Goal: Transaction & Acquisition: Purchase product/service

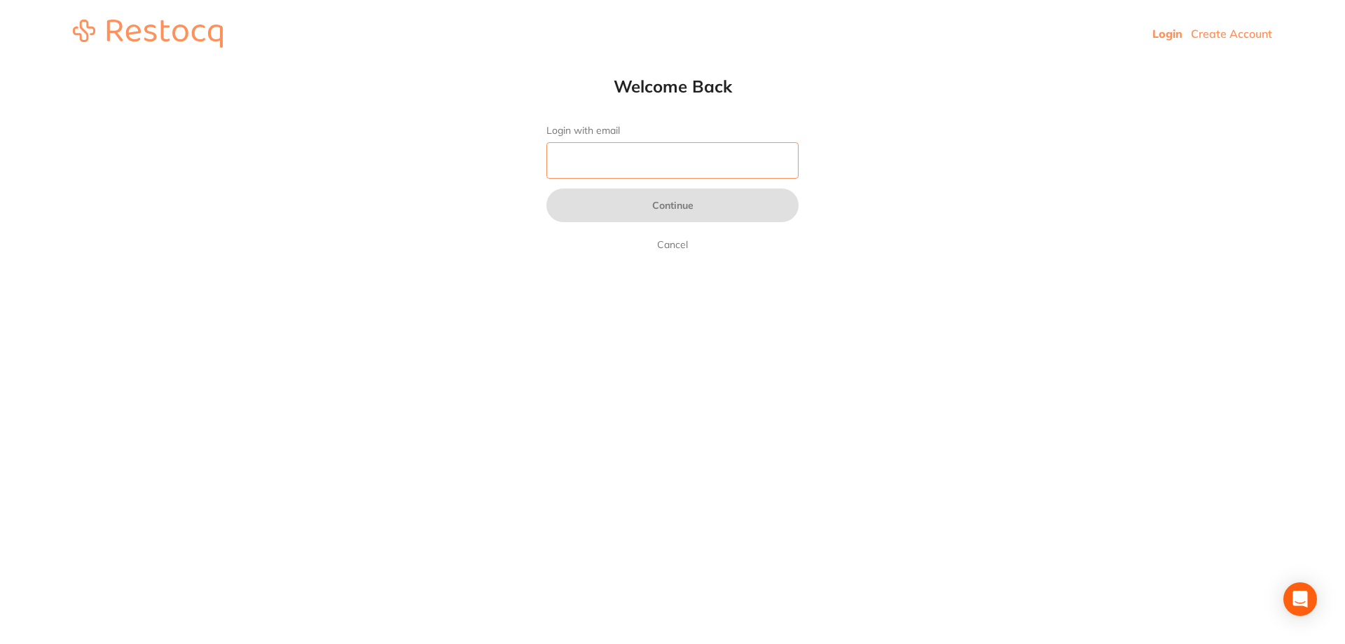
click at [621, 154] on input "Login with email" at bounding box center [672, 160] width 252 height 36
type input "[EMAIL_ADDRESS][DOMAIN_NAME]"
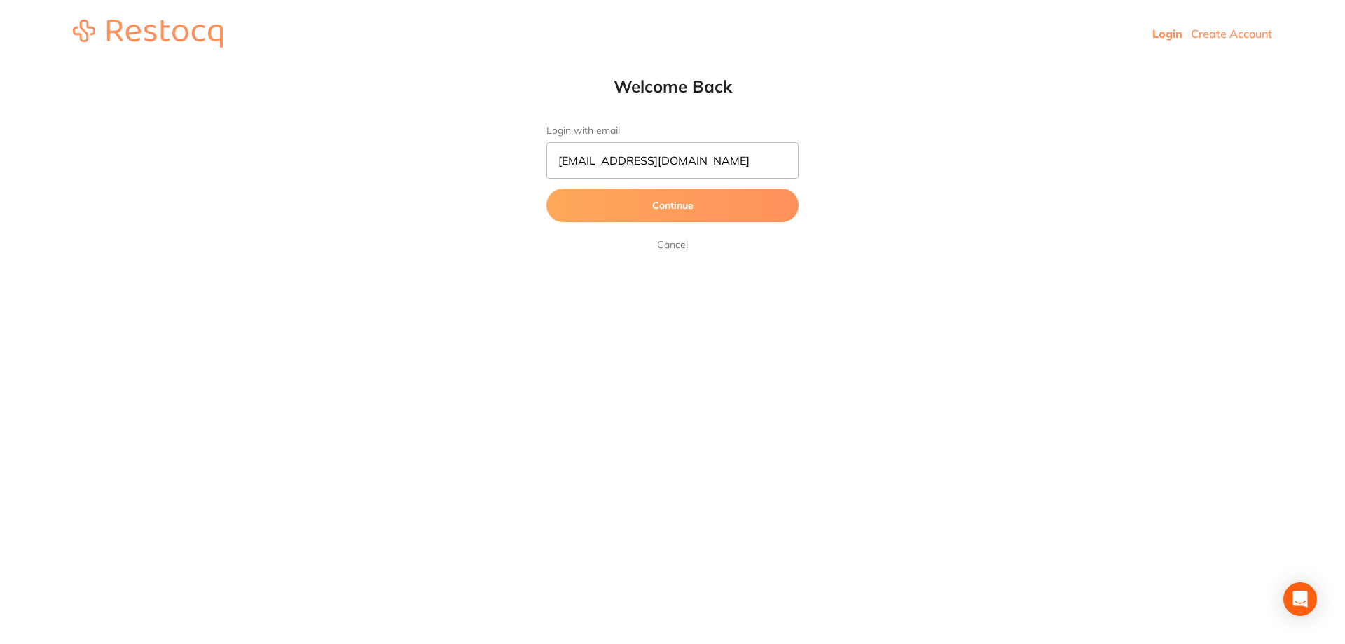
click at [694, 207] on button "Continue" at bounding box center [672, 205] width 252 height 34
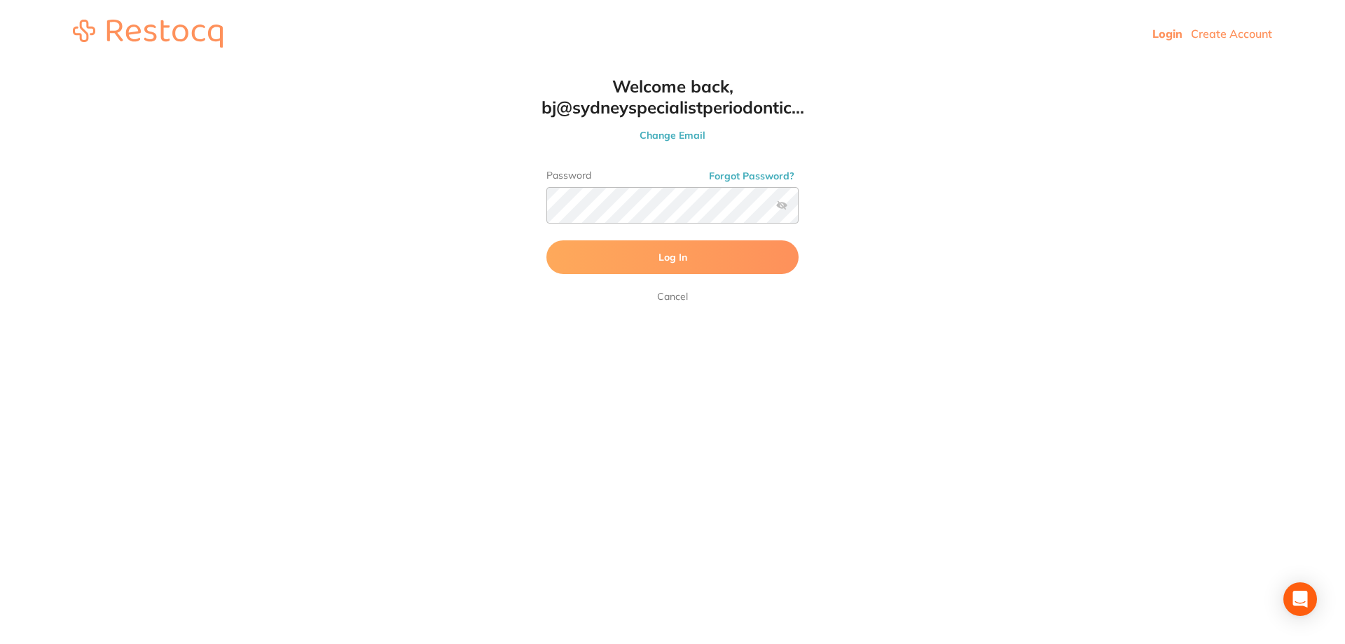
click at [609, 259] on button "Log In" at bounding box center [672, 257] width 252 height 34
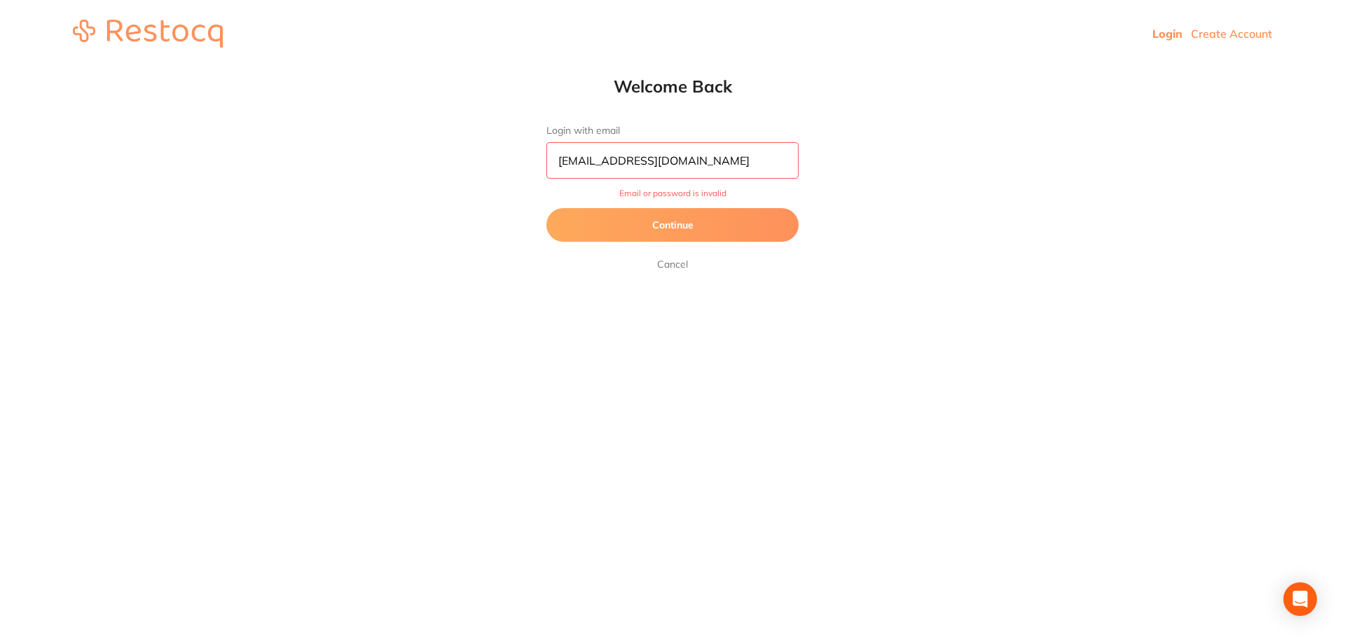
click at [679, 259] on link "Cancel" at bounding box center [672, 264] width 36 height 17
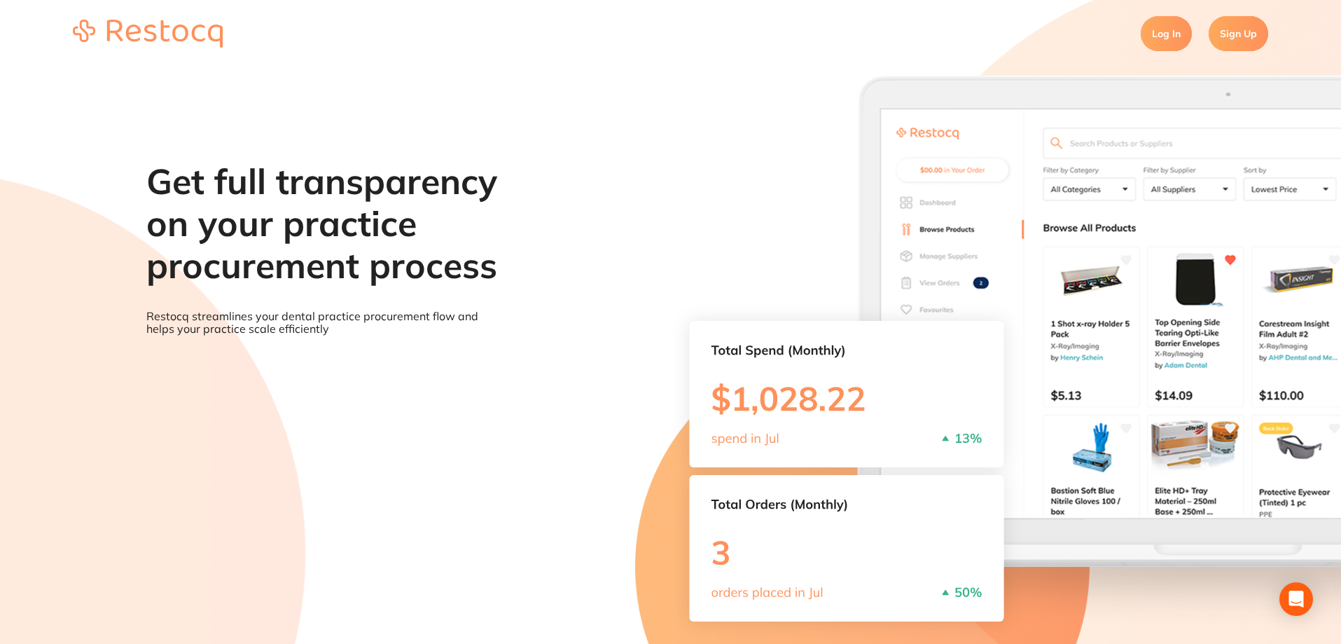
click at [756, 153] on section "Get full transparency on your practice procurement process Restocq streamlines …" at bounding box center [670, 389] width 1341 height 644
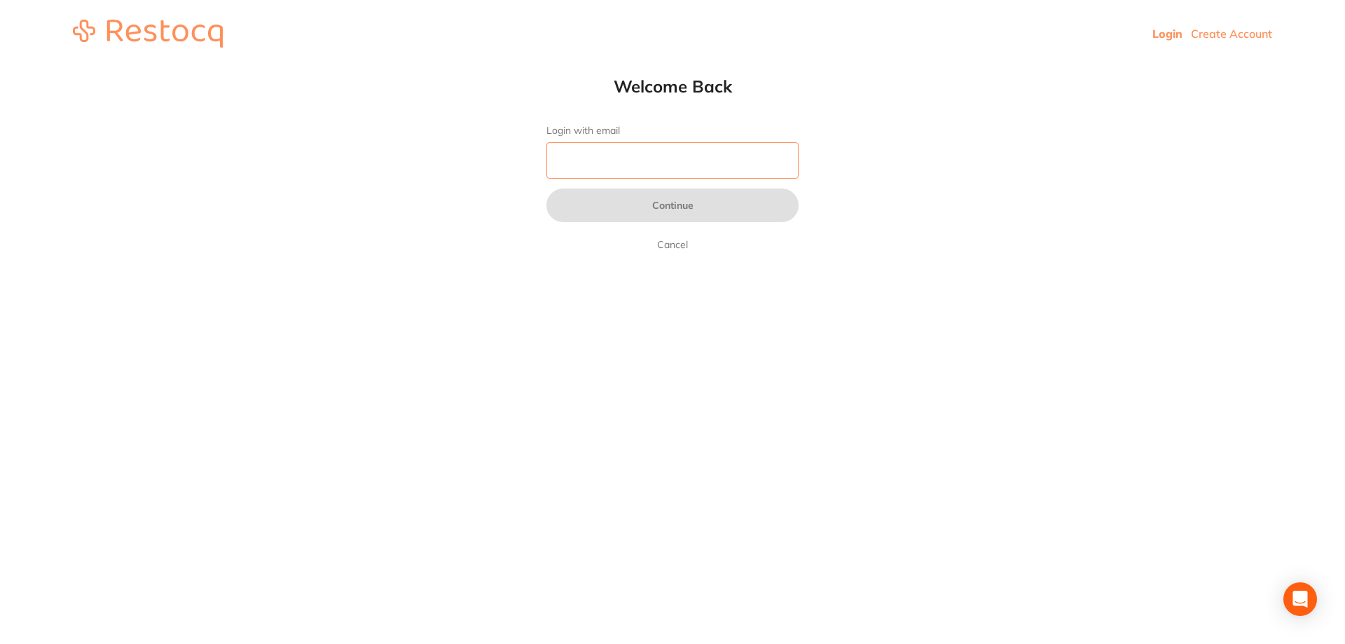
click at [756, 152] on input "Login with email" at bounding box center [672, 160] width 252 height 36
type input "[EMAIL_ADDRESS][DOMAIN_NAME]"
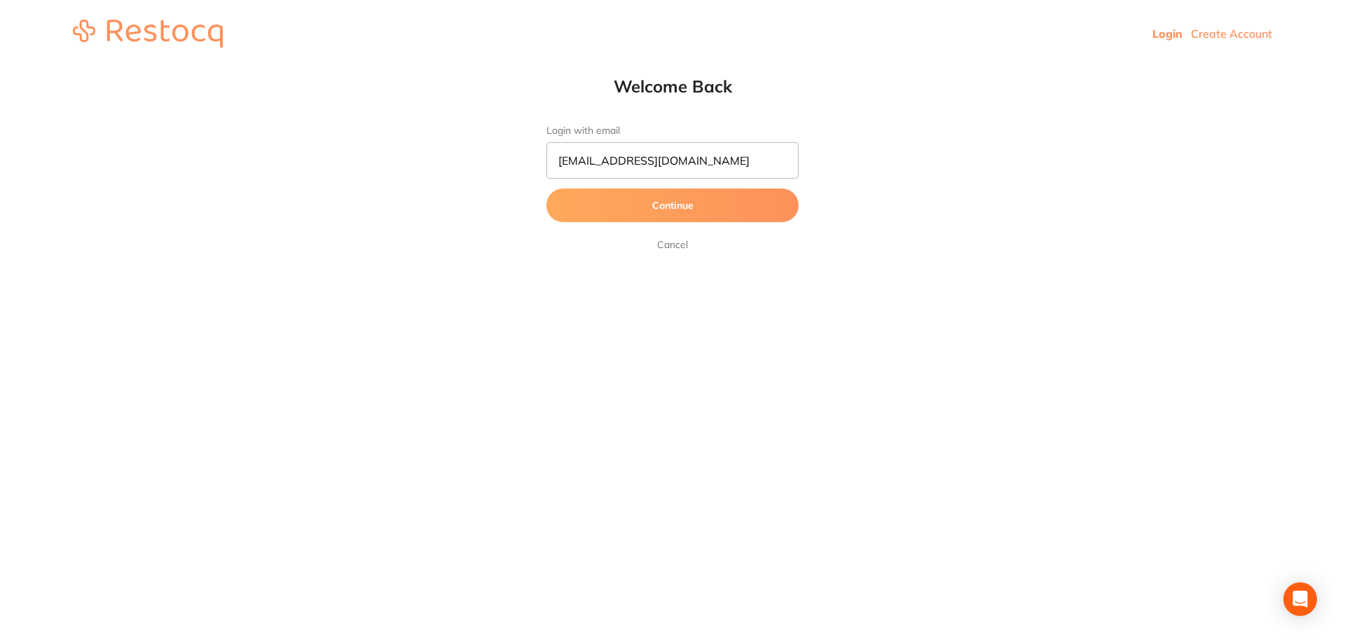
click at [677, 202] on button "Continue" at bounding box center [672, 205] width 252 height 34
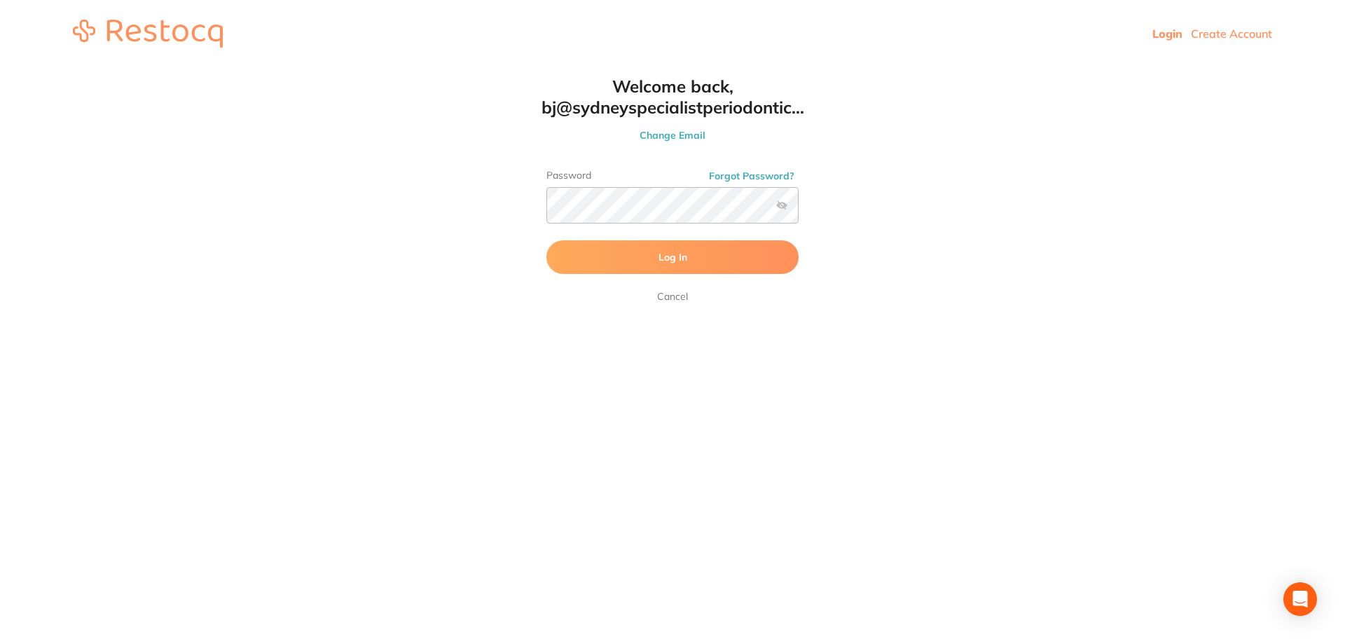
click at [672, 242] on button "Log In" at bounding box center [672, 257] width 252 height 34
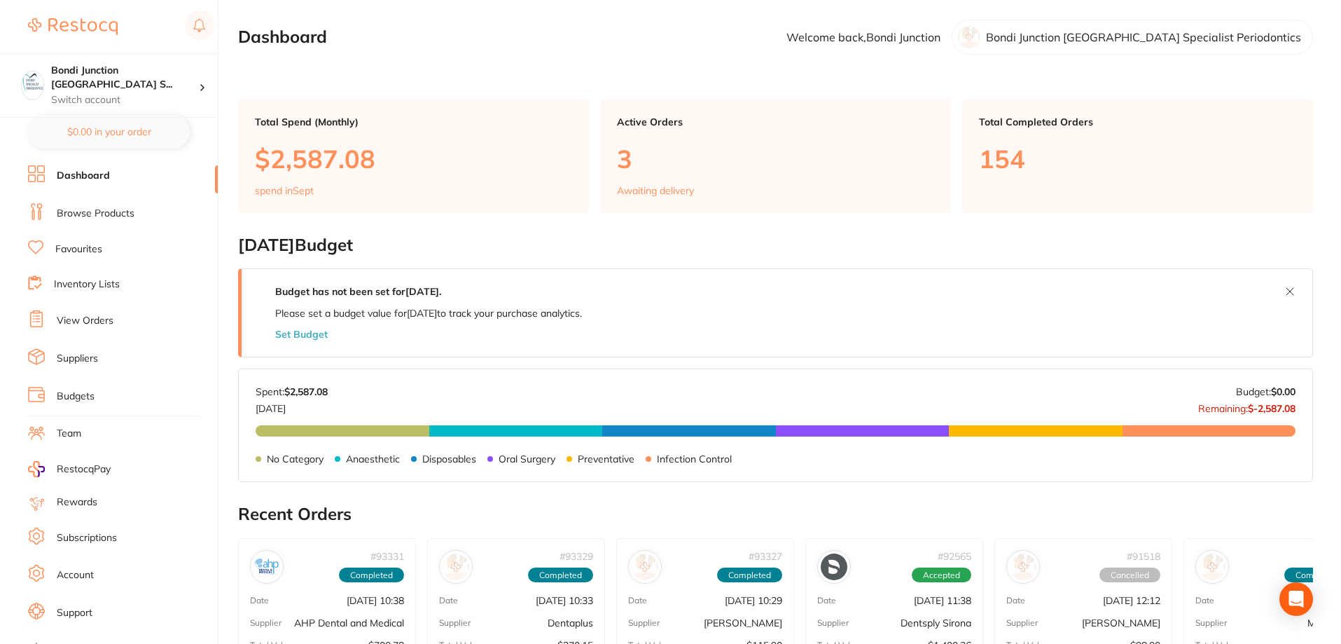
click at [104, 219] on link "Browse Products" at bounding box center [96, 214] width 78 height 14
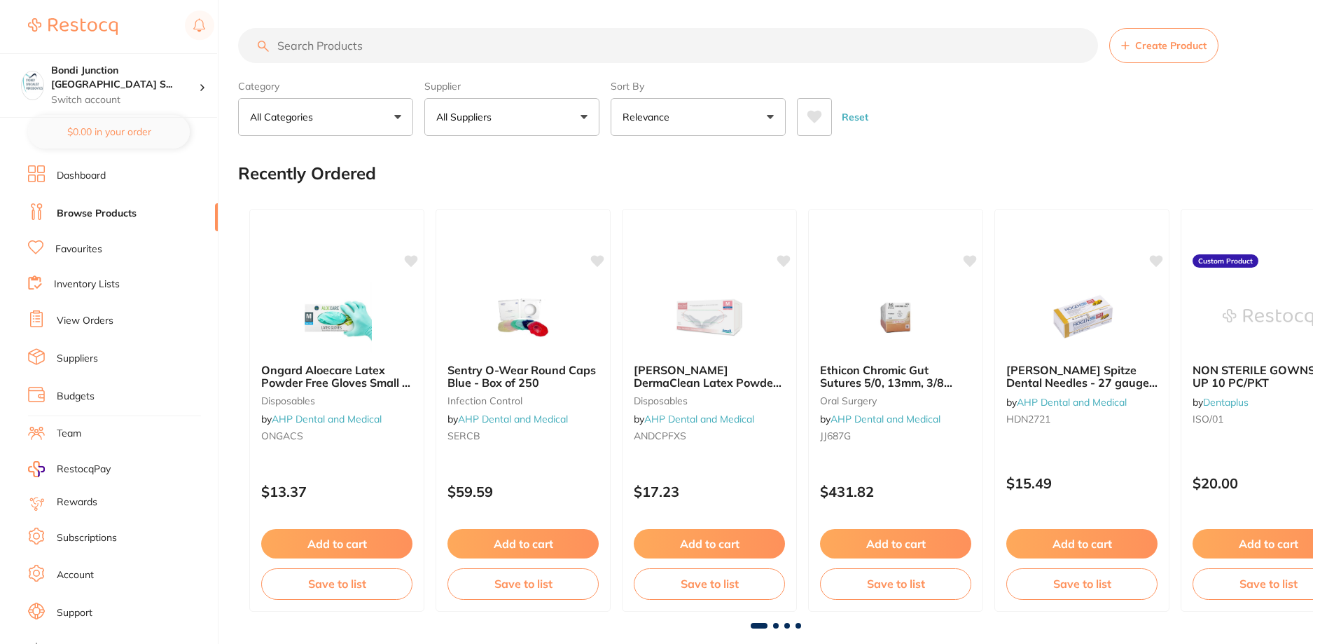
click at [297, 39] on input "search" at bounding box center [668, 45] width 860 height 35
click at [81, 213] on link "Browse Products" at bounding box center [97, 214] width 80 height 14
click at [102, 202] on ul "Dashboard Browse Products Favourites Inventory Lists View Orders Suppliers Budg…" at bounding box center [123, 406] width 190 height 483
click at [115, 215] on link "Browse Products" at bounding box center [97, 214] width 80 height 14
click at [111, 216] on link "Browse Products" at bounding box center [97, 214] width 80 height 14
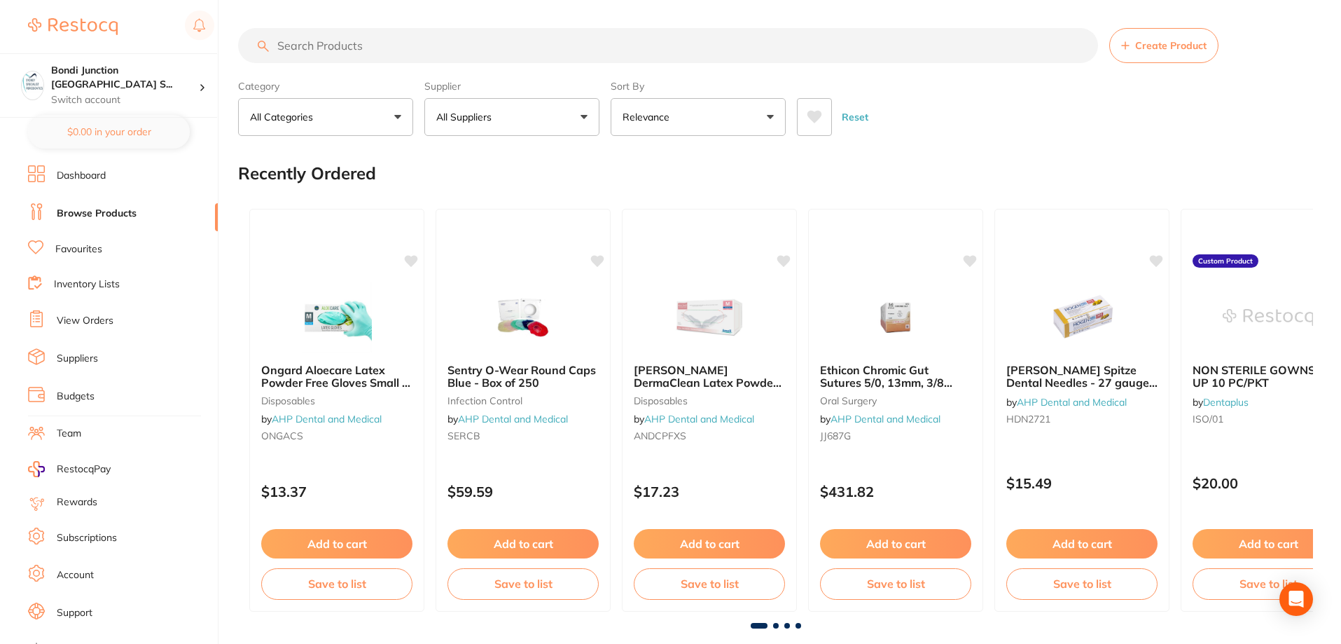
click at [114, 216] on link "Browse Products" at bounding box center [97, 214] width 80 height 14
click at [305, 48] on input "search" at bounding box center [668, 45] width 860 height 35
click at [99, 319] on link "View Orders" at bounding box center [85, 321] width 57 height 14
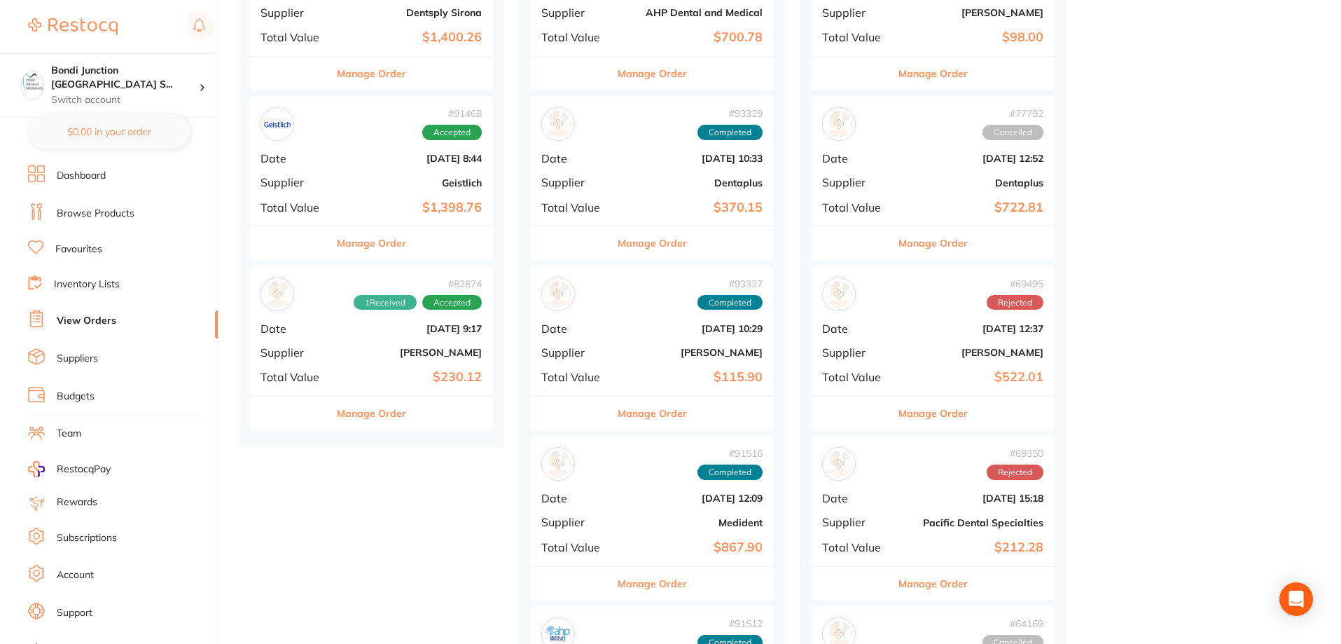
scroll to position [280, 0]
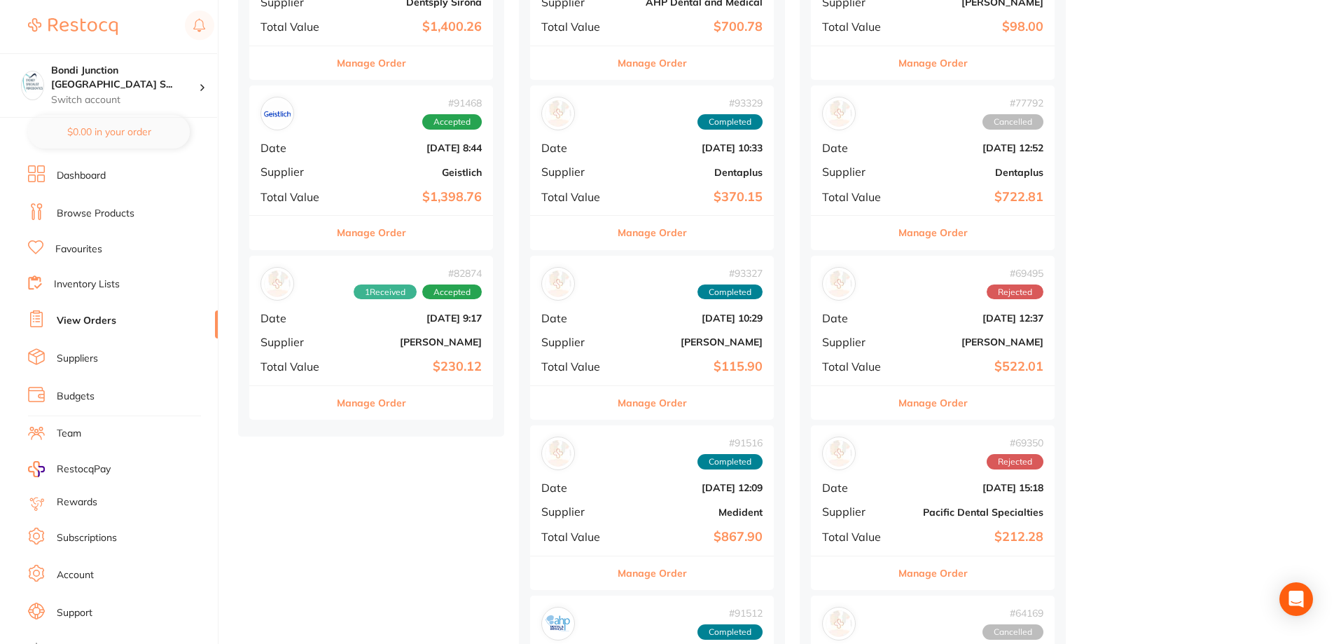
click at [658, 232] on button "Manage Order" at bounding box center [652, 233] width 69 height 34
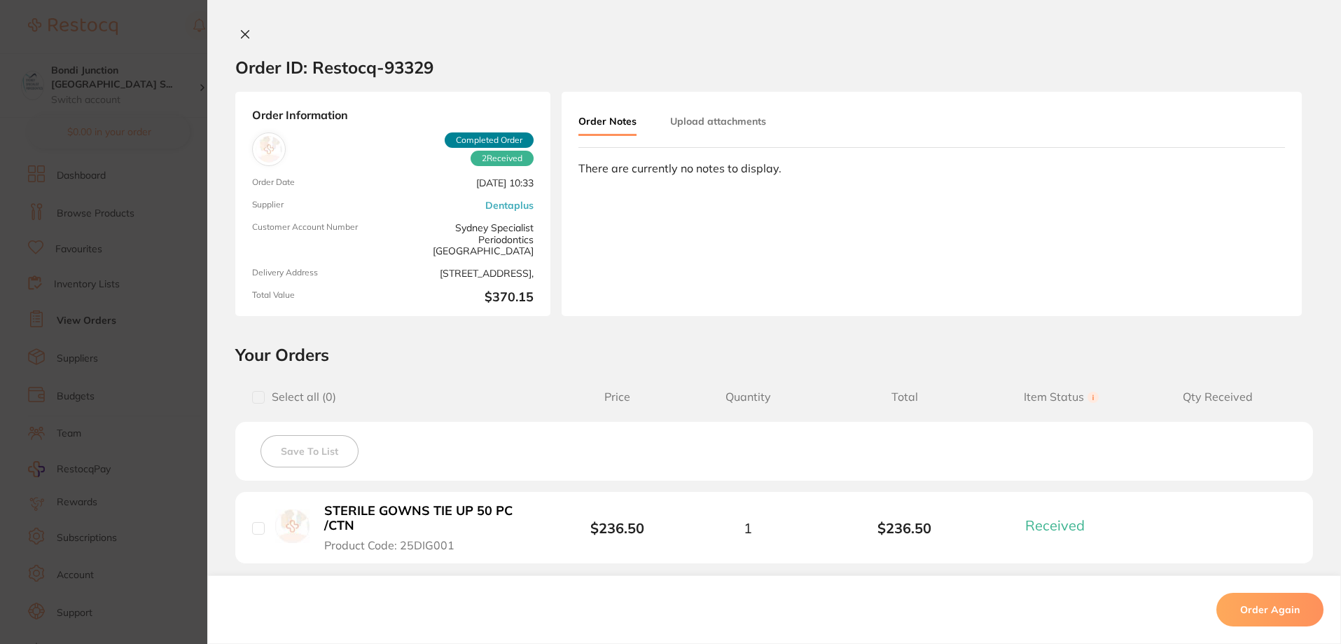
click at [242, 29] on icon at bounding box center [245, 34] width 11 height 11
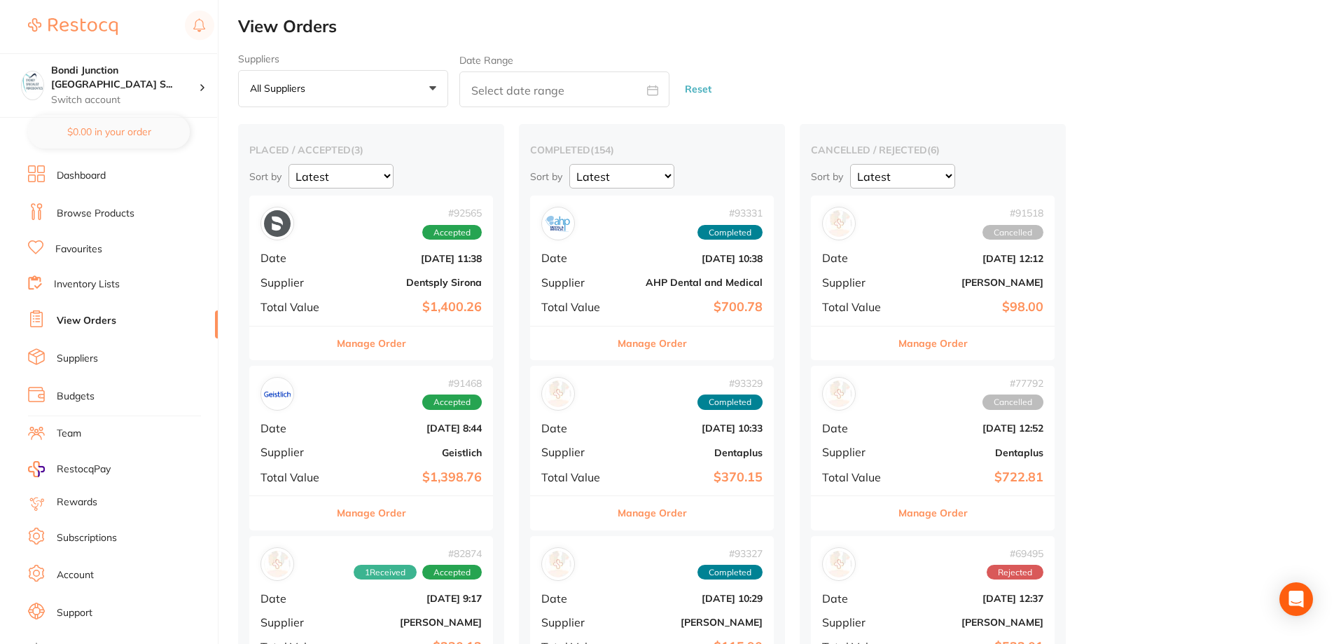
click at [92, 204] on li "Browse Products" at bounding box center [123, 213] width 190 height 21
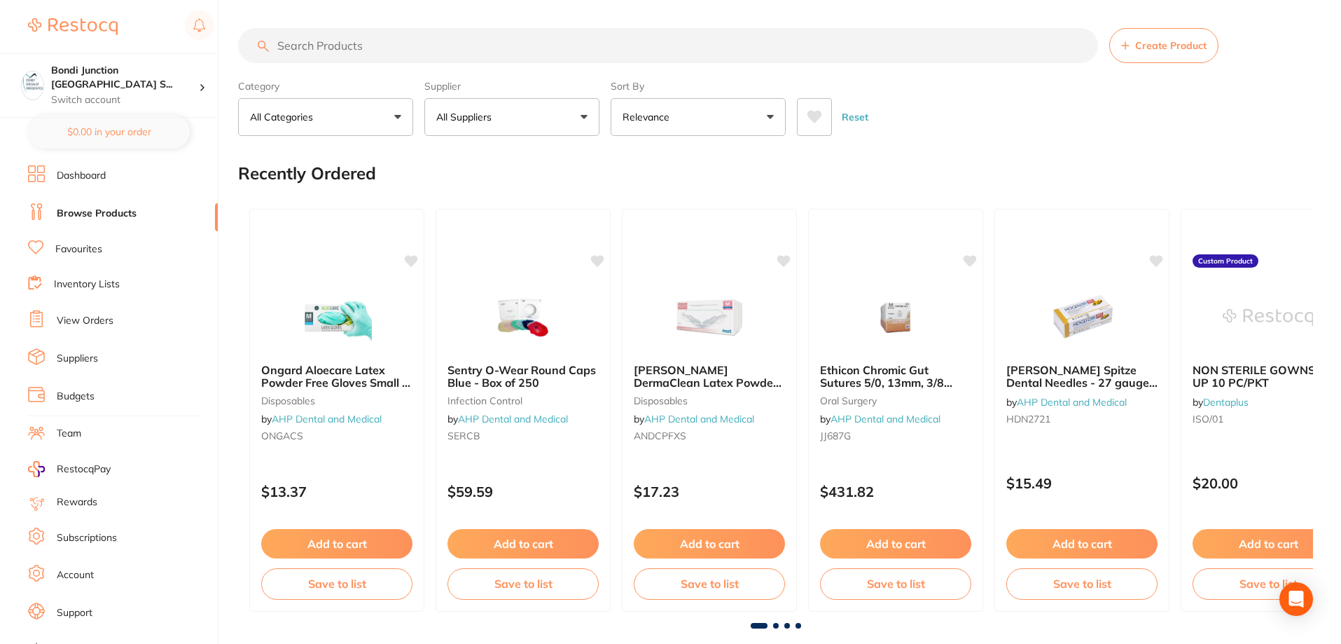
click at [574, 114] on button "All Suppliers" at bounding box center [511, 117] width 175 height 38
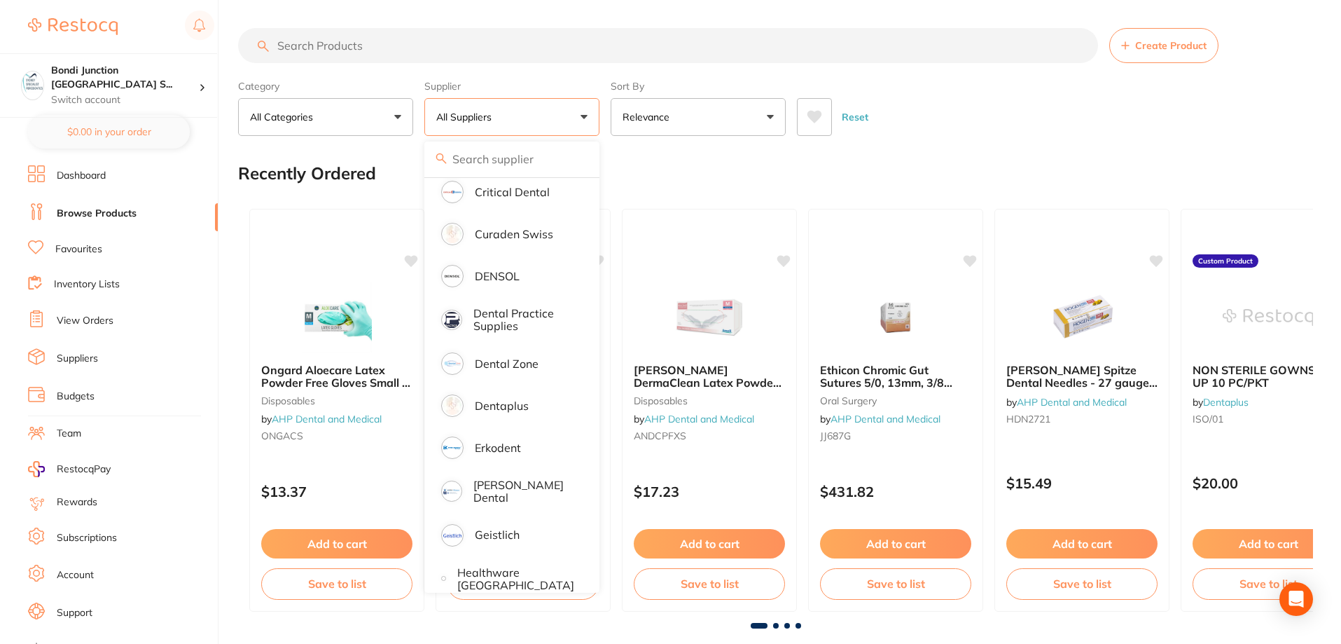
scroll to position [560, 0]
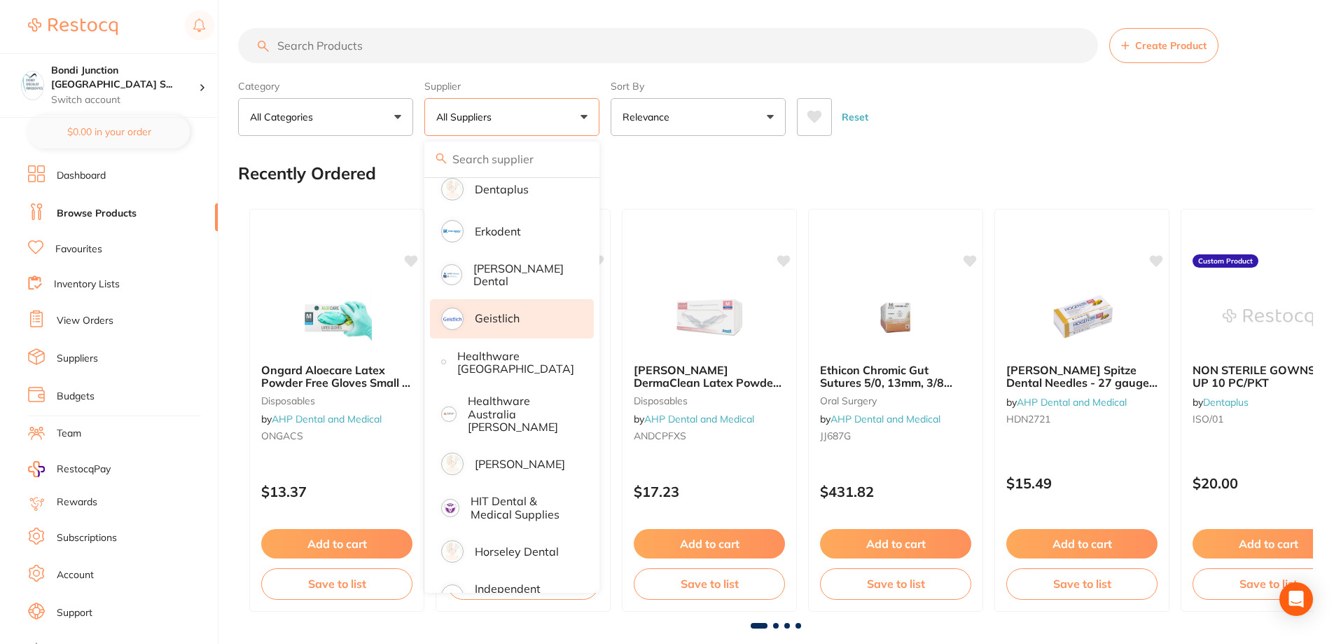
click at [513, 312] on p "Geistlich" at bounding box center [497, 318] width 45 height 13
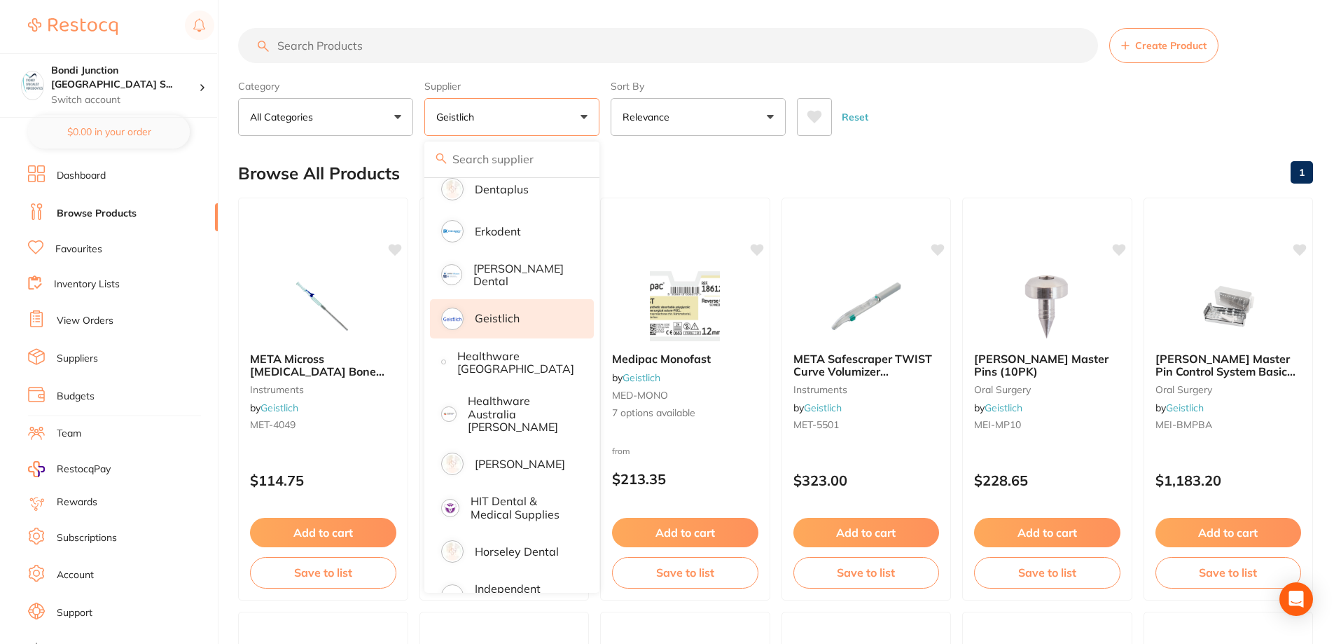
click at [333, 48] on input "search" at bounding box center [668, 45] width 860 height 35
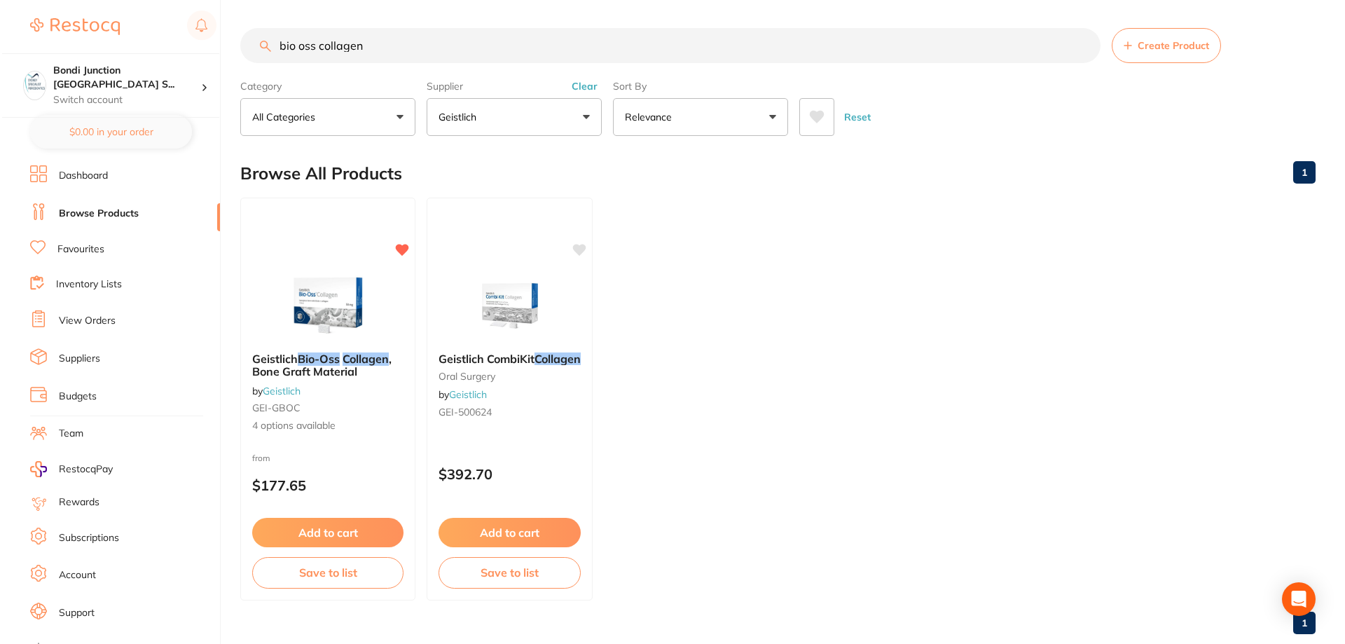
scroll to position [263, 0]
type input "bio oss collagen"
click at [357, 364] on em "Collagen" at bounding box center [363, 358] width 47 height 14
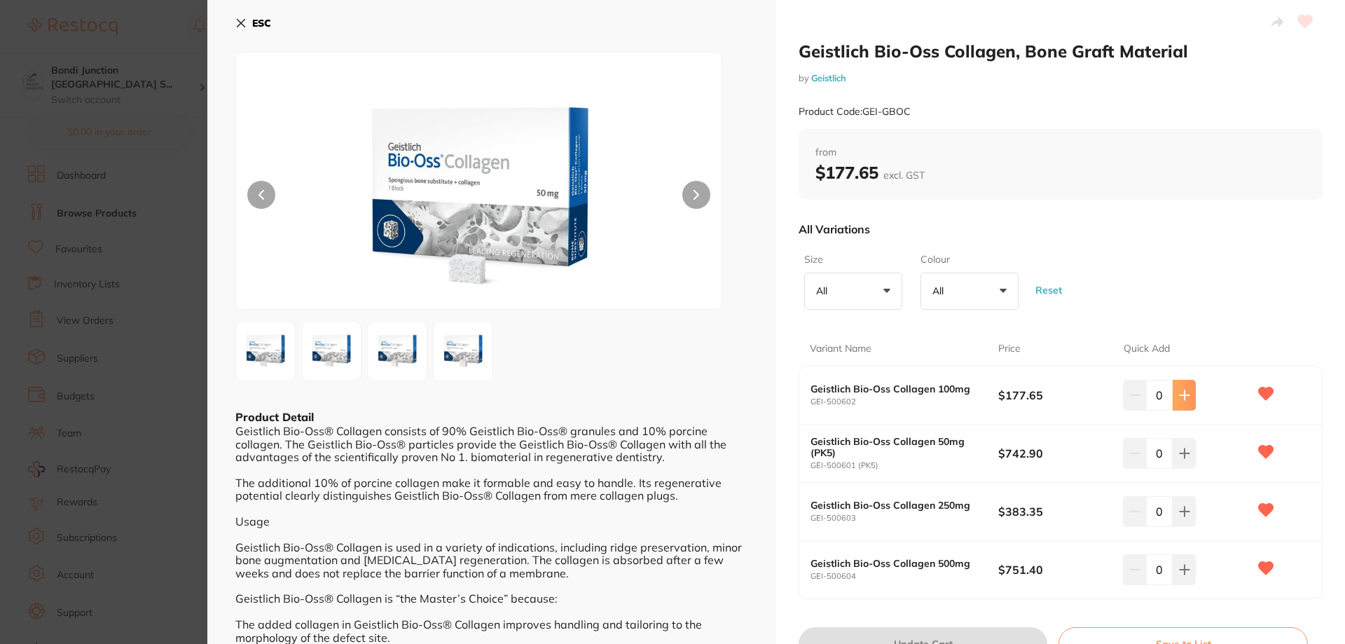
click at [1180, 397] on icon at bounding box center [1184, 394] width 11 height 11
click at [1180, 394] on icon at bounding box center [1184, 394] width 11 height 11
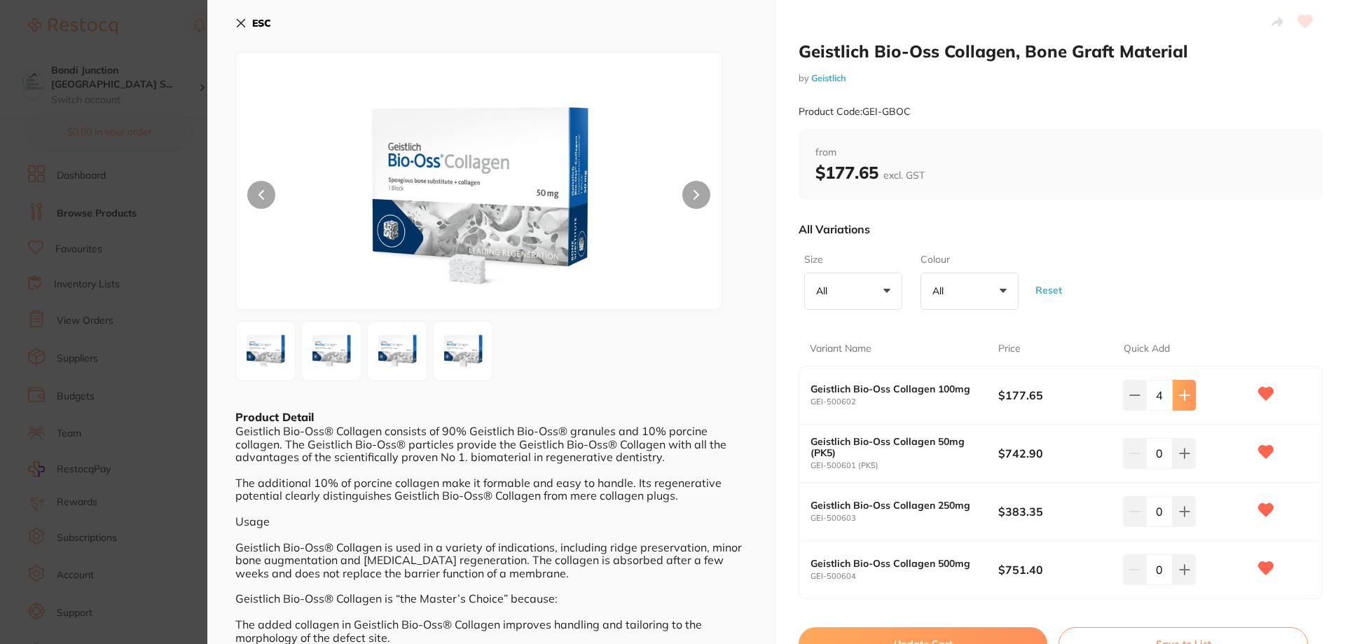
type input "5"
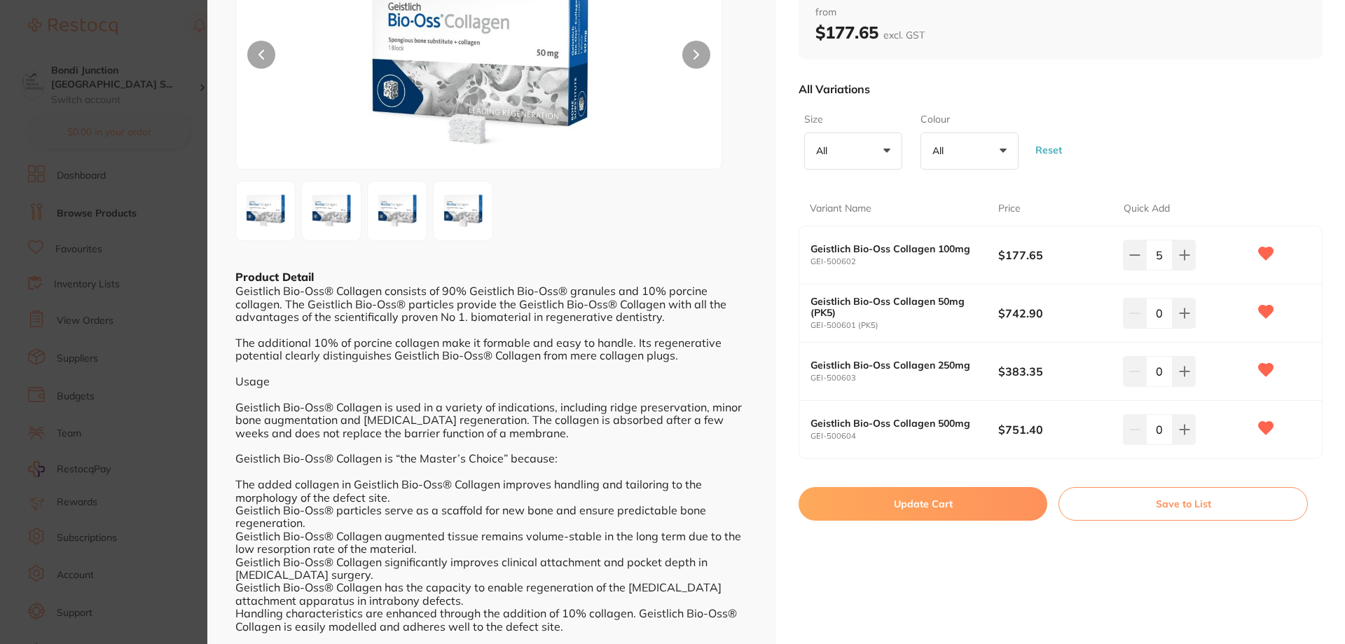
click at [918, 508] on button "Update Cart" at bounding box center [923, 504] width 249 height 34
checkbox input "false"
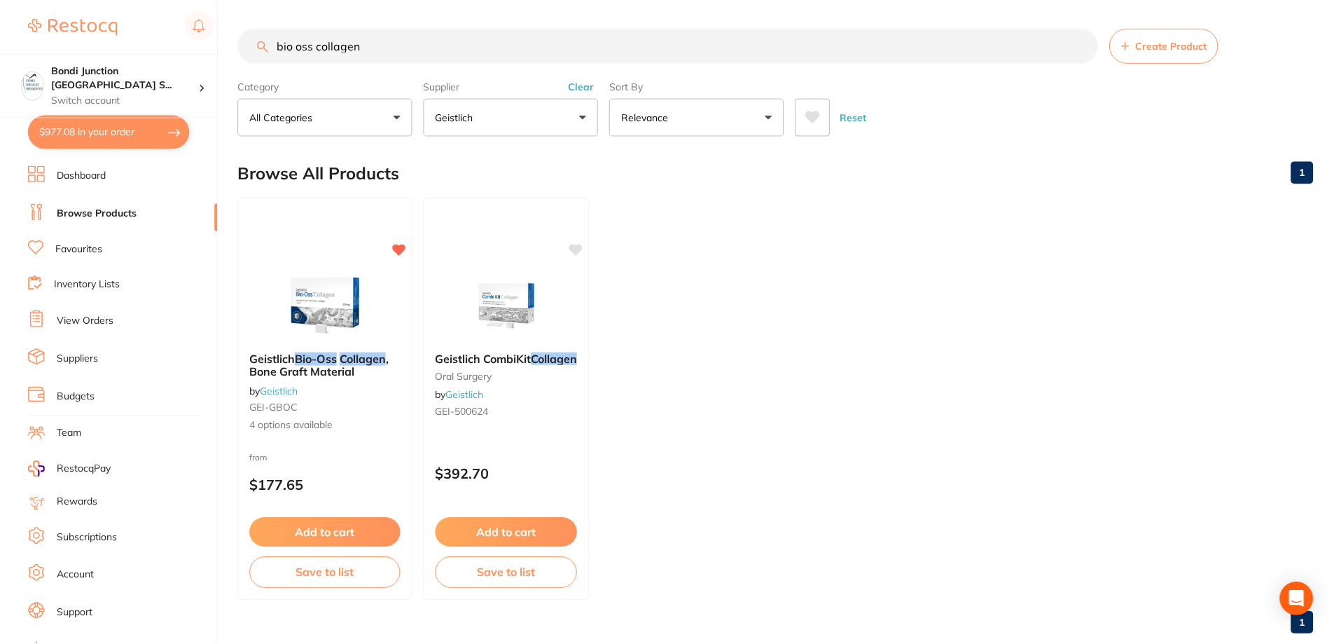
scroll to position [11, 0]
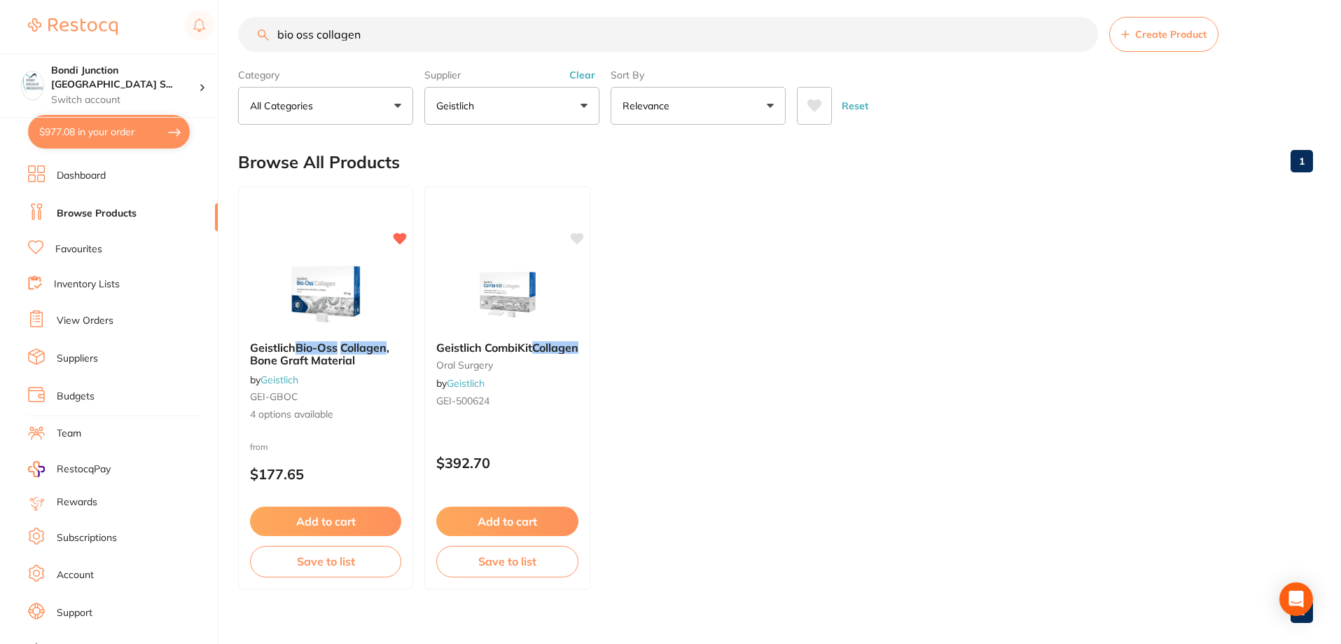
click at [389, 36] on input "bio oss collagen" at bounding box center [668, 34] width 860 height 35
click at [333, 350] on em "Bio-Oss" at bounding box center [317, 347] width 43 height 14
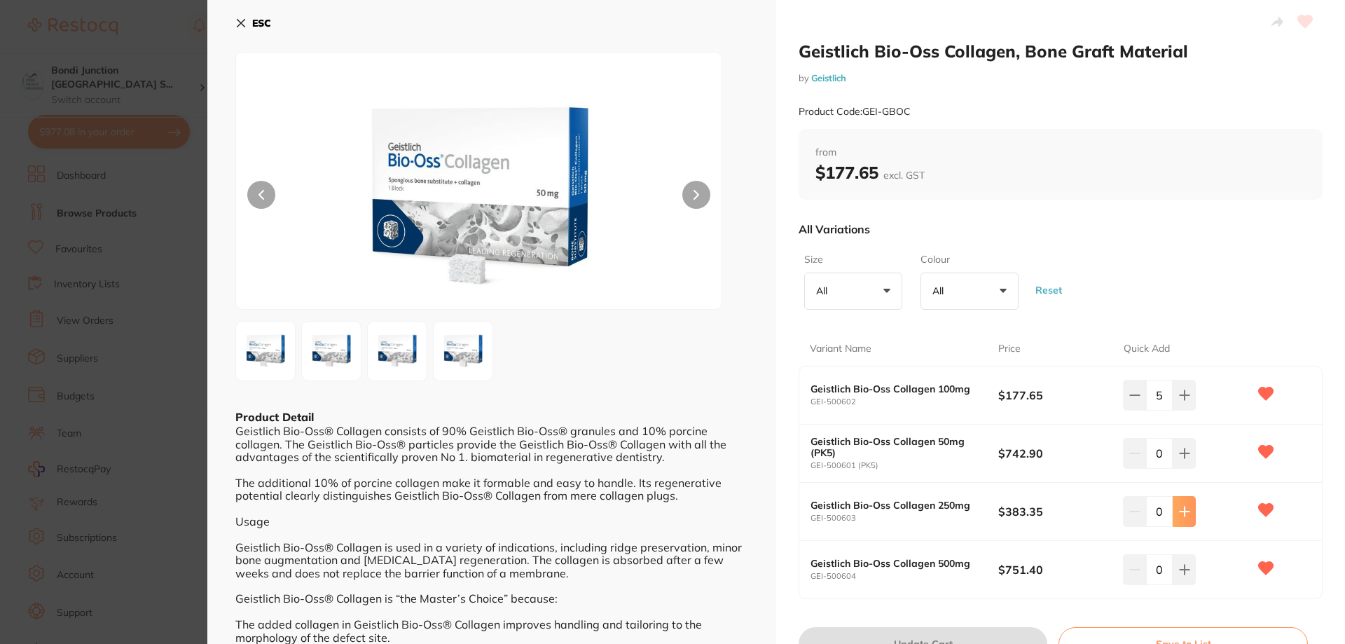
click at [1184, 516] on icon at bounding box center [1184, 511] width 11 height 11
type input "2"
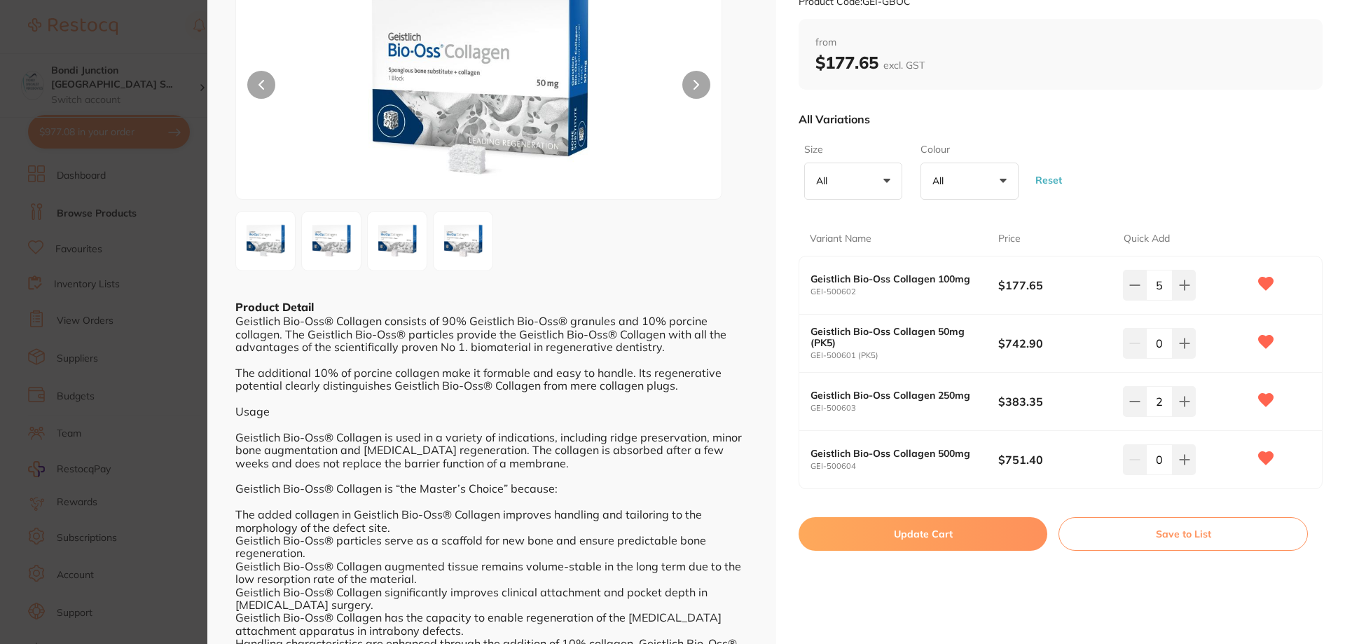
scroll to position [210, 0]
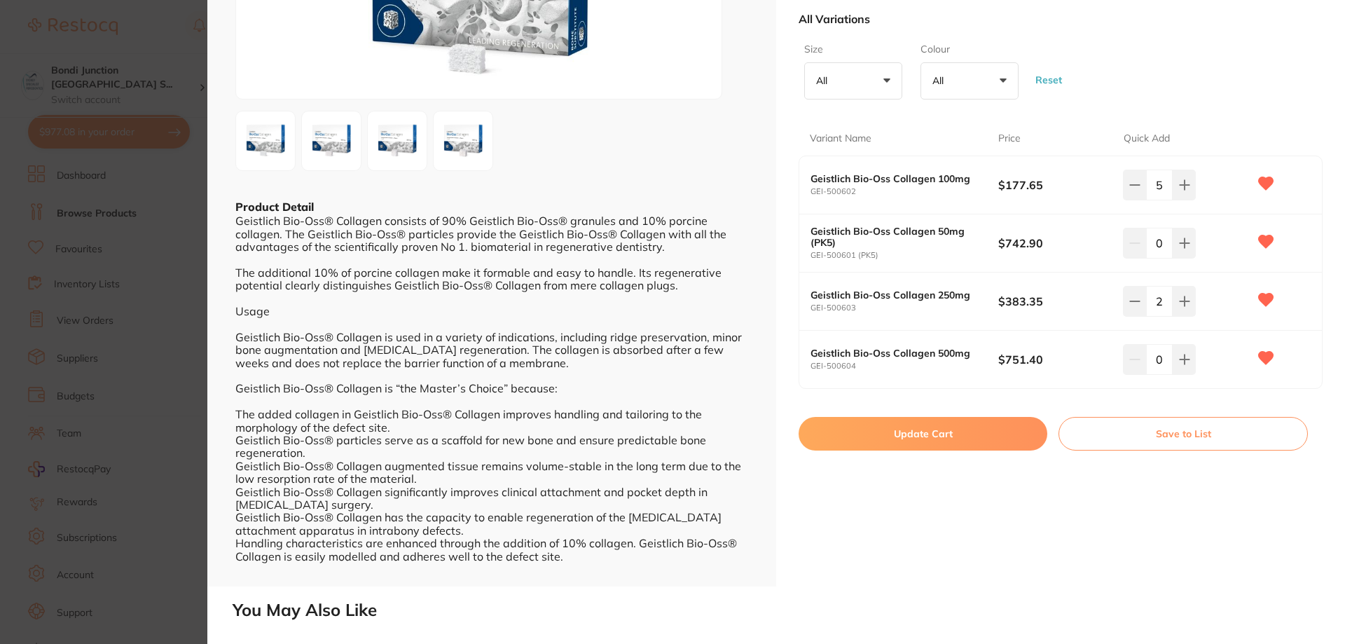
click at [928, 434] on button "Update Cart" at bounding box center [923, 434] width 249 height 34
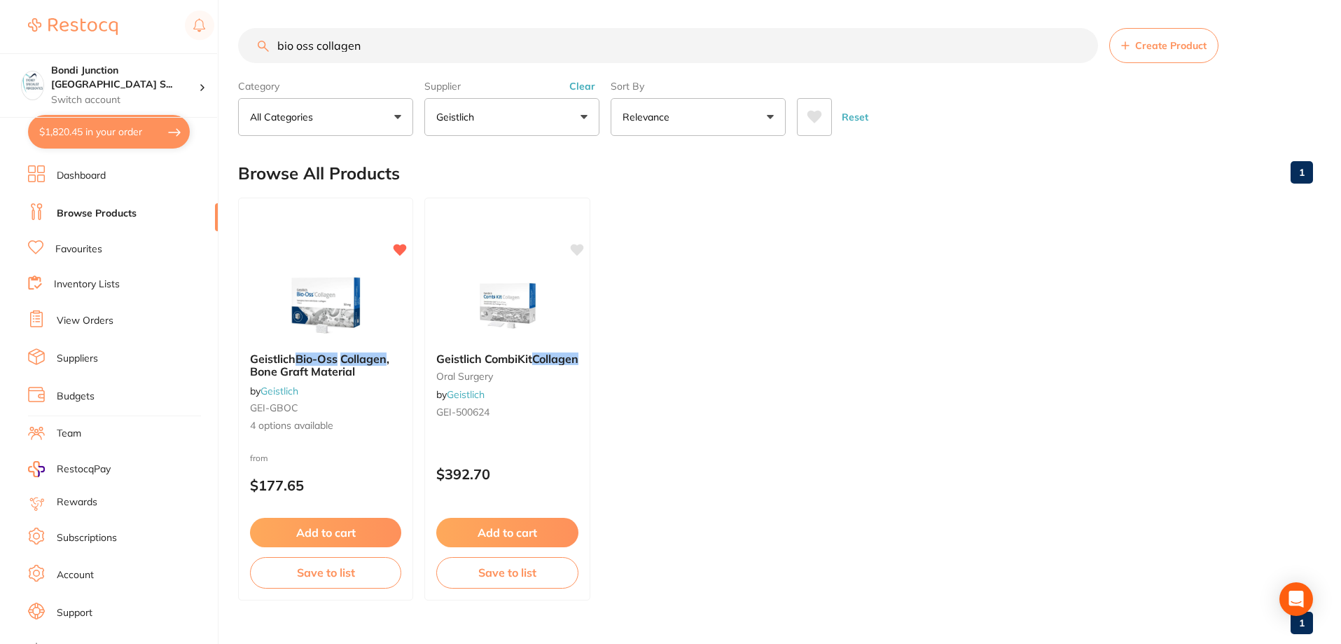
click at [366, 44] on input "bio oss collagen" at bounding box center [668, 45] width 860 height 35
type input "bio oss"
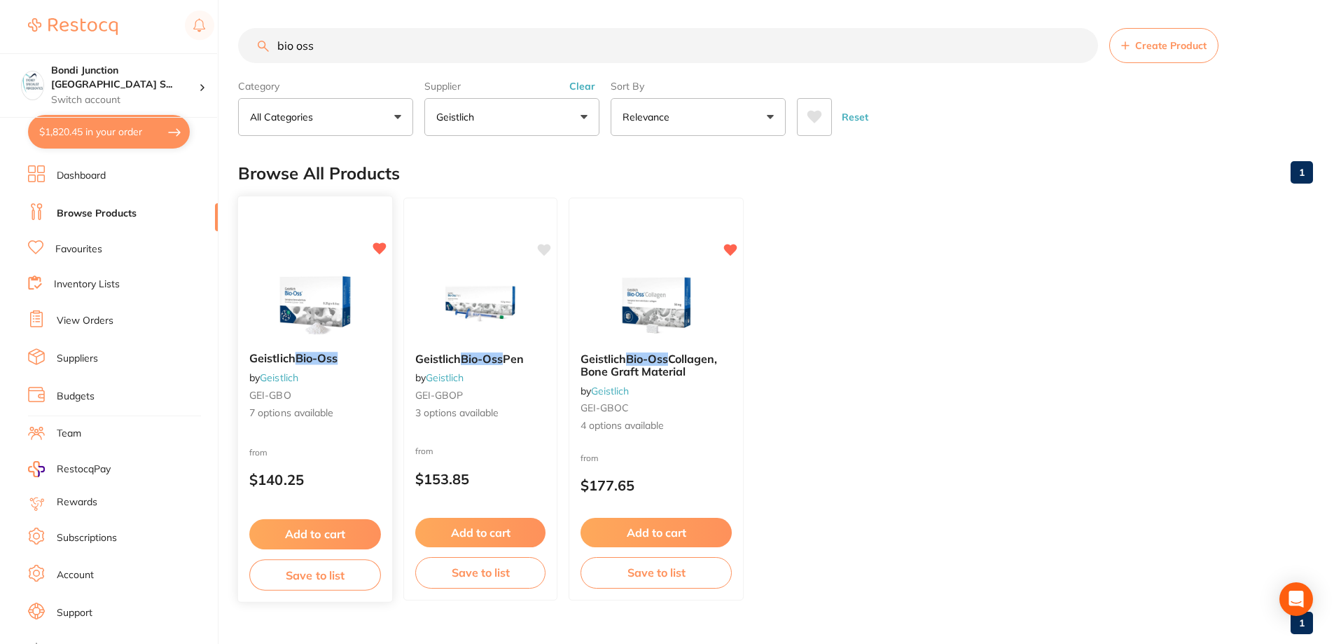
click at [313, 363] on em "Bio-Oss" at bounding box center [317, 358] width 43 height 14
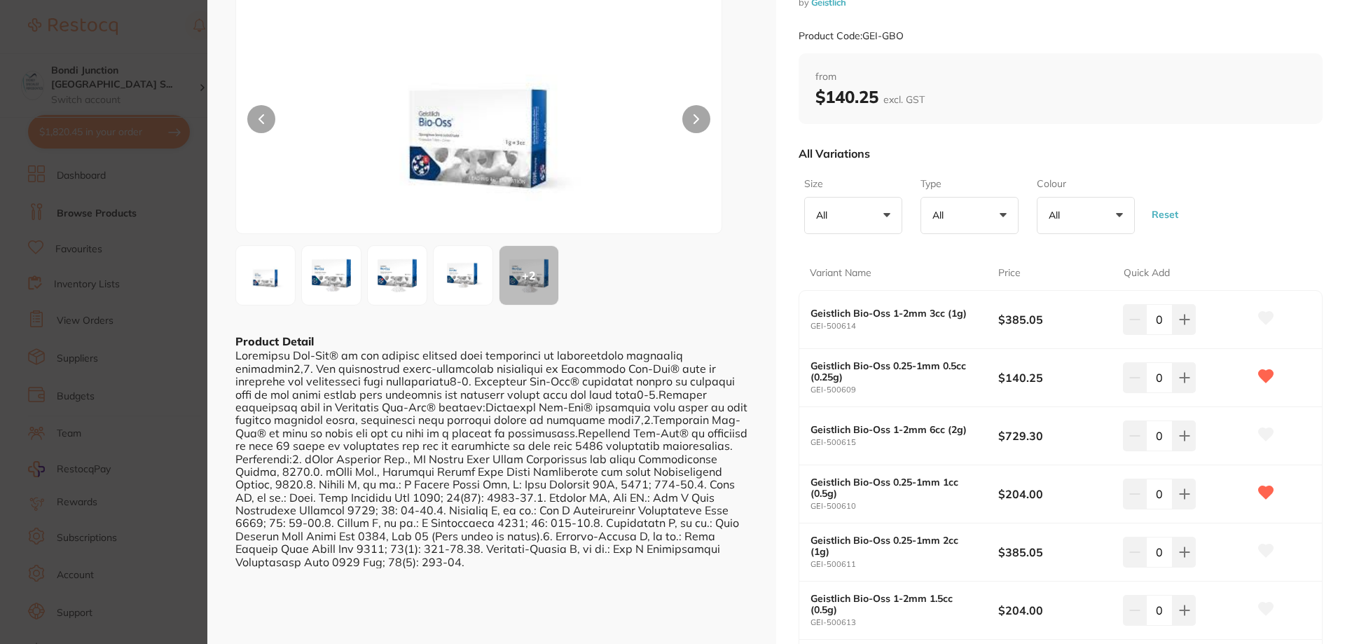
scroll to position [210, 0]
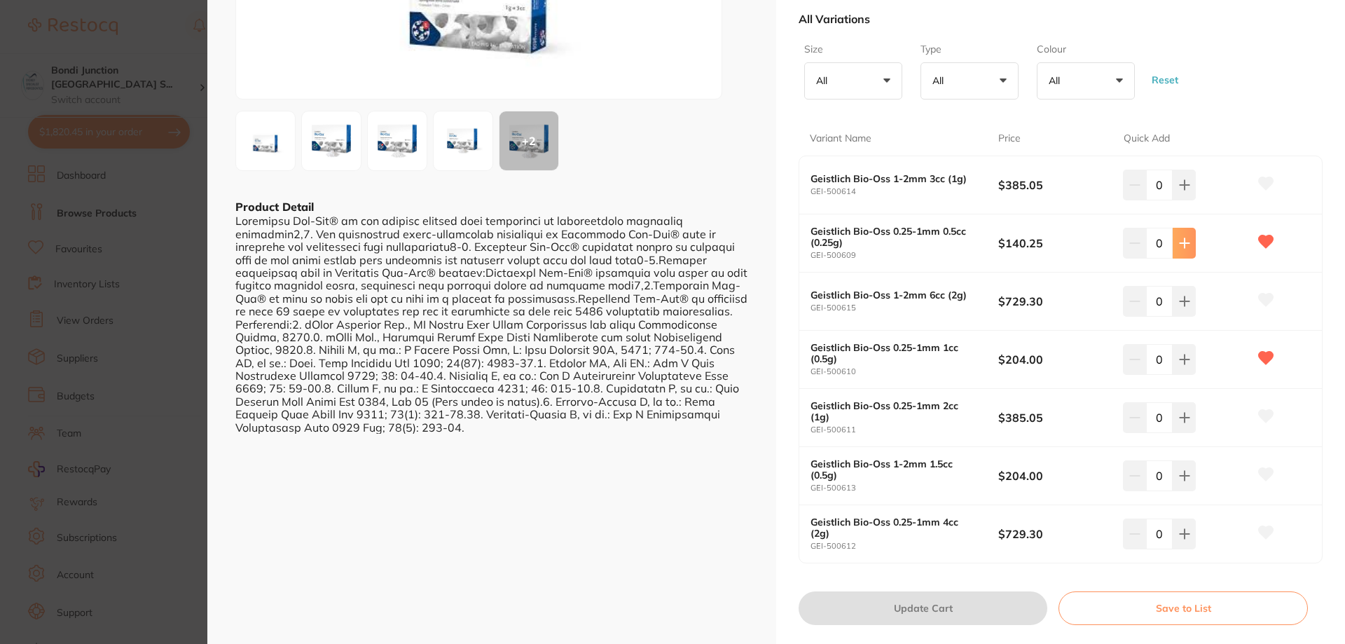
click at [1180, 242] on icon at bounding box center [1184, 242] width 11 height 11
type input "2"
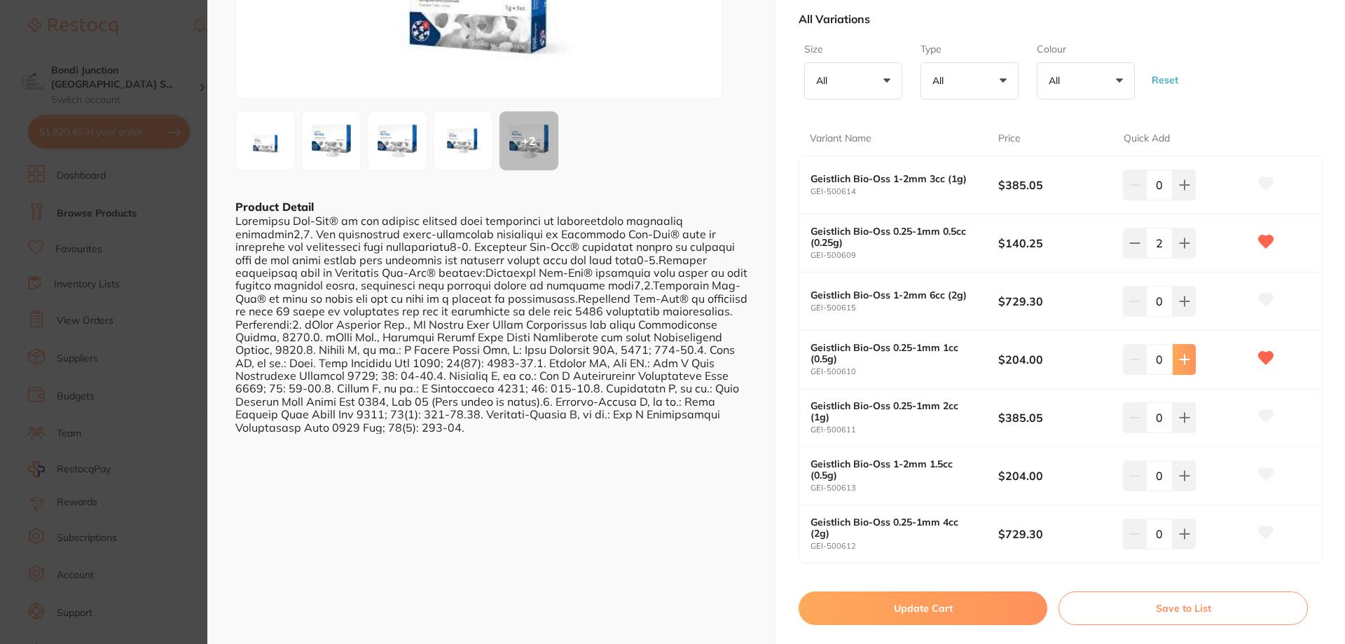
click at [1179, 364] on icon at bounding box center [1184, 359] width 11 height 11
type input "2"
click at [932, 598] on button "Update Cart" at bounding box center [923, 608] width 249 height 34
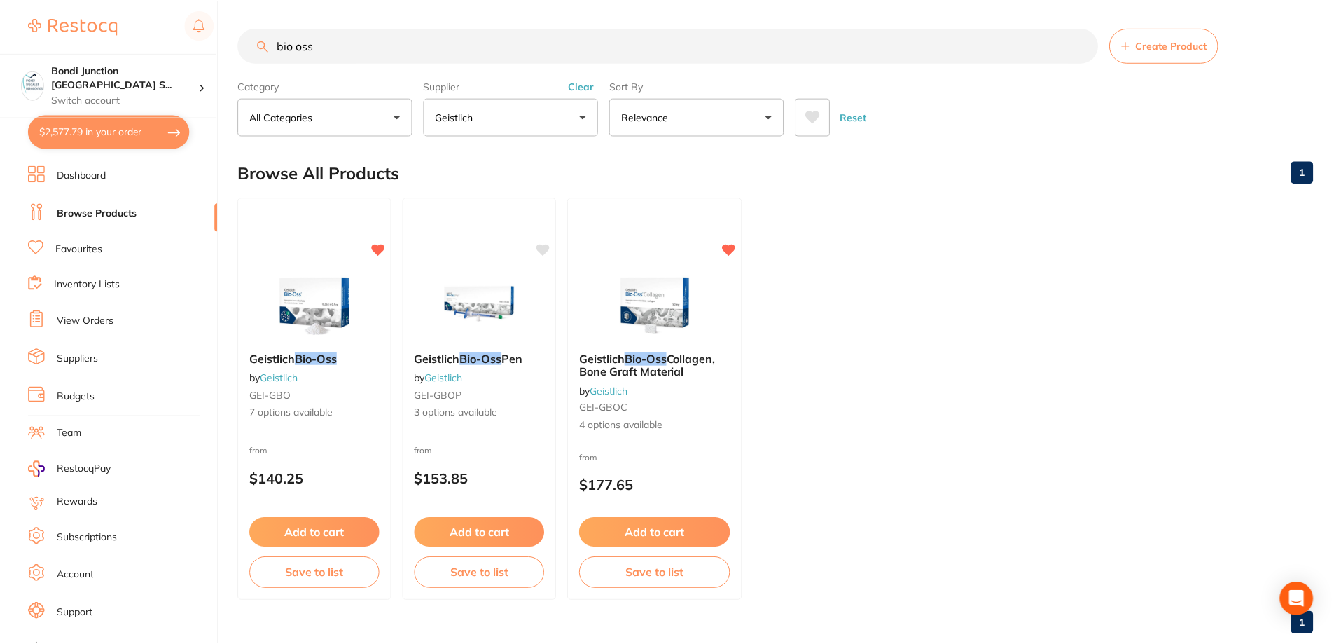
scroll to position [1, 0]
click at [329, 46] on input "bio oss" at bounding box center [668, 44] width 860 height 35
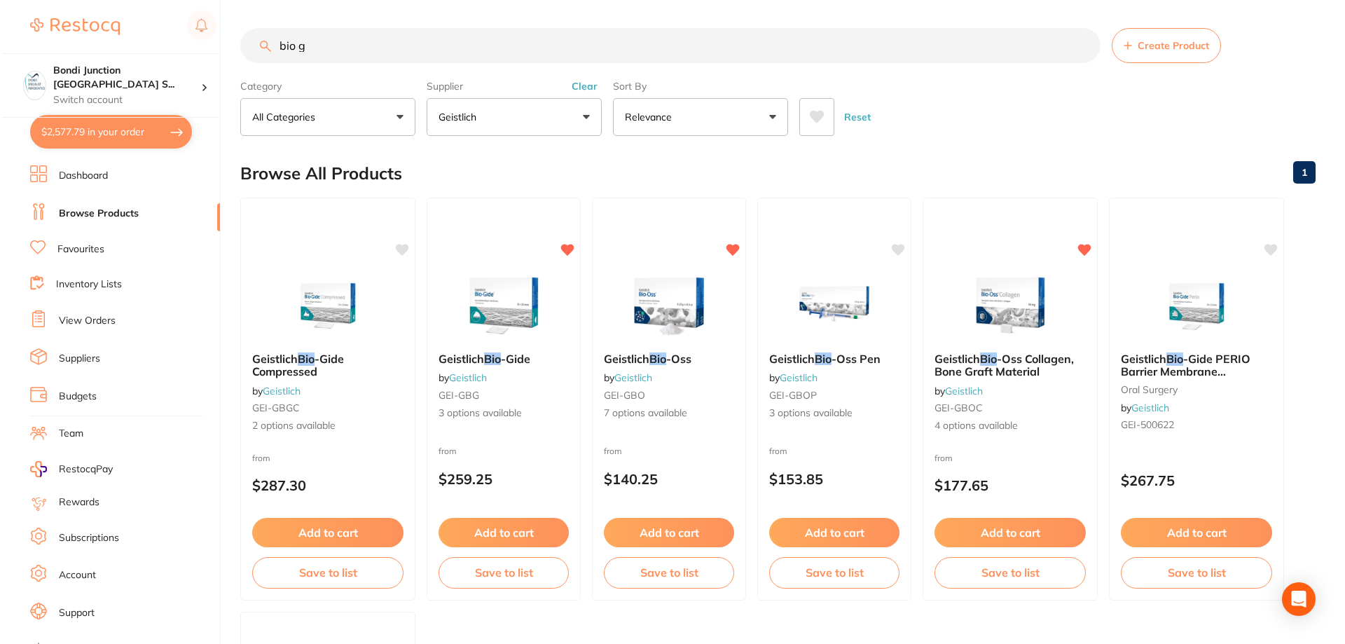
scroll to position [434, 0]
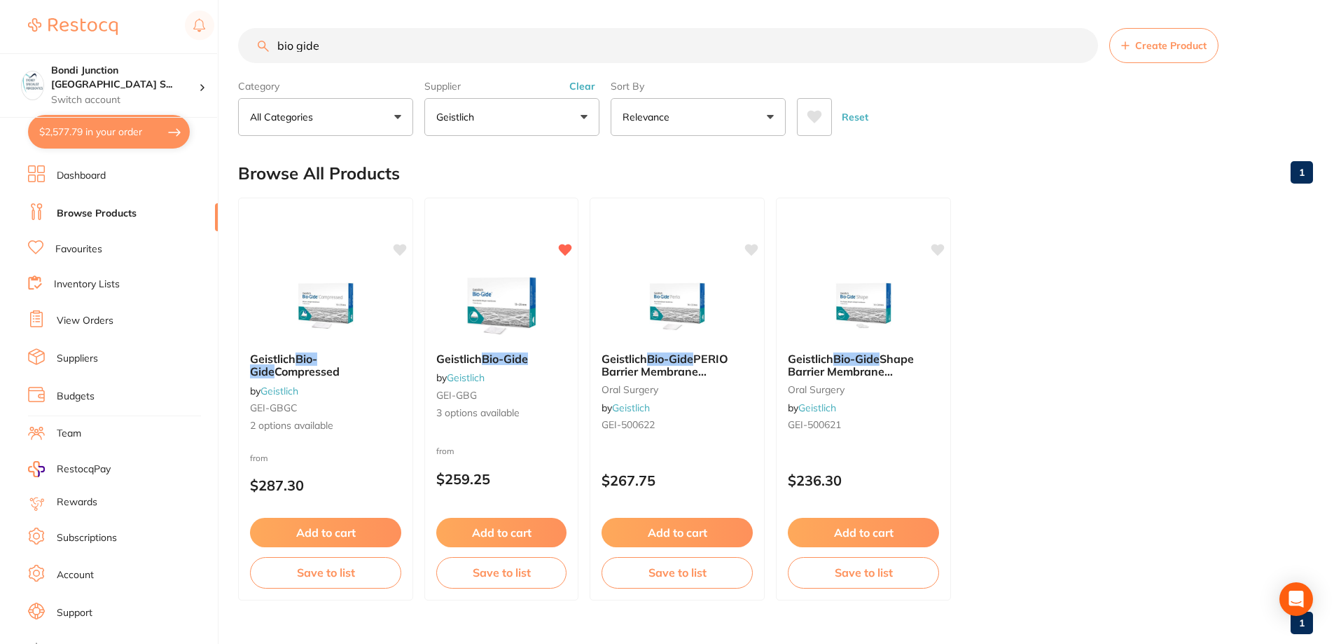
type input "bio gide"
click at [479, 364] on span "Geistlich" at bounding box center [459, 359] width 46 height 14
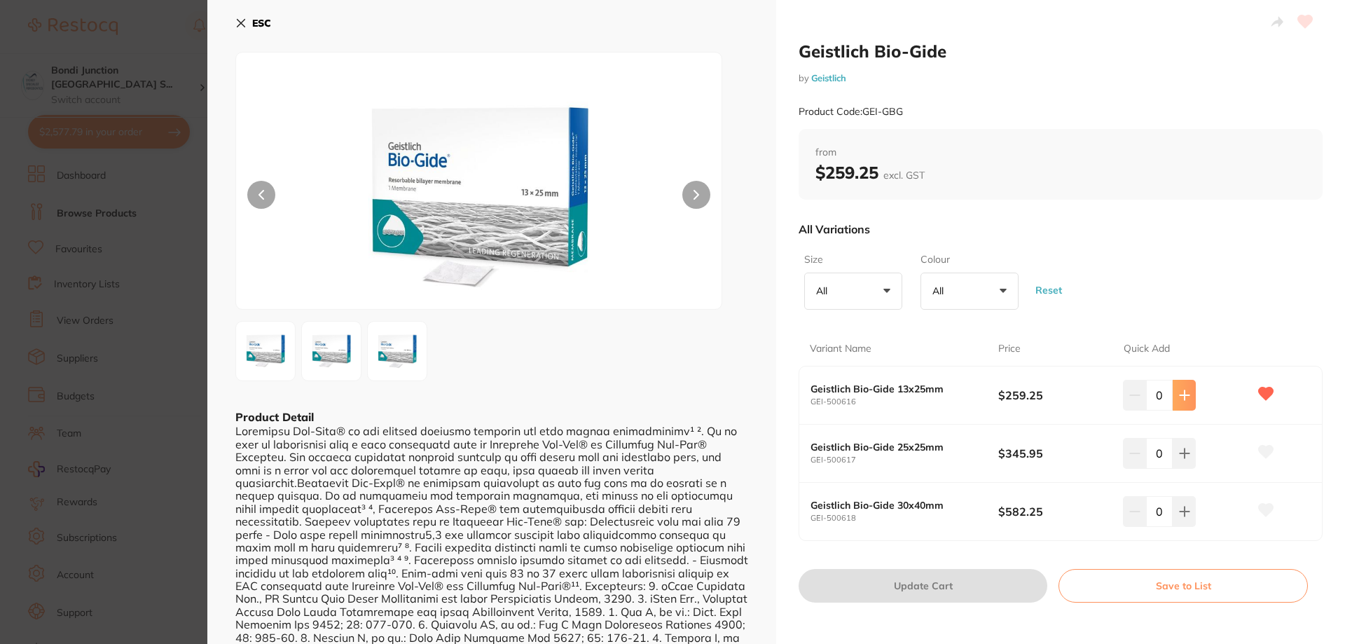
click at [1180, 395] on icon at bounding box center [1184, 394] width 9 height 9
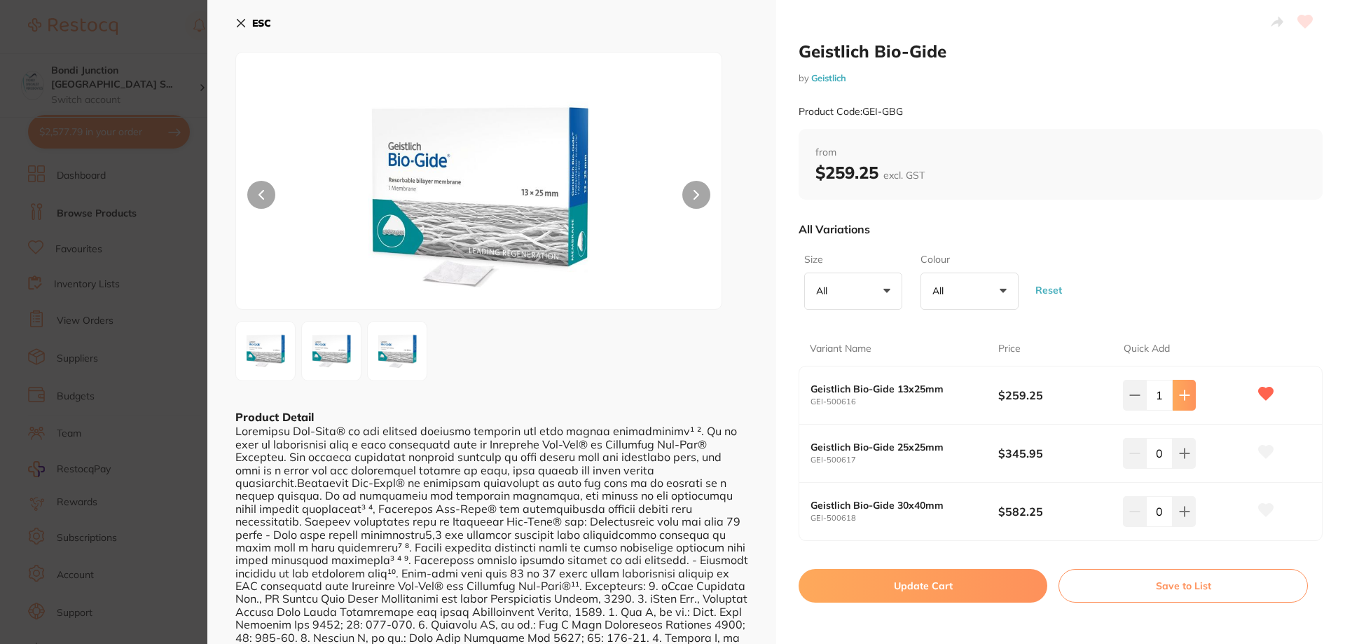
click at [1180, 395] on icon at bounding box center [1184, 394] width 9 height 9
click at [1124, 398] on button at bounding box center [1134, 395] width 23 height 31
type input "2"
click at [963, 587] on button "Update Cart" at bounding box center [923, 586] width 249 height 34
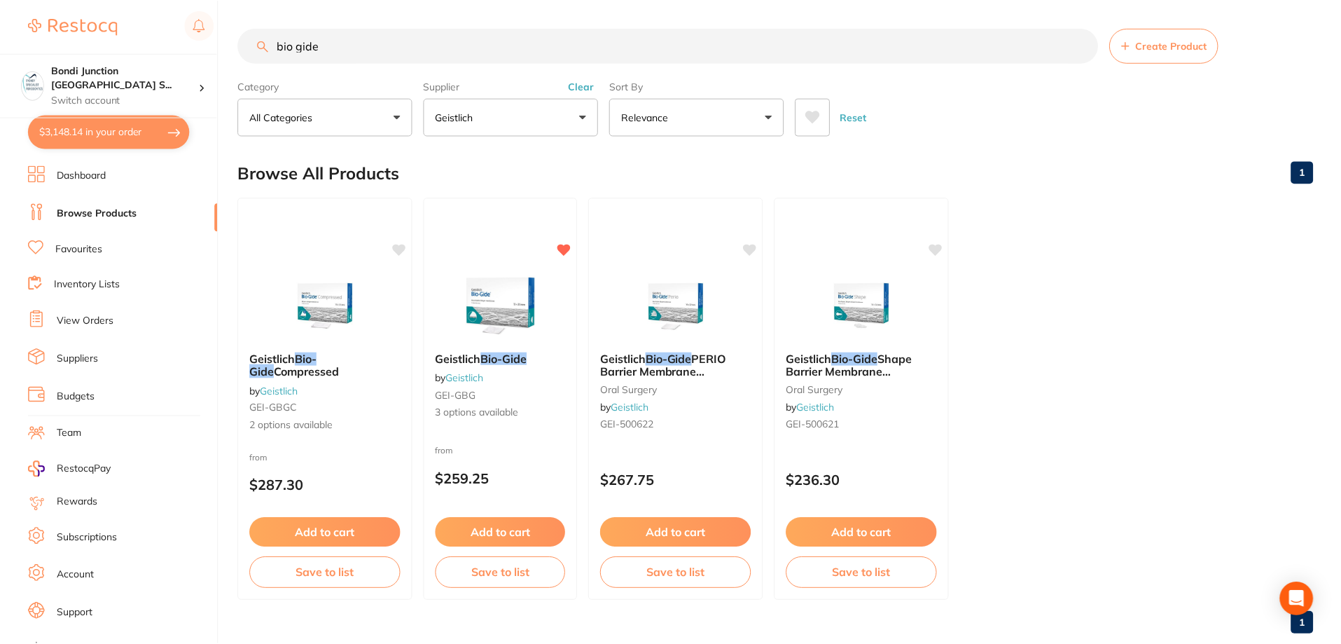
scroll to position [1, 0]
click at [345, 42] on input "bio gide" at bounding box center [668, 44] width 860 height 35
type input "b"
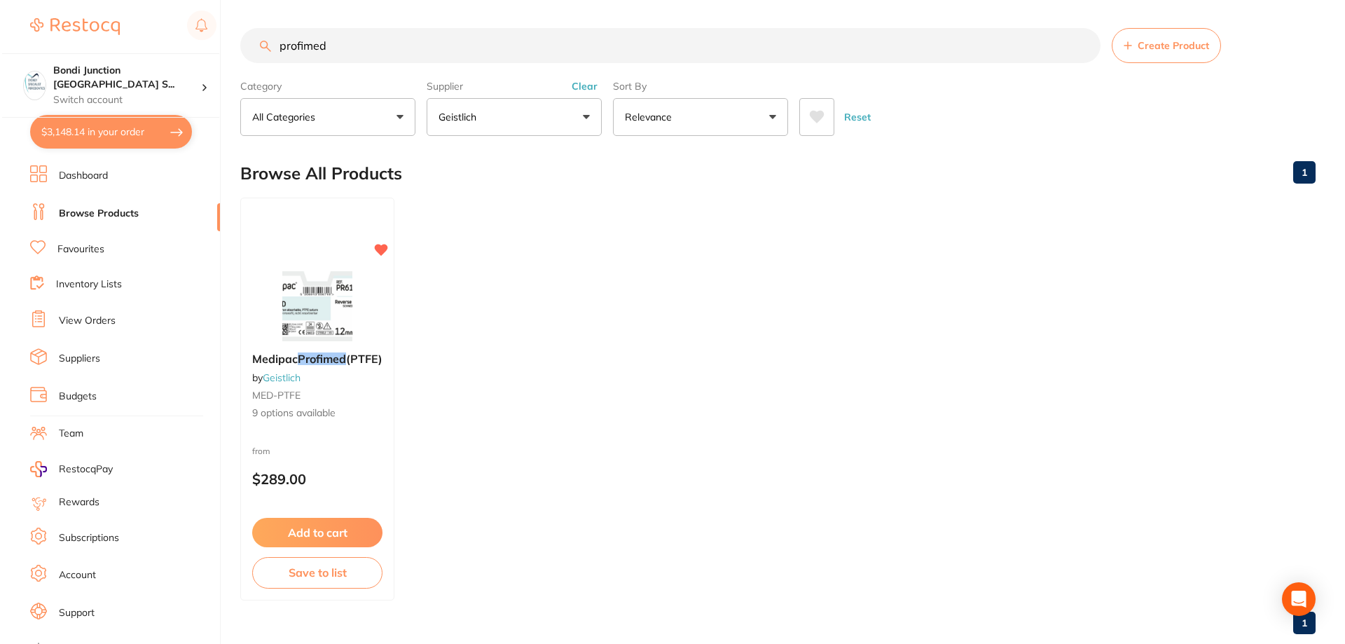
scroll to position [0, 0]
type input "profimed"
click at [333, 354] on em "Profimed" at bounding box center [320, 358] width 49 height 14
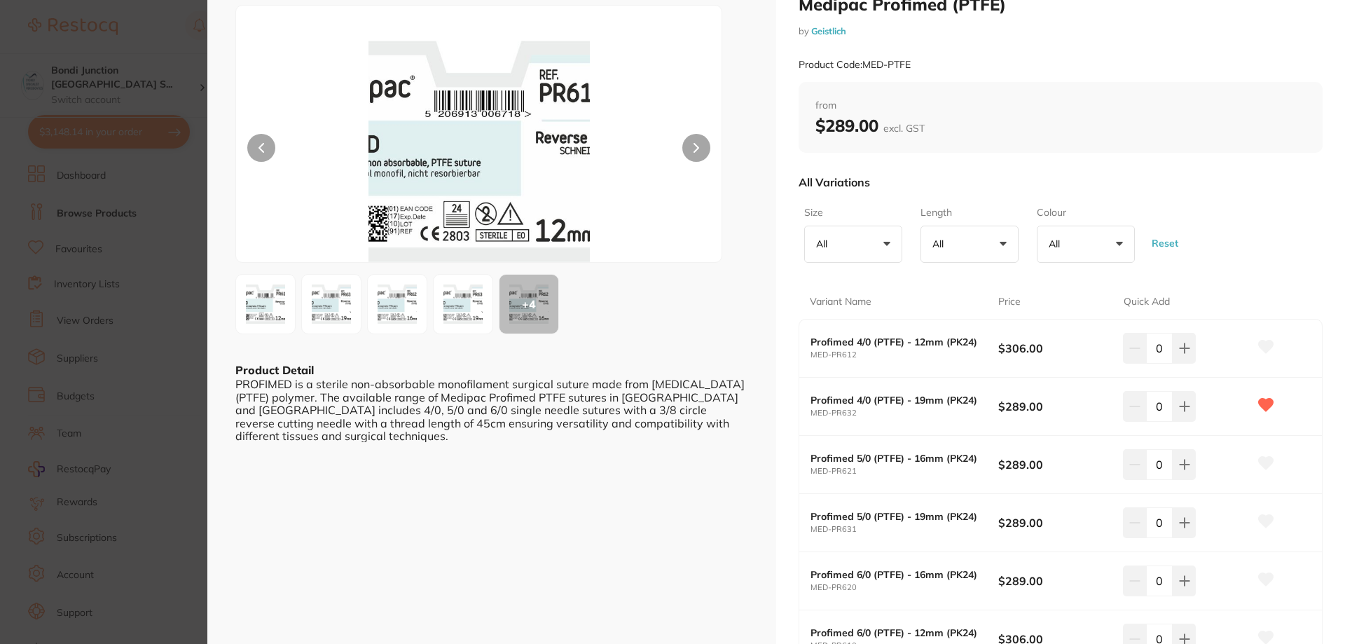
scroll to position [140, 0]
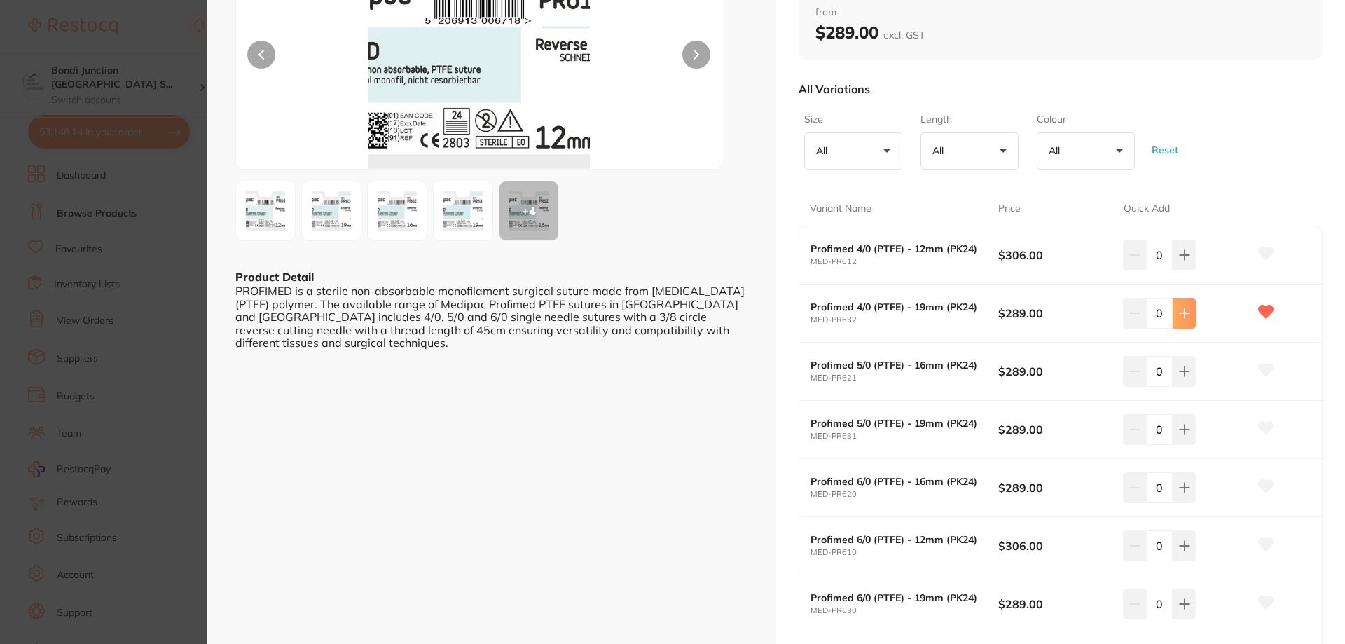
click at [1179, 310] on icon at bounding box center [1184, 312] width 11 height 11
type input "2"
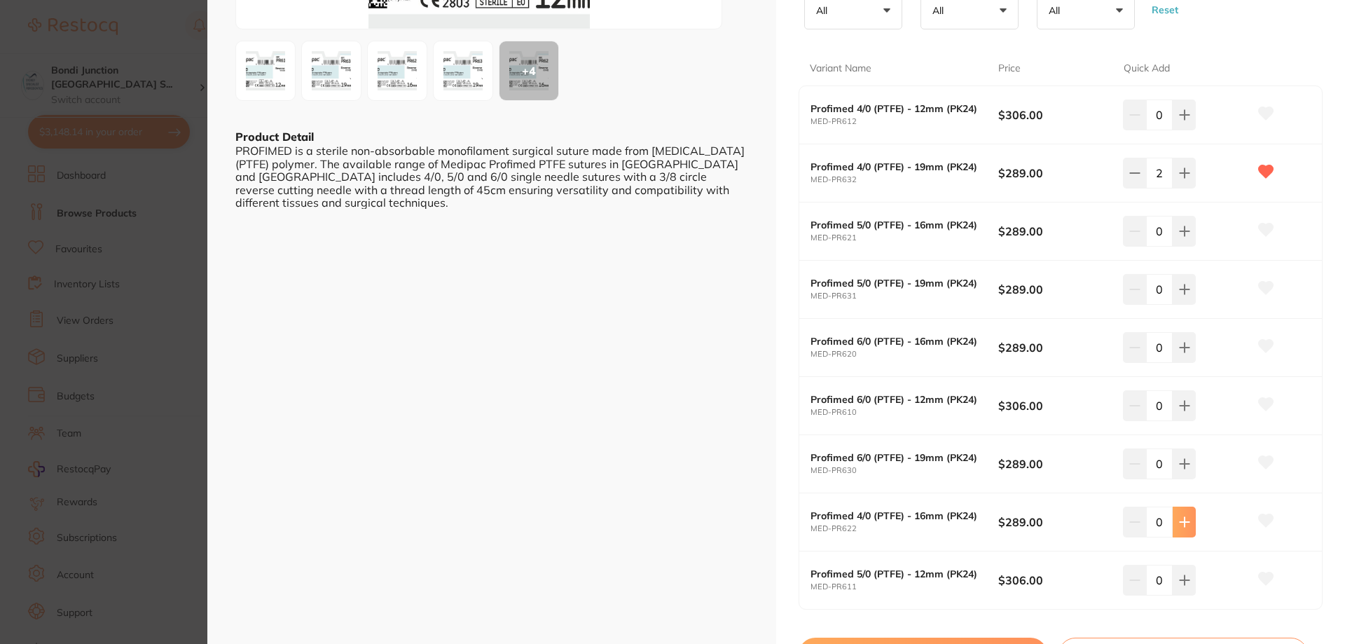
click at [1176, 530] on button at bounding box center [1184, 521] width 23 height 31
type input "3"
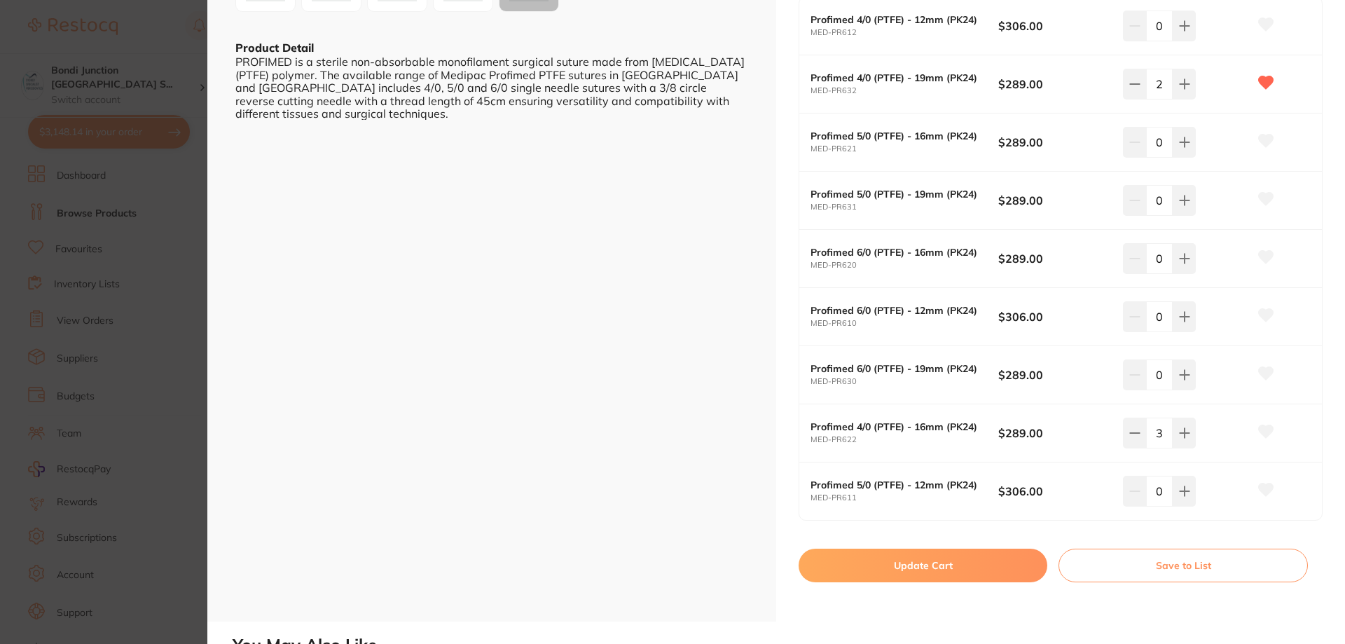
scroll to position [420, 0]
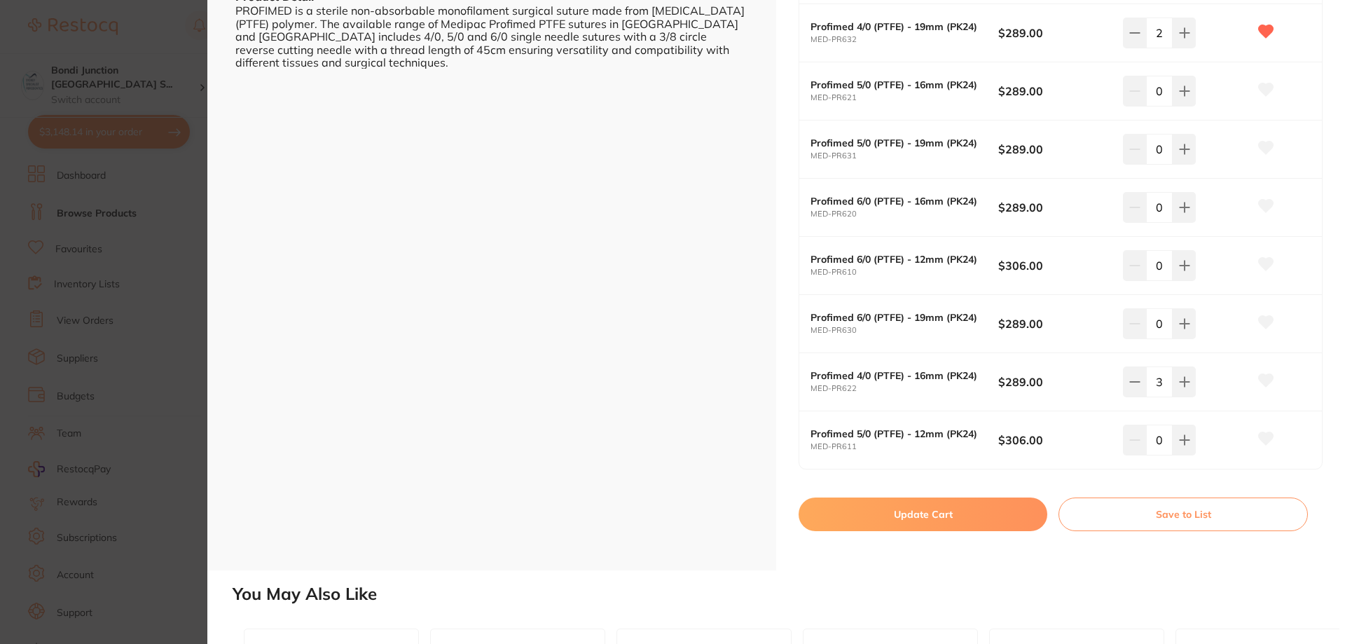
click at [980, 509] on button "Update Cart" at bounding box center [923, 514] width 249 height 34
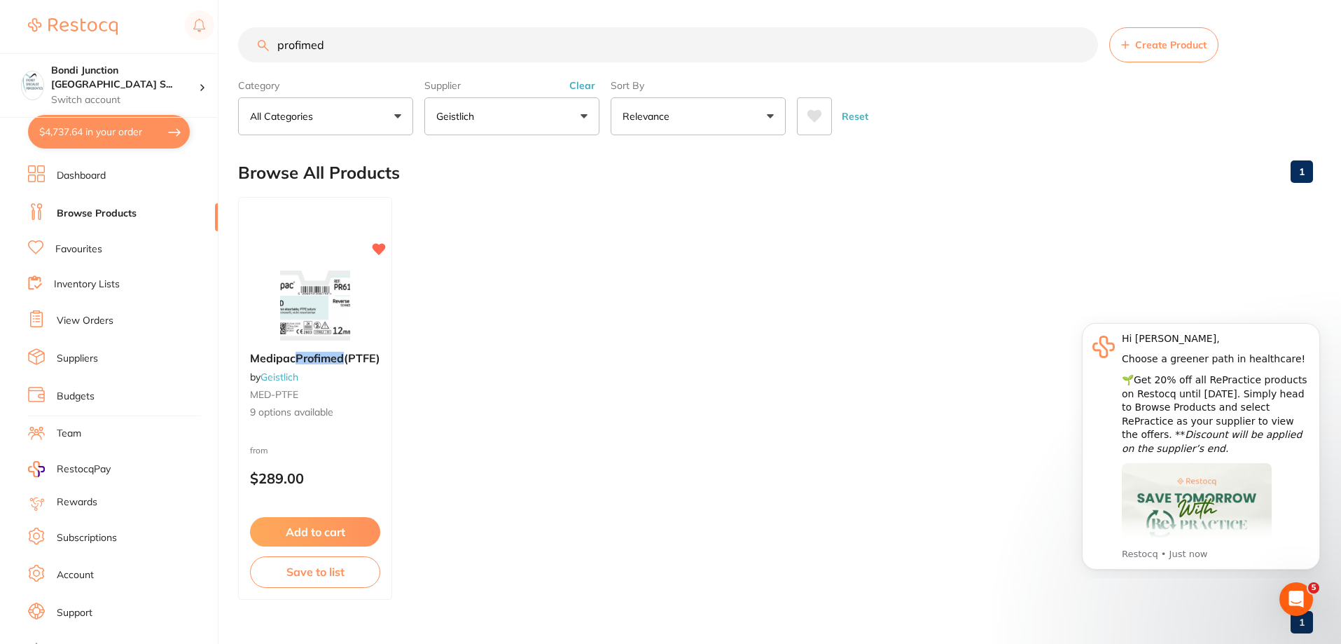
click at [131, 127] on button "$4,737.64 in your order" at bounding box center [109, 132] width 162 height 34
checkbox input "true"
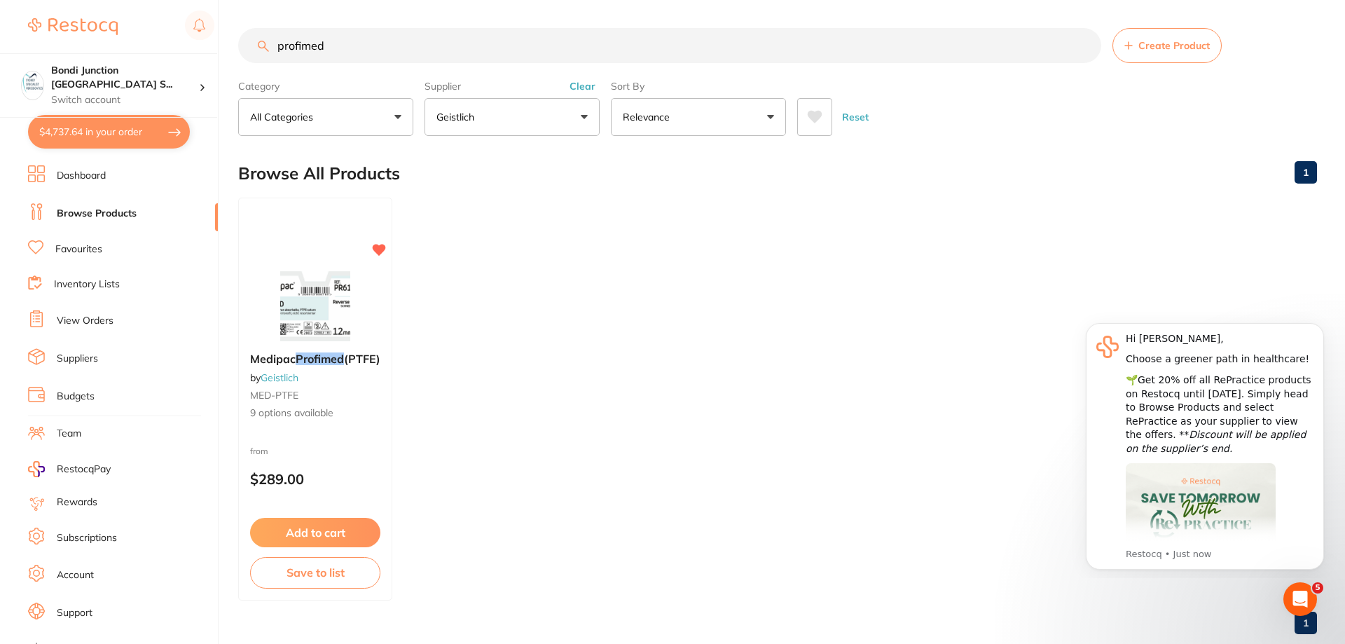
checkbox input "true"
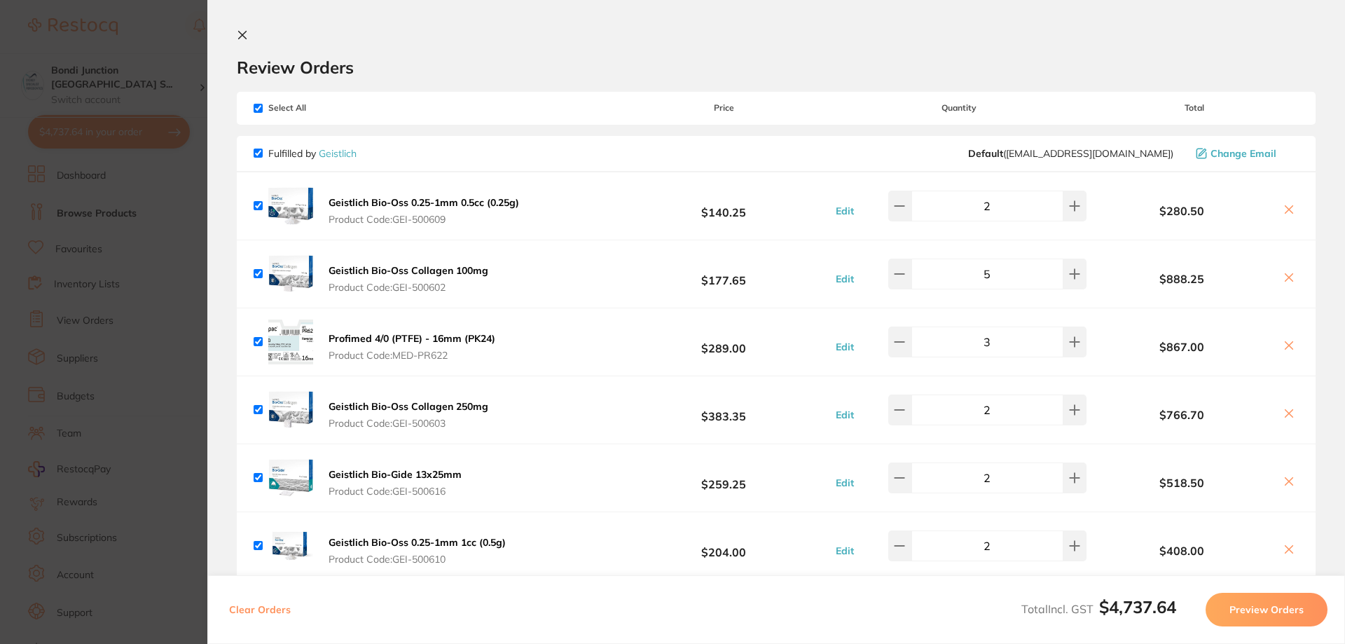
click at [1276, 607] on button "Preview Orders" at bounding box center [1266, 610] width 122 height 34
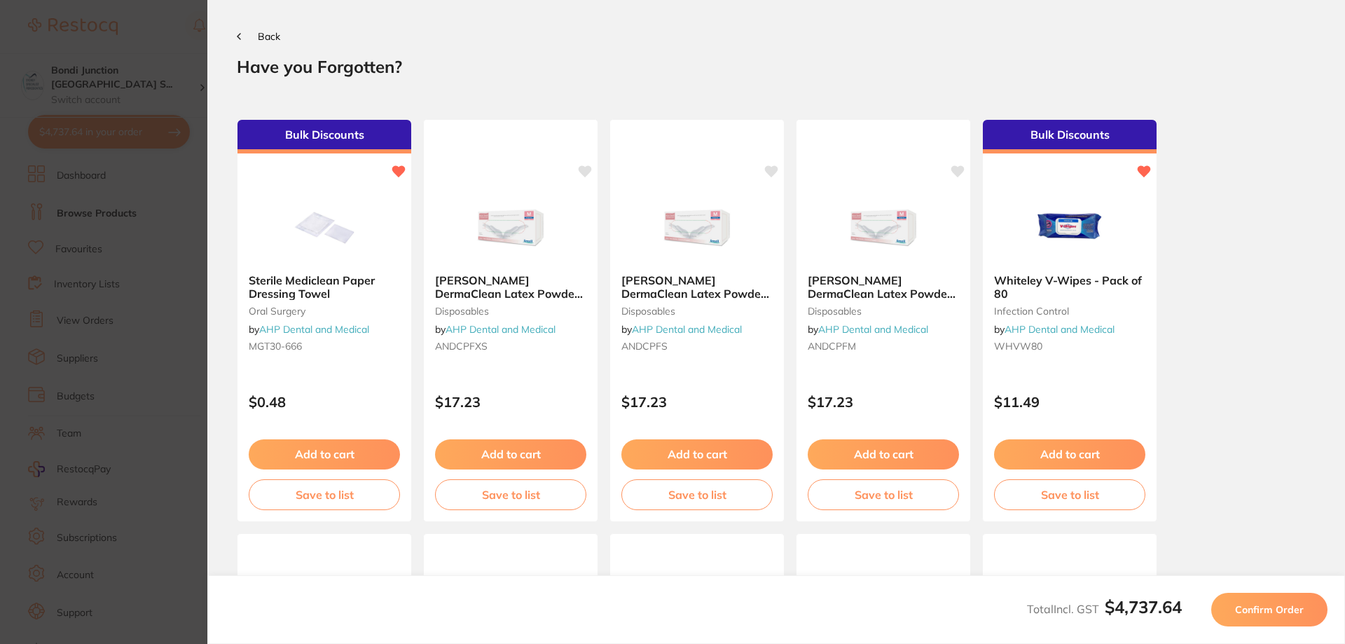
click at [1276, 607] on span "Confirm Order" at bounding box center [1269, 609] width 69 height 13
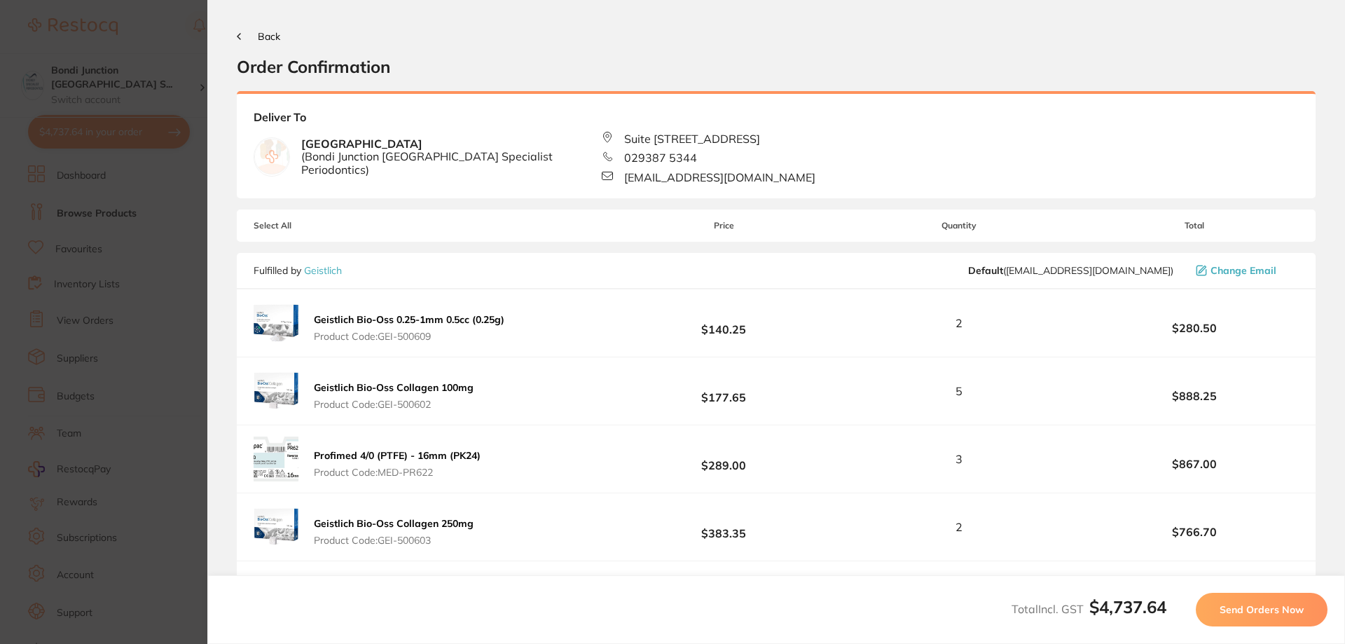
click at [1276, 607] on span "Send Orders Now" at bounding box center [1261, 609] width 84 height 13
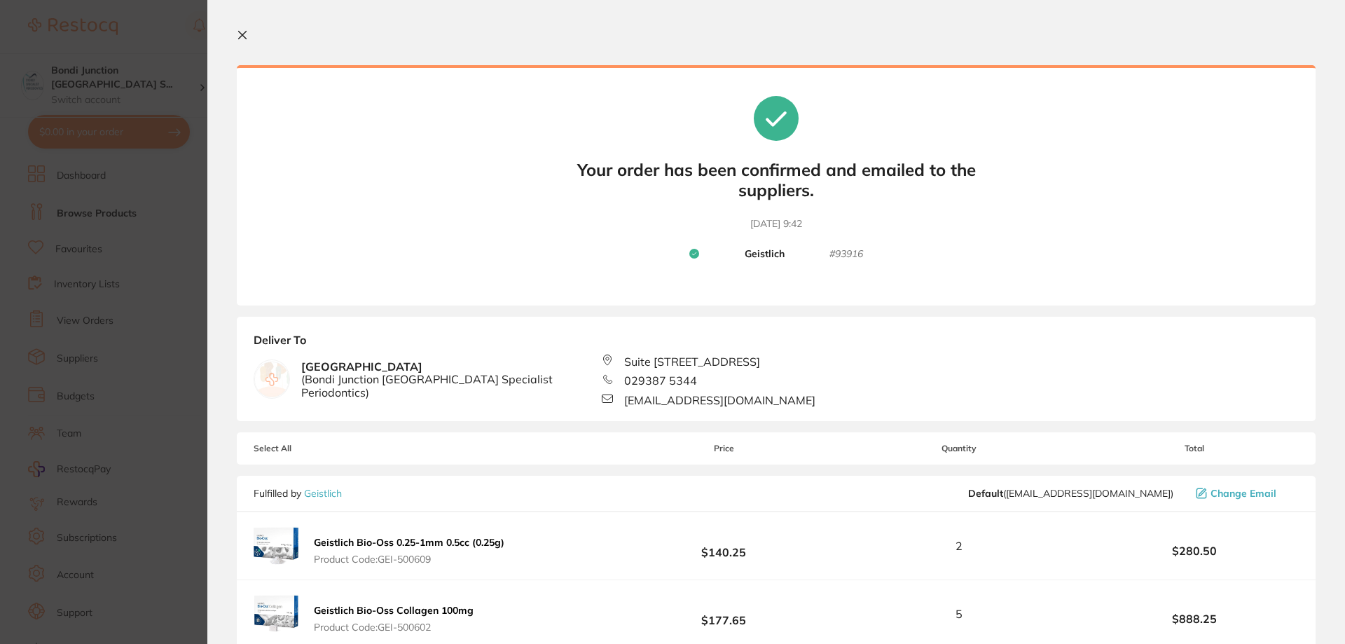
click at [240, 36] on icon at bounding box center [242, 34] width 11 height 11
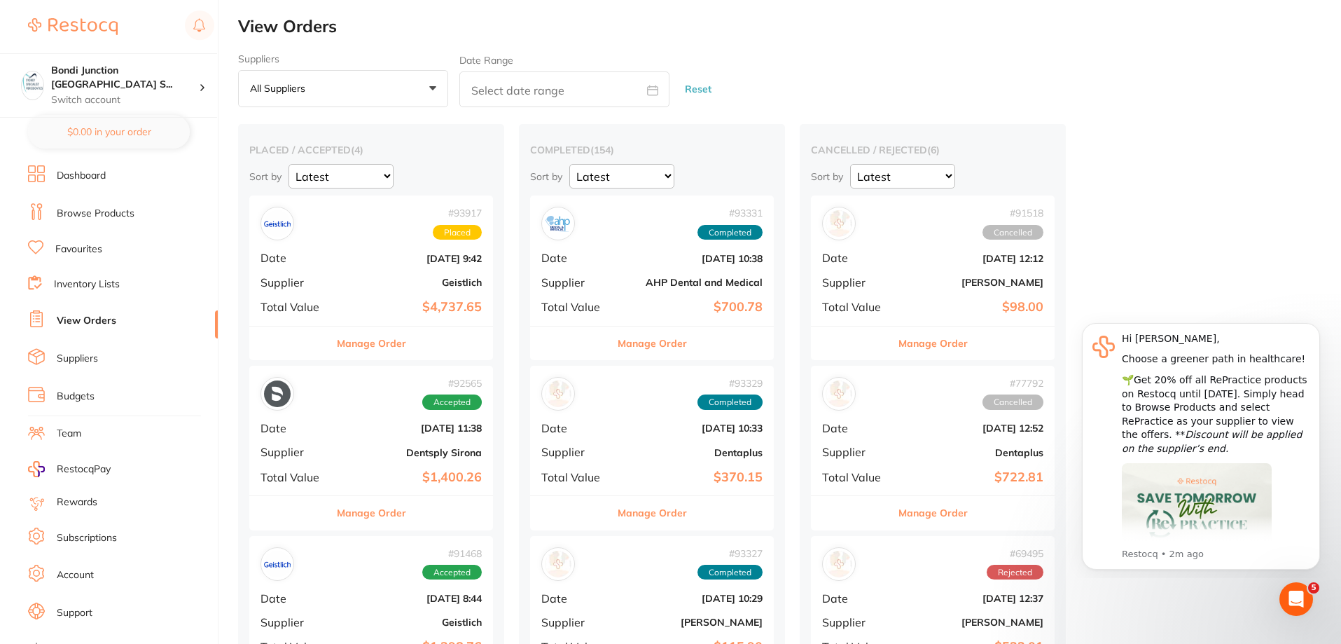
click at [430, 83] on button "All suppliers +0" at bounding box center [343, 89] width 210 height 38
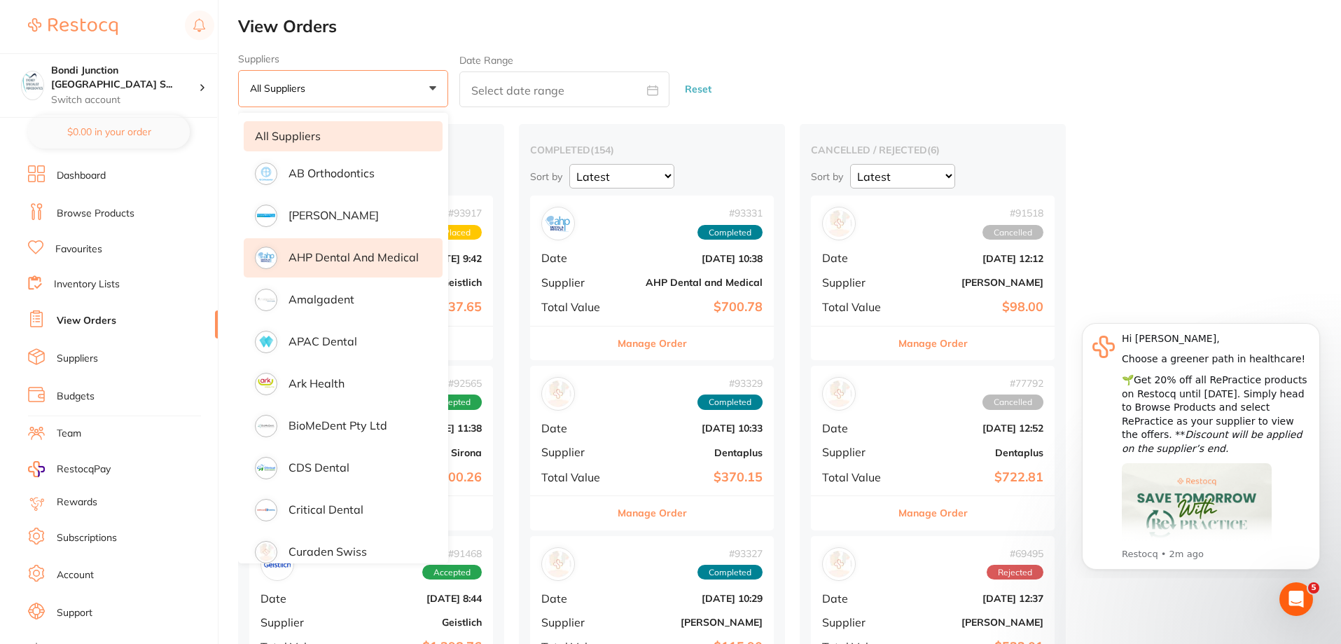
click at [406, 260] on p "AHP Dental and Medical" at bounding box center [354, 257] width 130 height 13
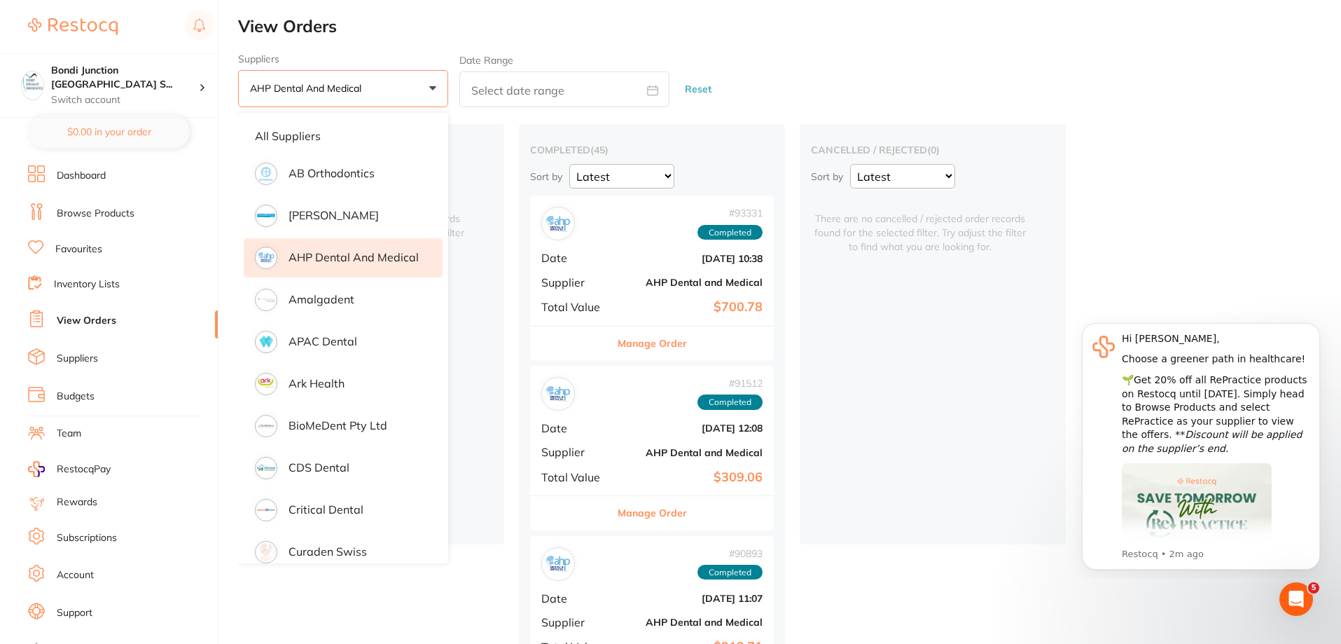
click at [840, 32] on h2 "View Orders" at bounding box center [789, 27] width 1103 height 20
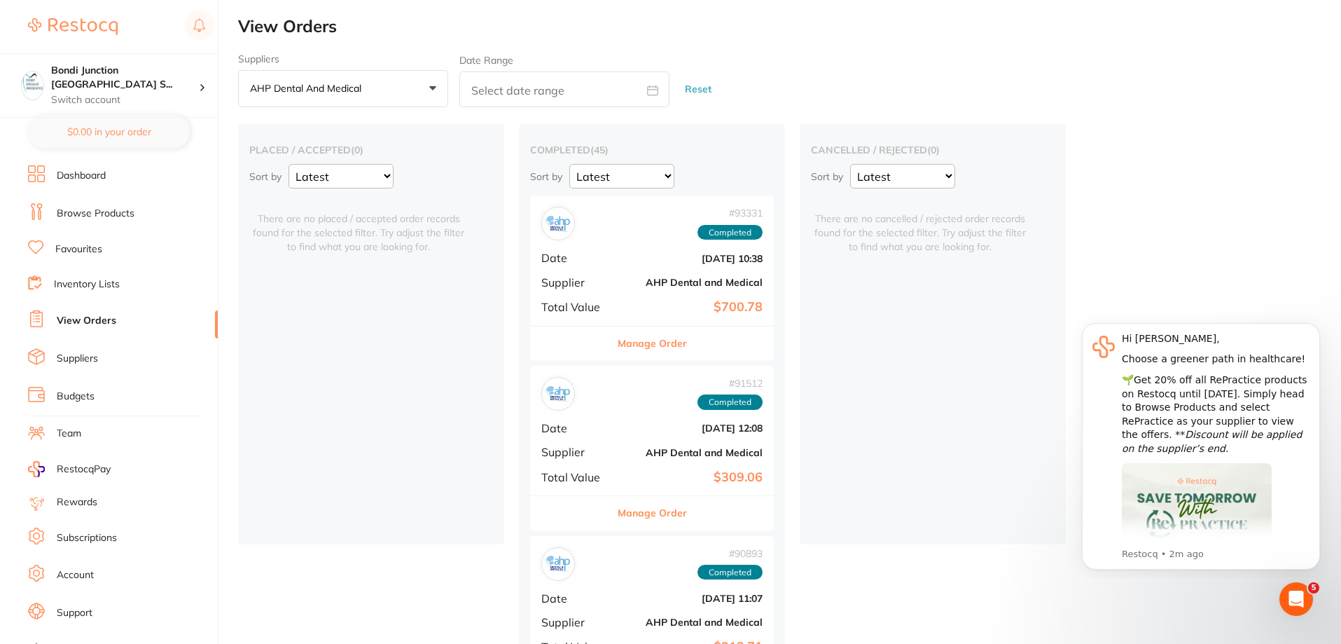
click at [121, 212] on link "Browse Products" at bounding box center [96, 214] width 78 height 14
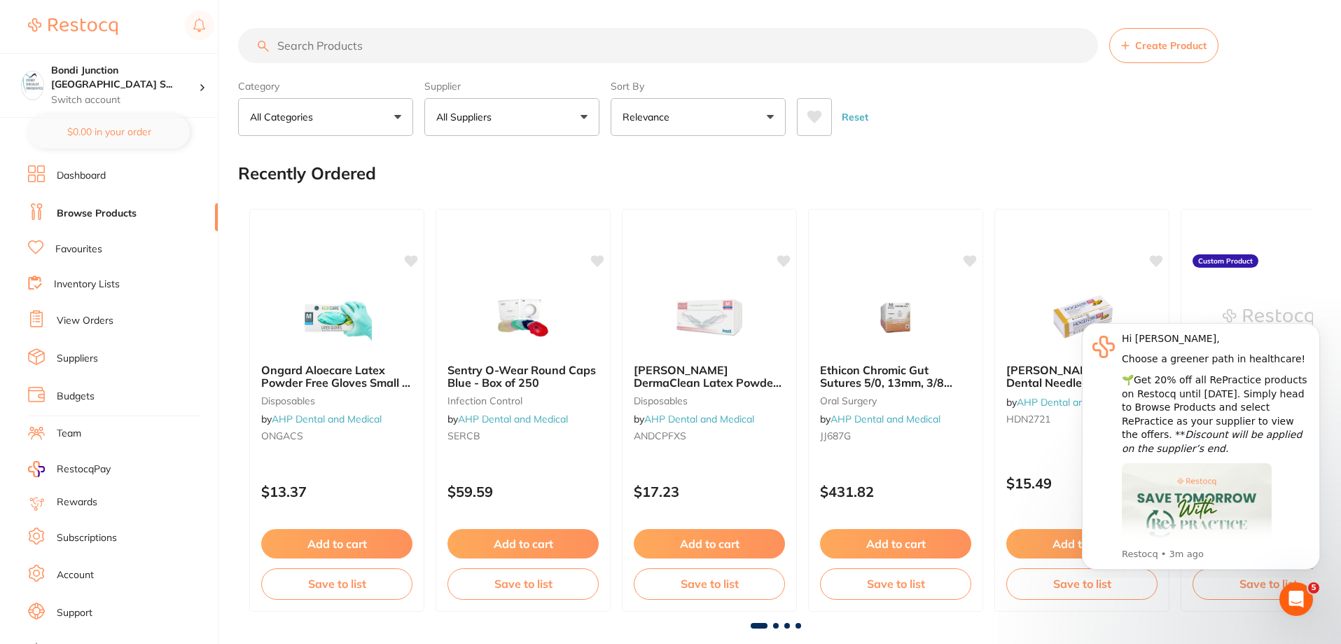
click at [317, 46] on input "search" at bounding box center [668, 45] width 860 height 35
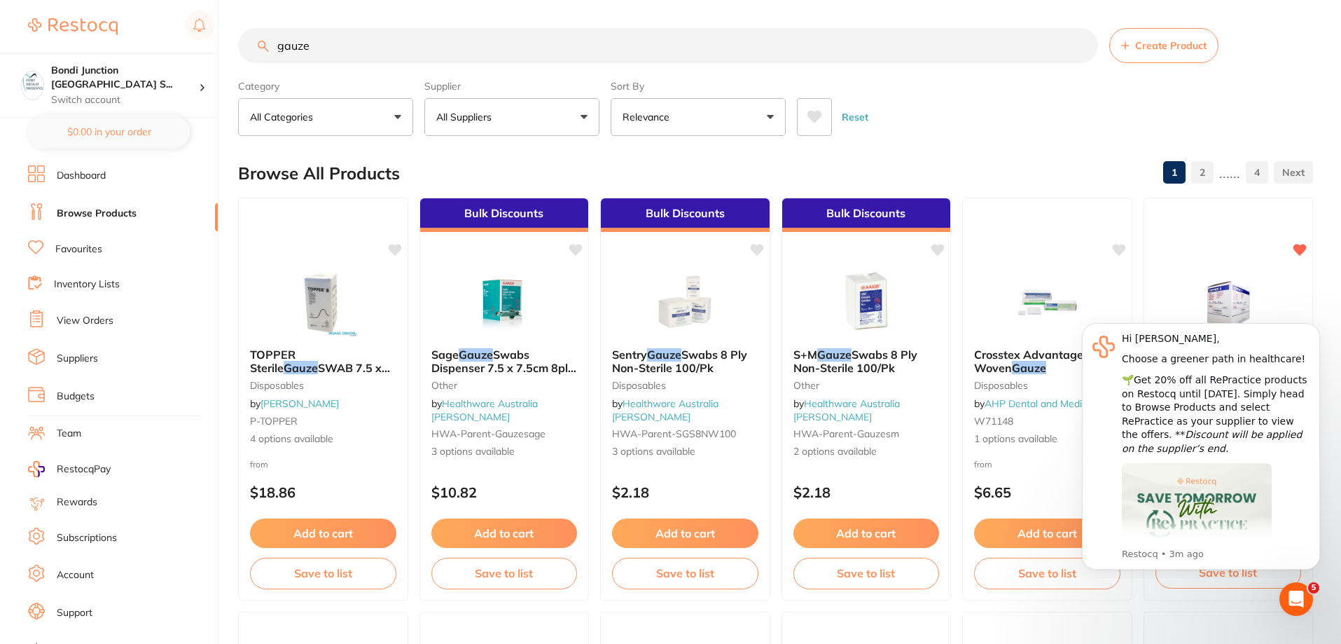
type input "gauze"
click at [1009, 114] on div "Reset" at bounding box center [1049, 111] width 505 height 49
click at [1320, 329] on button "Dismiss notification" at bounding box center [1316, 327] width 18 height 18
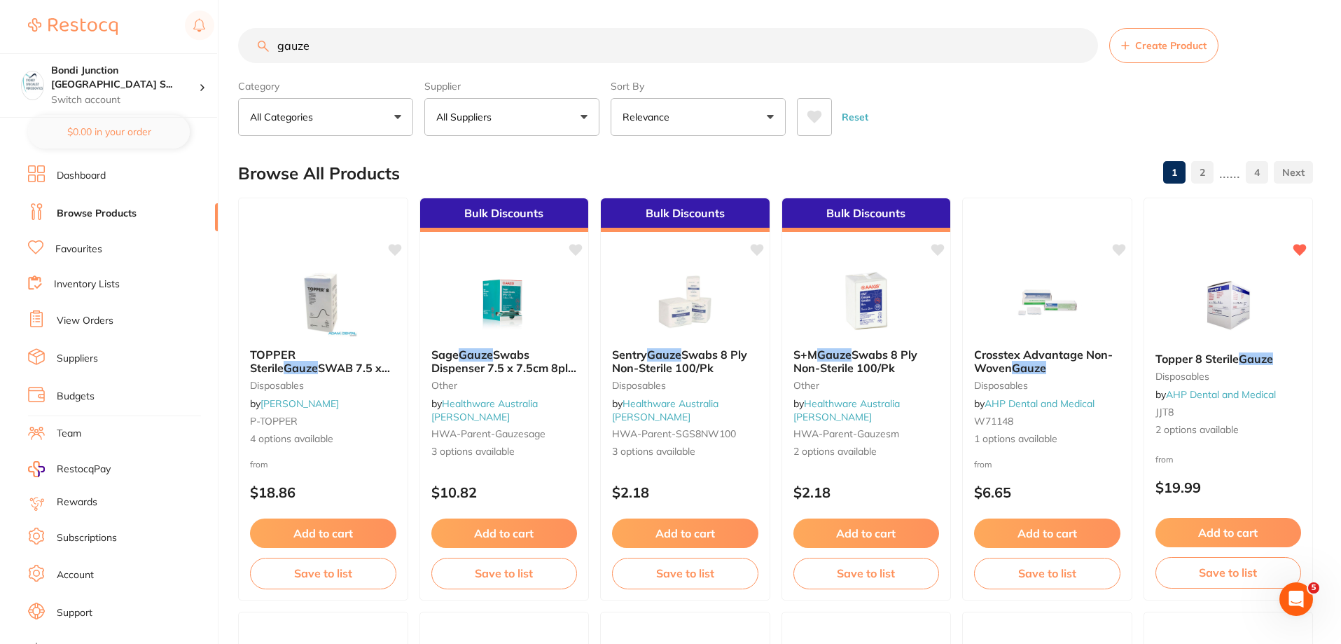
click at [1201, 359] on span "Topper 8 Sterile" at bounding box center [1197, 359] width 83 height 14
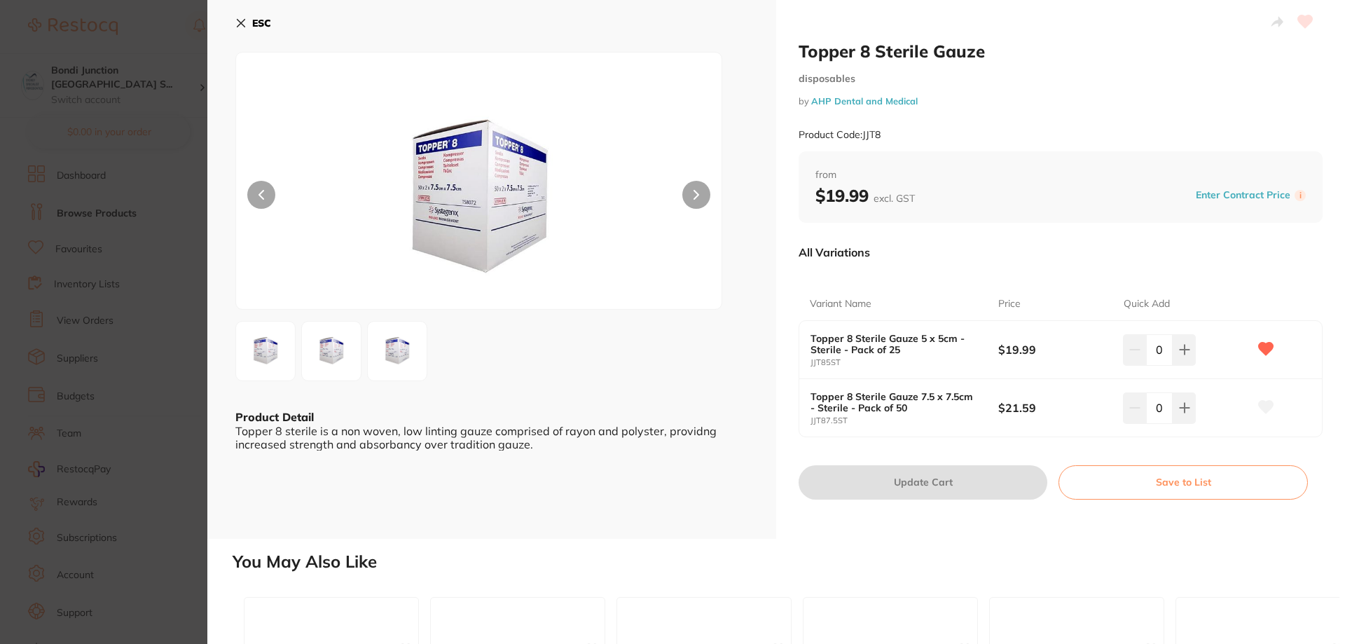
click at [239, 25] on icon at bounding box center [241, 24] width 8 height 8
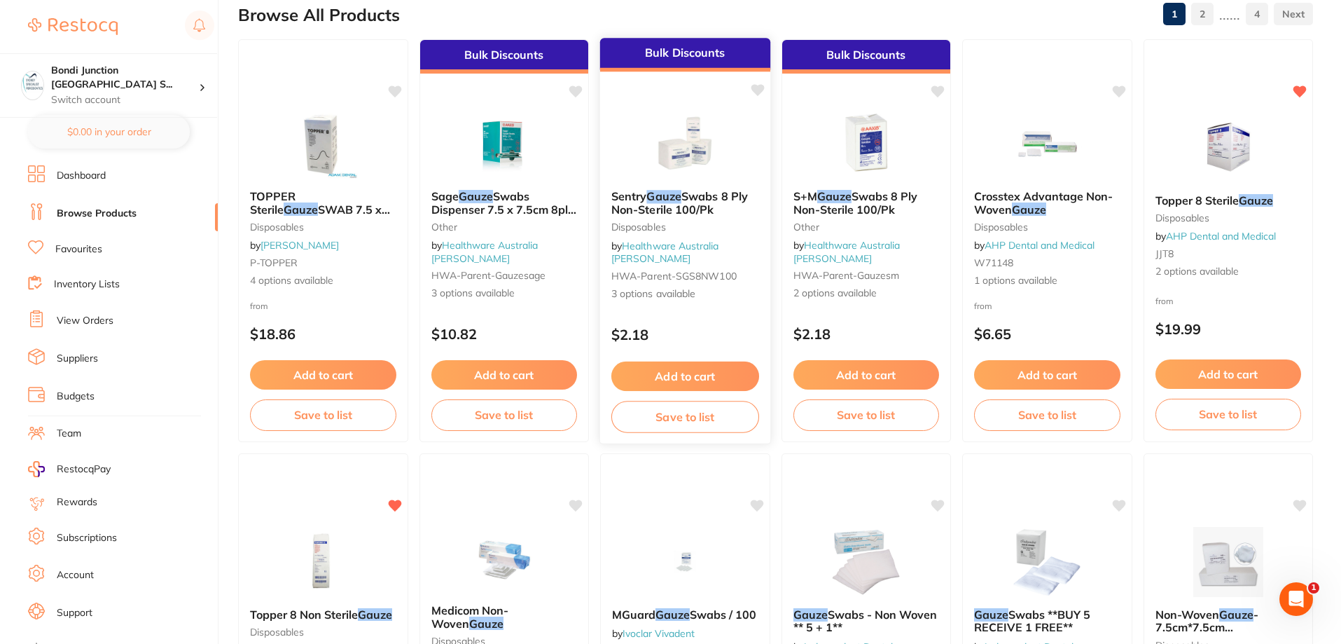
scroll to position [281, 0]
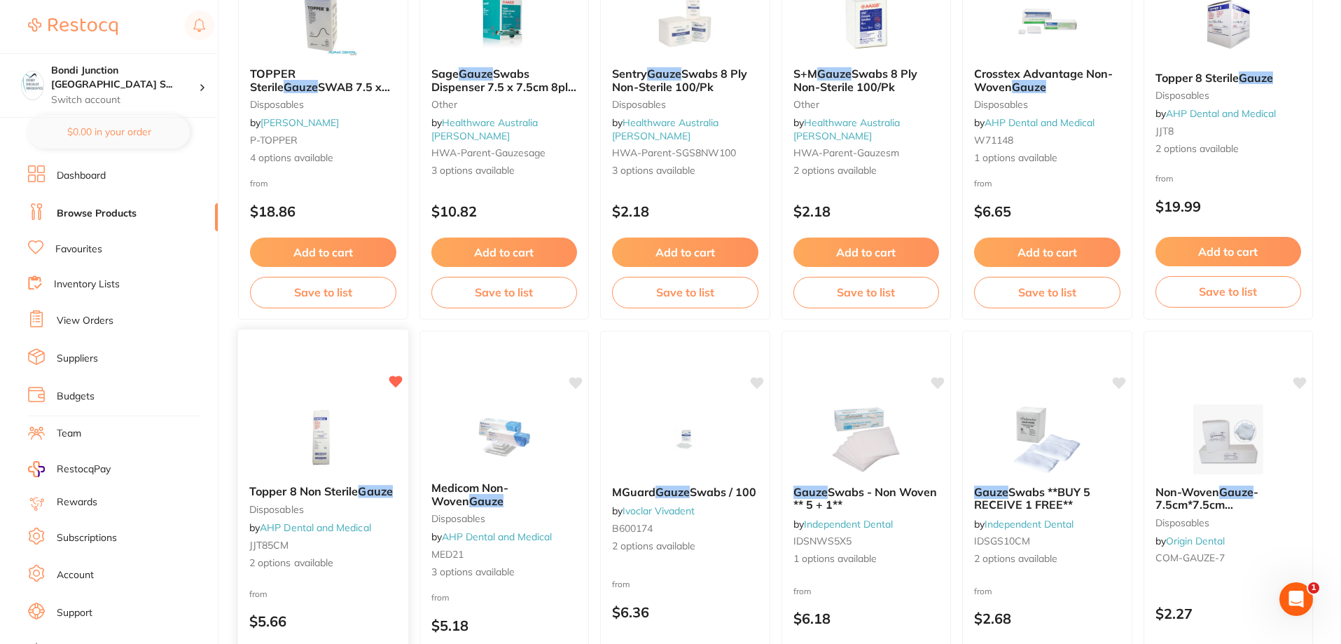
click at [299, 495] on span "Topper 8 Non Sterile" at bounding box center [303, 491] width 109 height 14
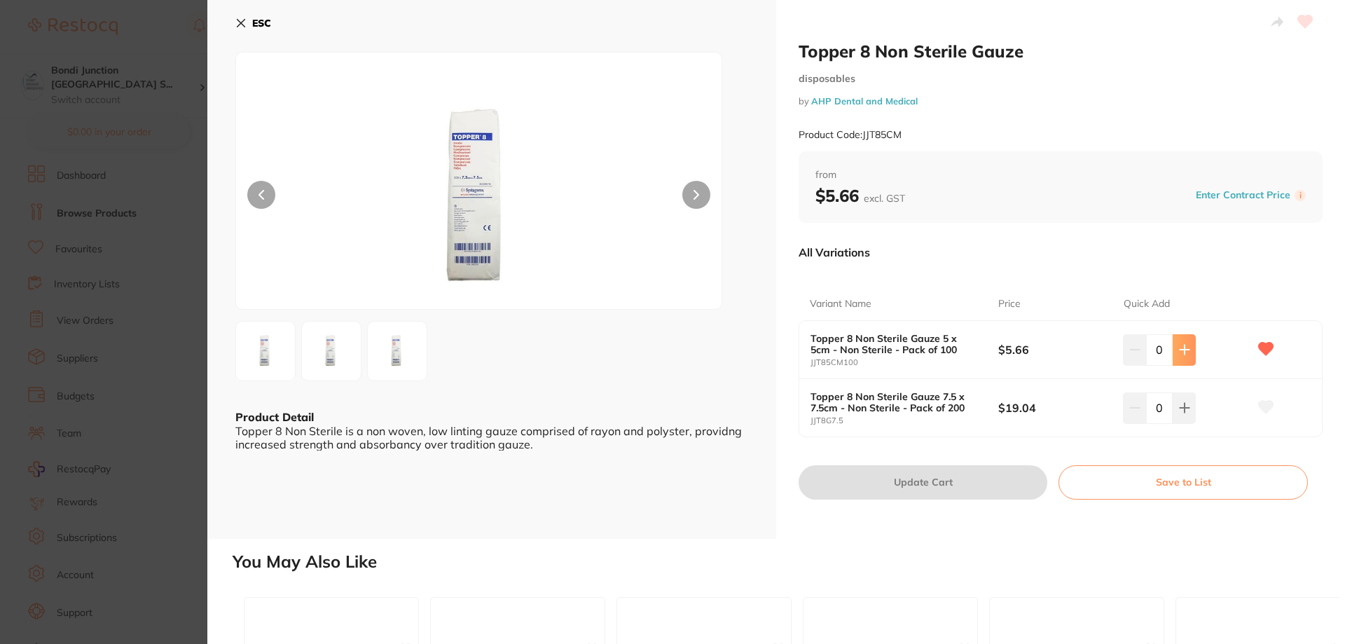
click at [1180, 346] on icon at bounding box center [1184, 349] width 11 height 11
click at [1181, 345] on icon at bounding box center [1184, 349] width 11 height 11
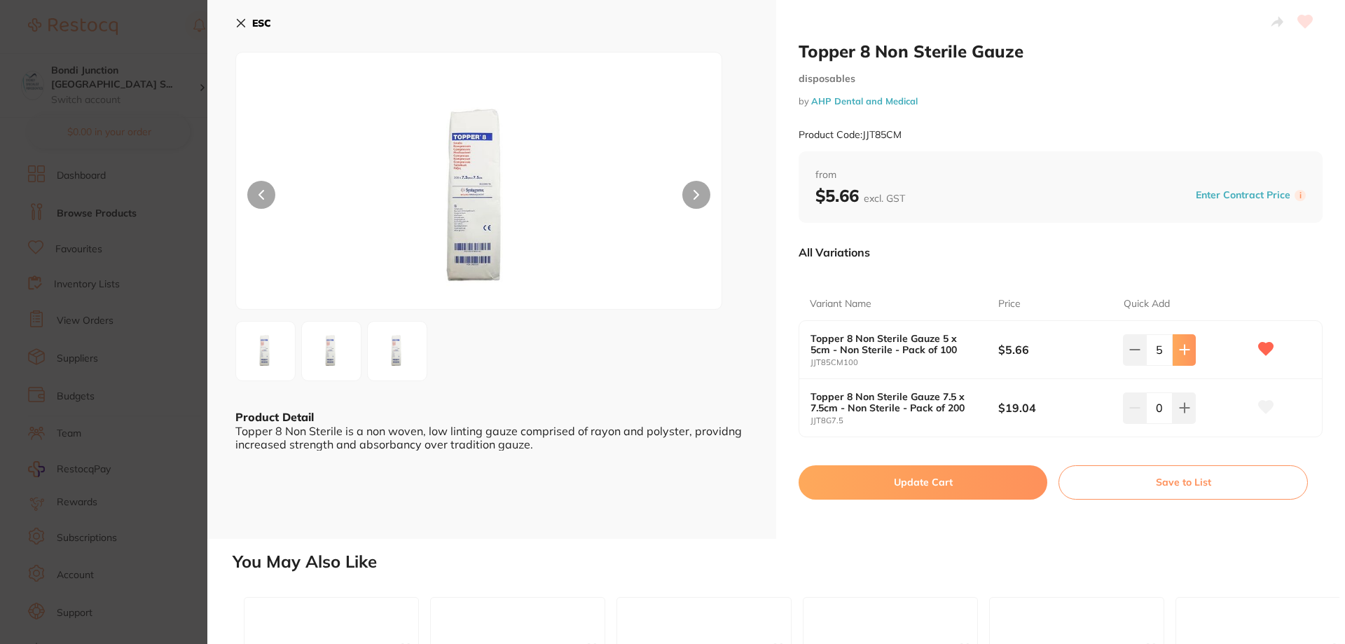
click at [1181, 345] on icon at bounding box center [1184, 349] width 11 height 11
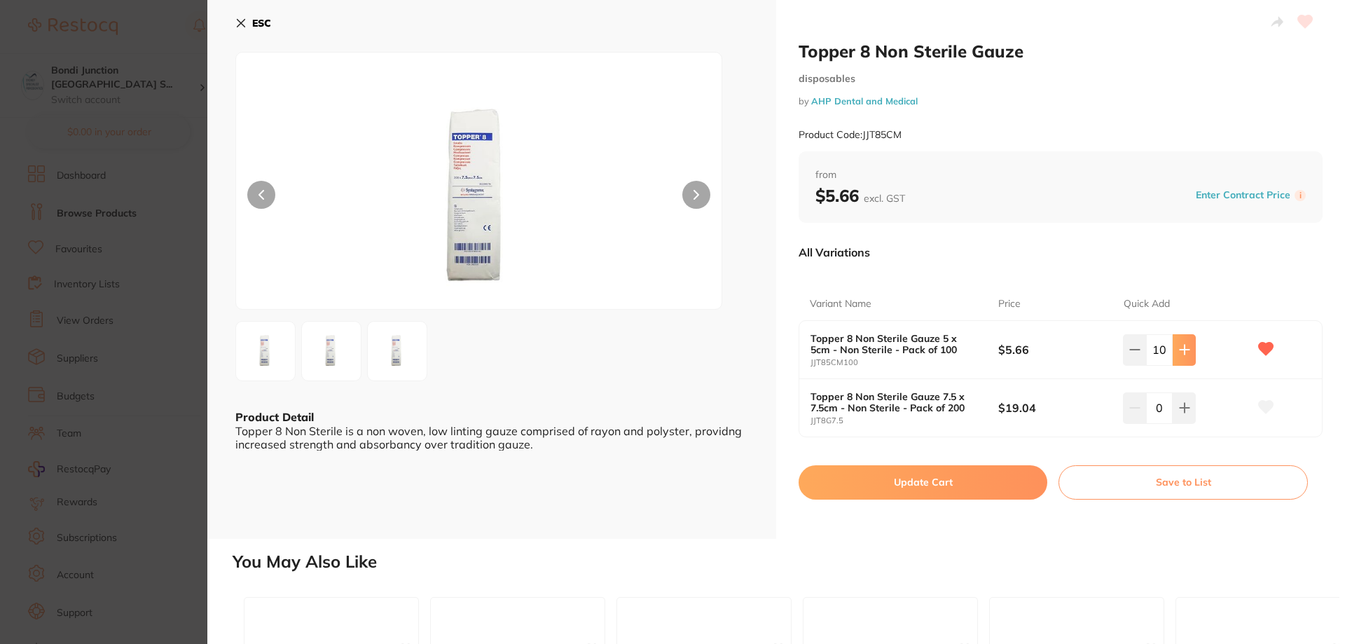
click at [1181, 345] on icon at bounding box center [1184, 349] width 11 height 11
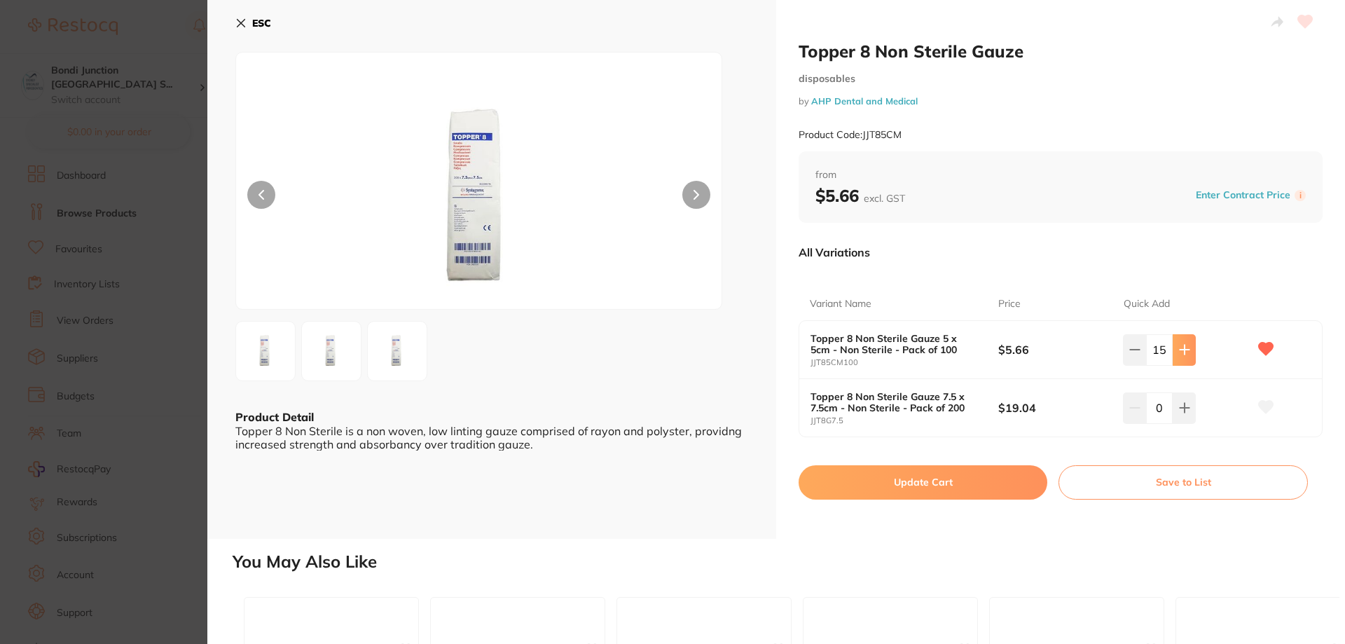
click at [1181, 345] on icon at bounding box center [1184, 349] width 11 height 11
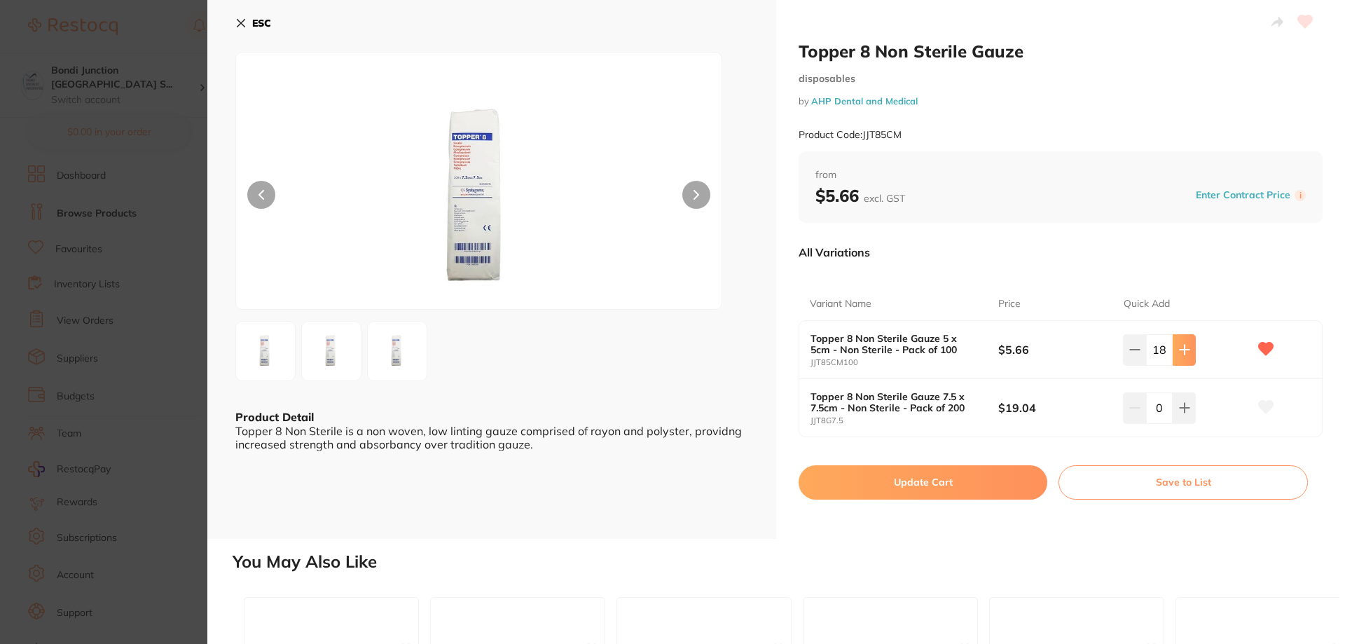
type input "20"
click at [940, 480] on button "Update Cart" at bounding box center [923, 482] width 249 height 34
checkbox input "false"
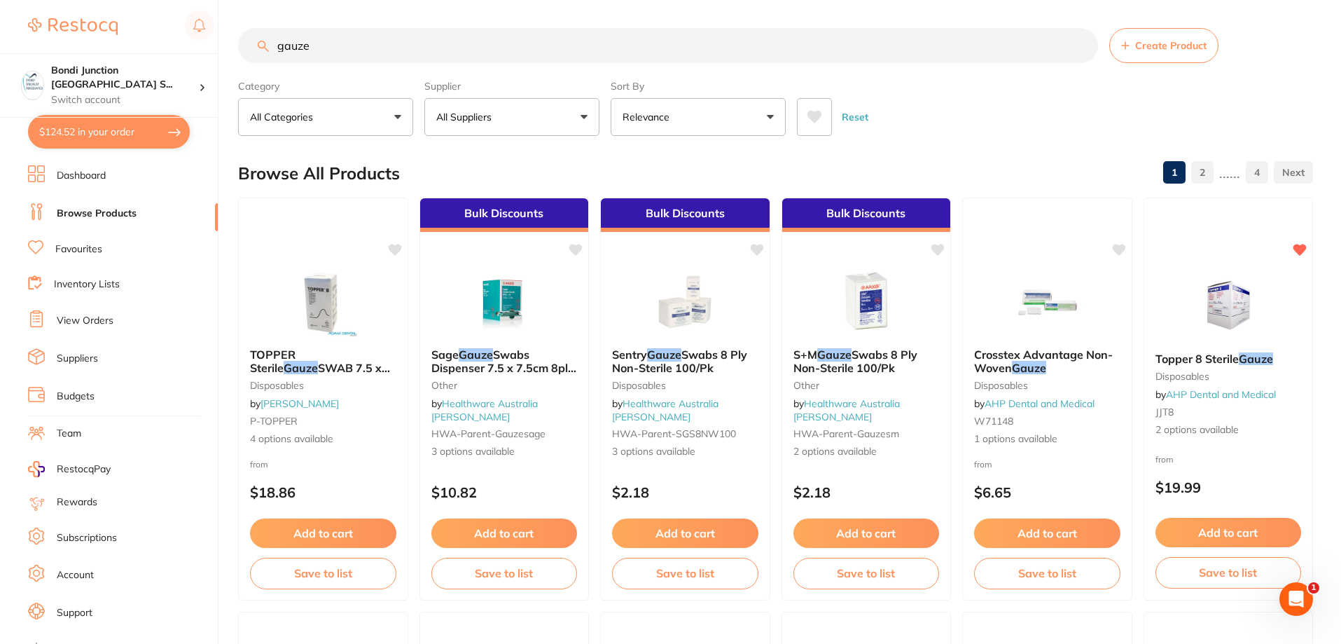
click at [347, 46] on input "gauze" at bounding box center [668, 45] width 860 height 35
type input "g"
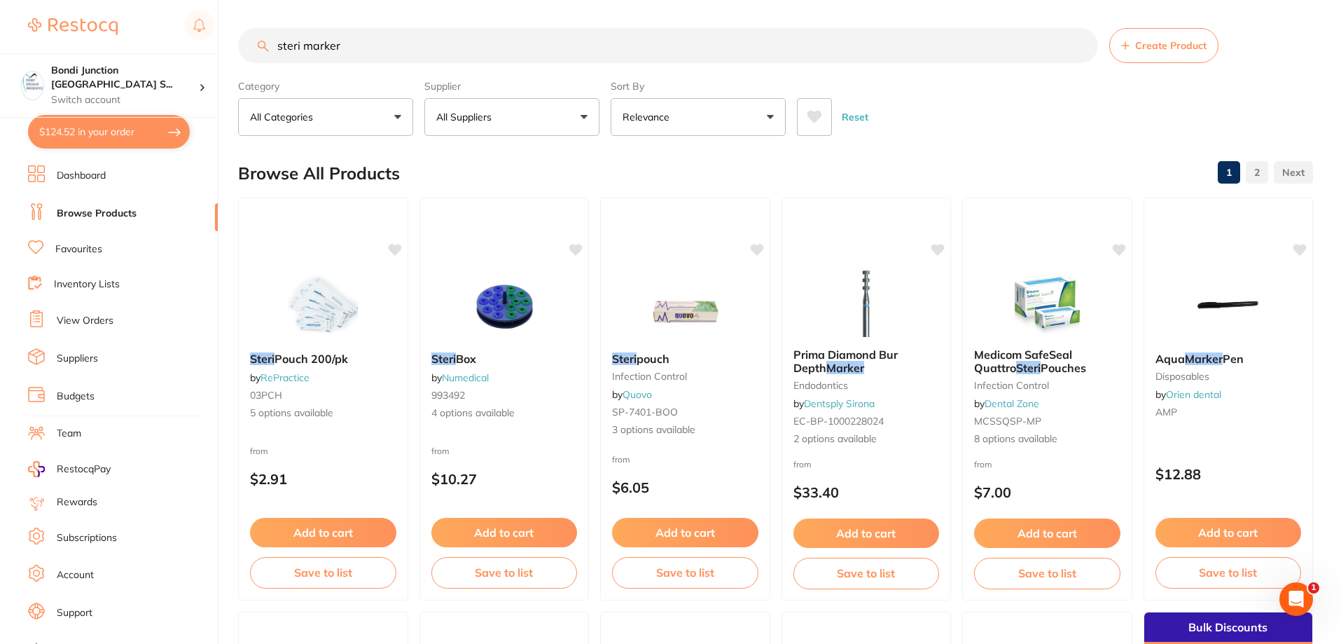
type input "steri marker"
click at [581, 114] on button "All Suppliers" at bounding box center [511, 117] width 175 height 38
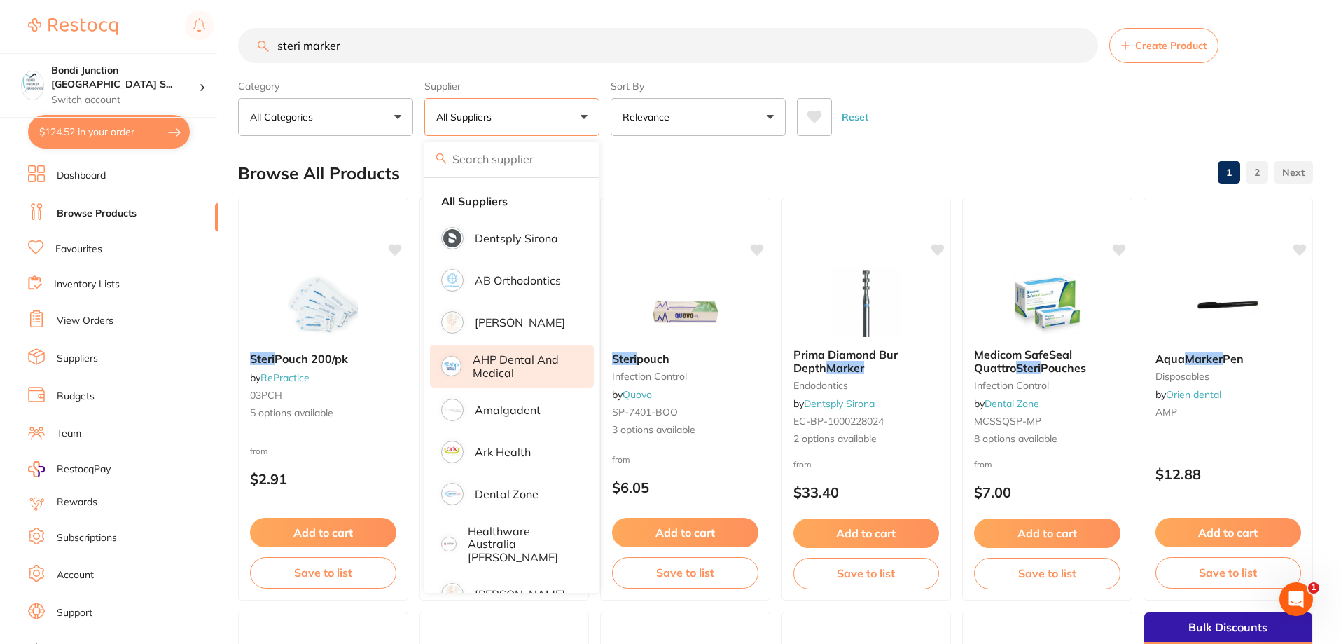
click at [488, 360] on p "AHP Dental and Medical" at bounding box center [524, 366] width 102 height 26
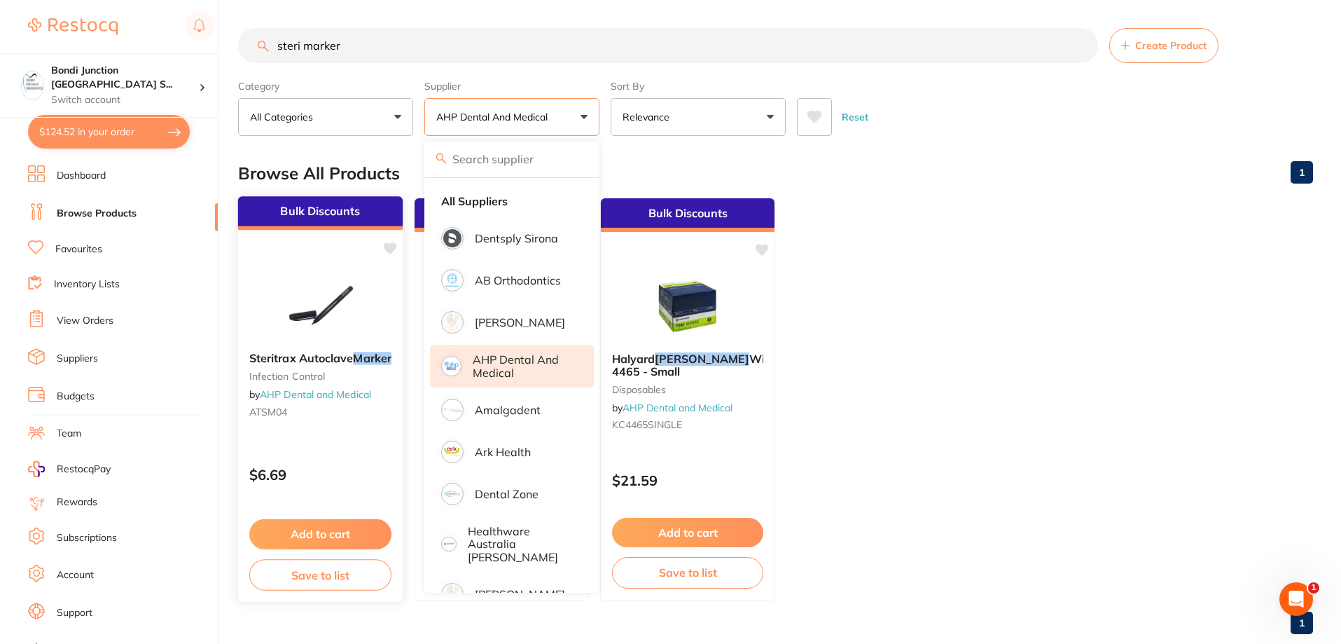
click at [310, 359] on span "Steritrax Autoclave" at bounding box center [301, 358] width 104 height 14
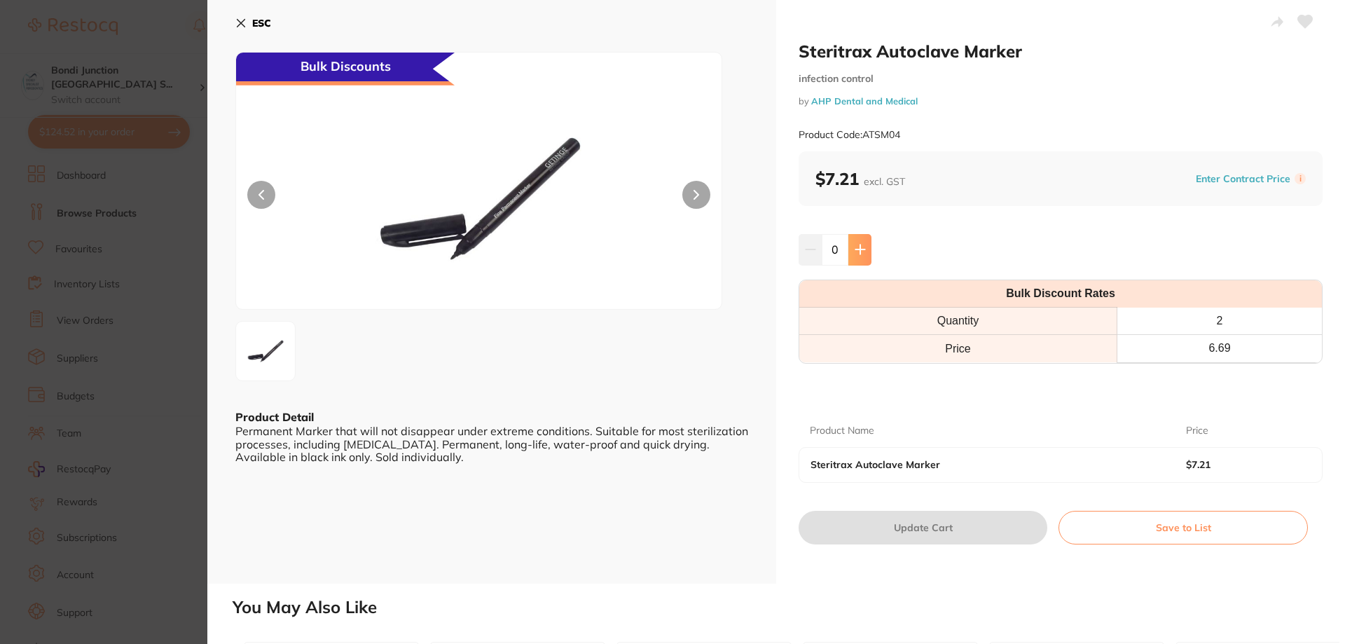
click at [855, 250] on icon at bounding box center [860, 249] width 11 height 11
type input "1"
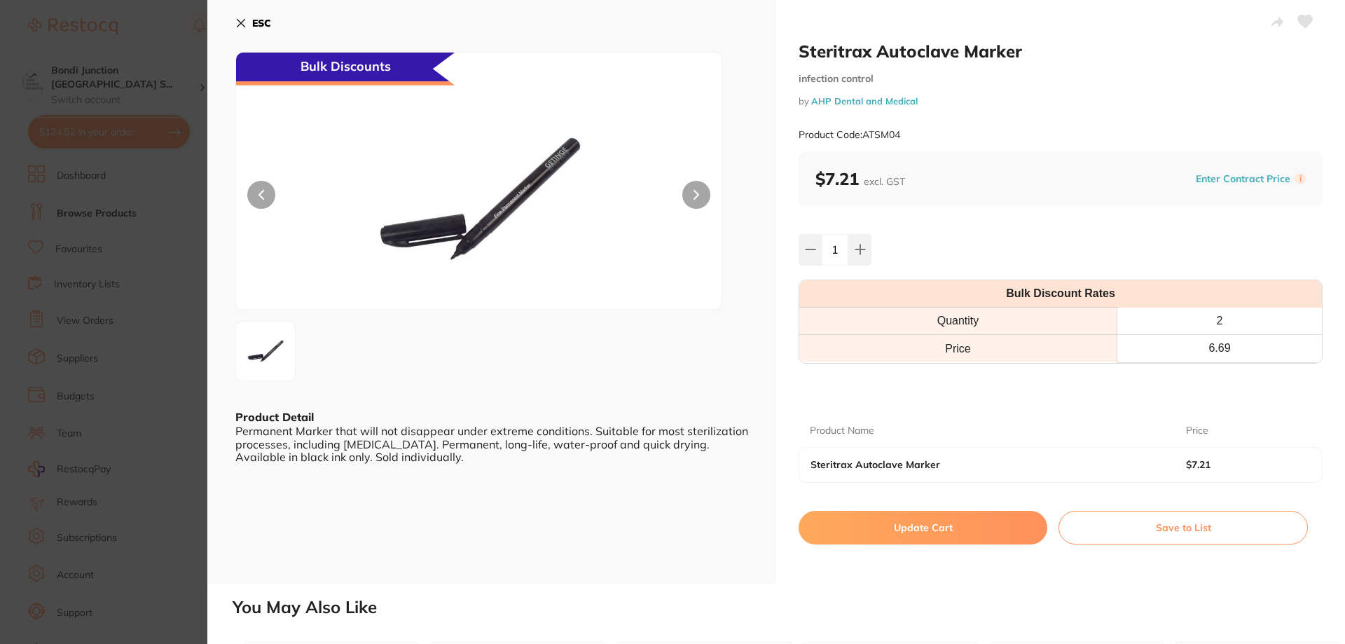
click at [966, 520] on button "Update Cart" at bounding box center [923, 528] width 249 height 34
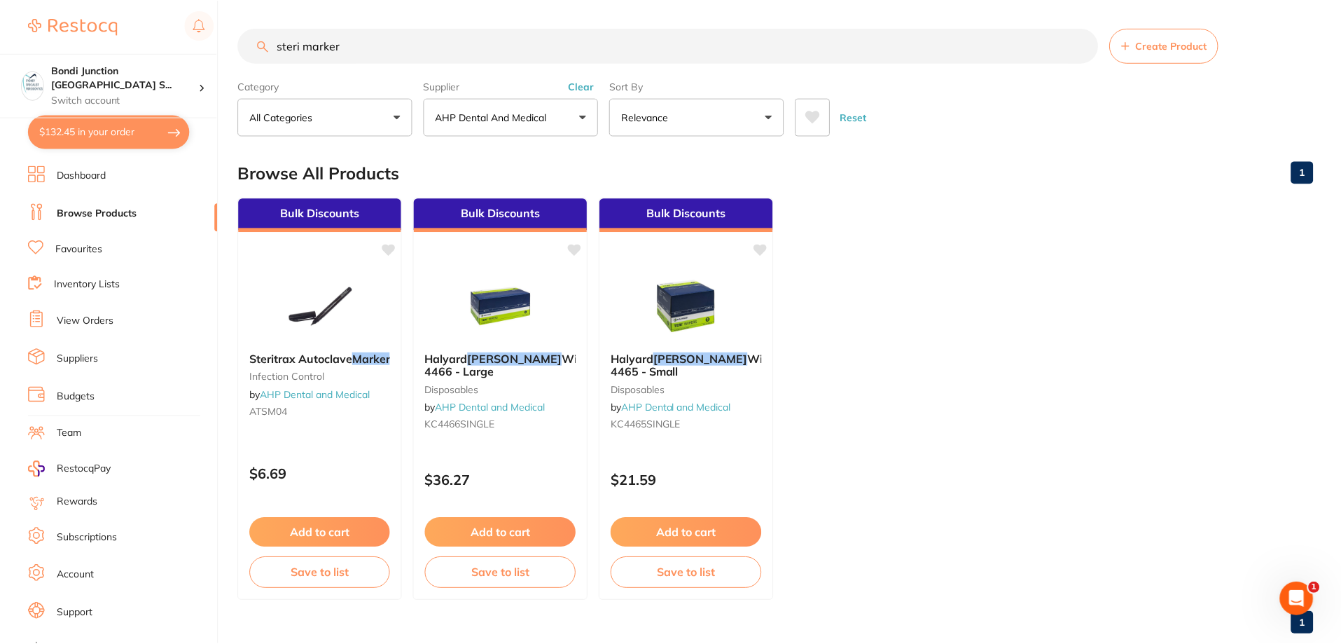
scroll to position [8, 0]
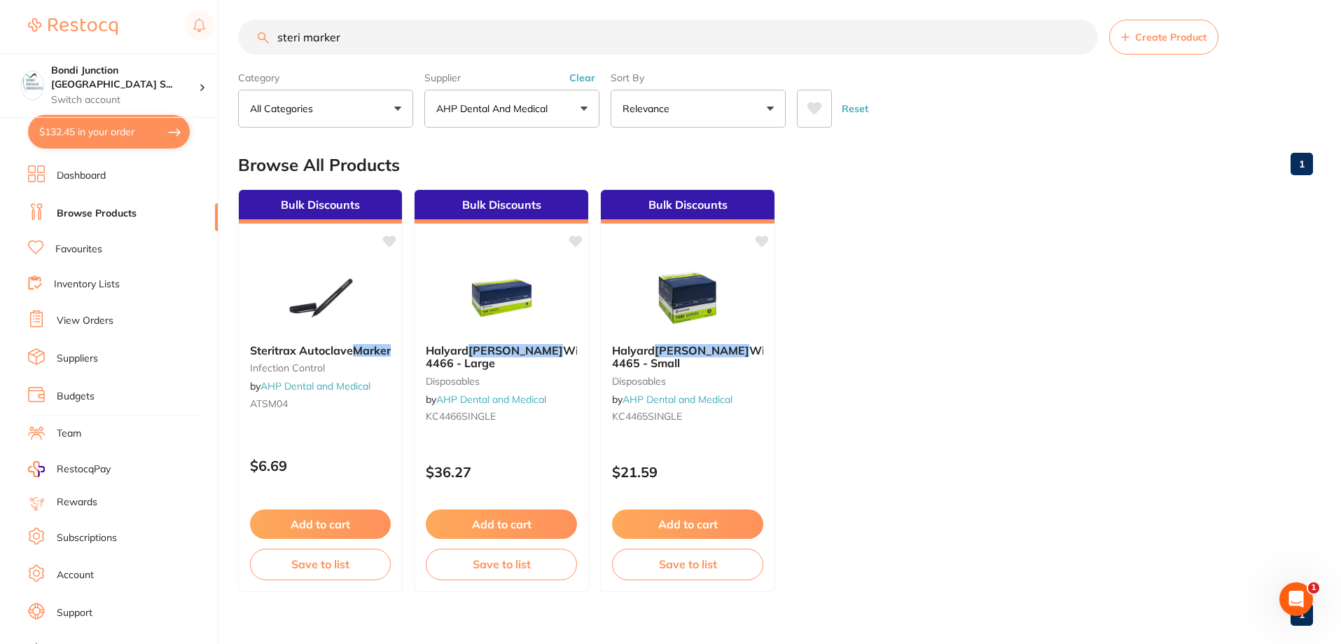
click at [364, 34] on input "steri marker" at bounding box center [668, 37] width 860 height 35
type input "s"
type input "12 blades"
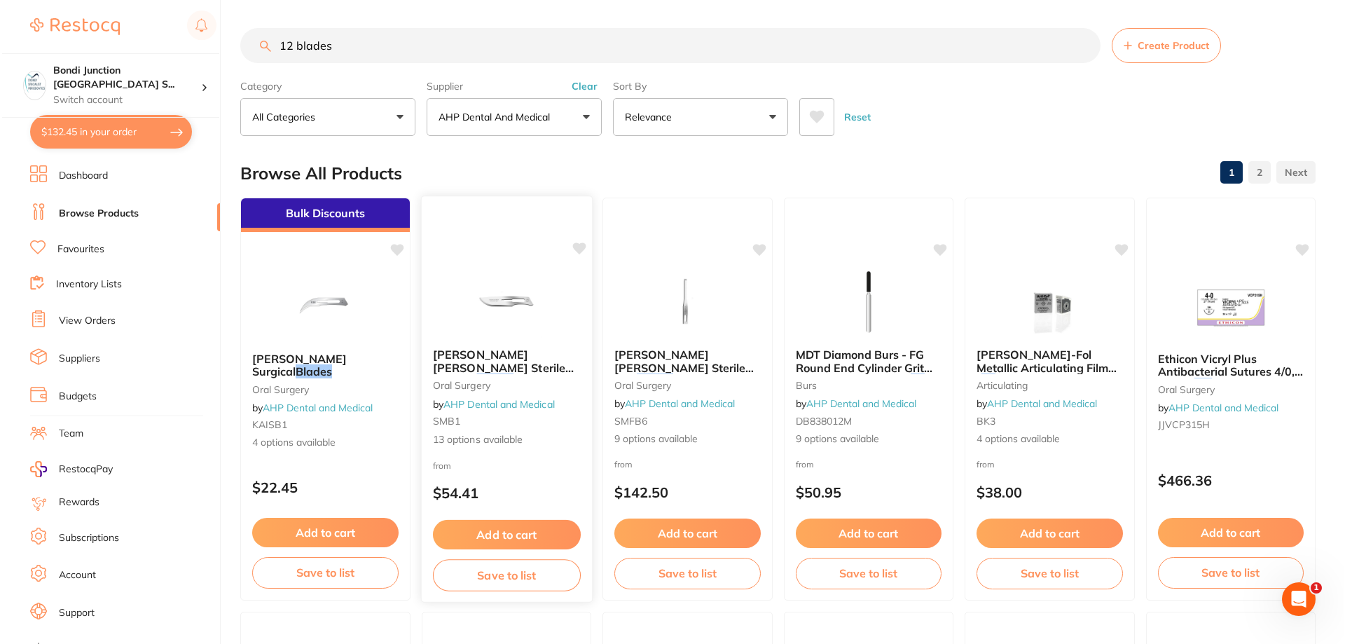
scroll to position [0, 0]
click at [488, 355] on span "Swann Morton Sterile Surgical" at bounding box center [500, 367] width 141 height 40
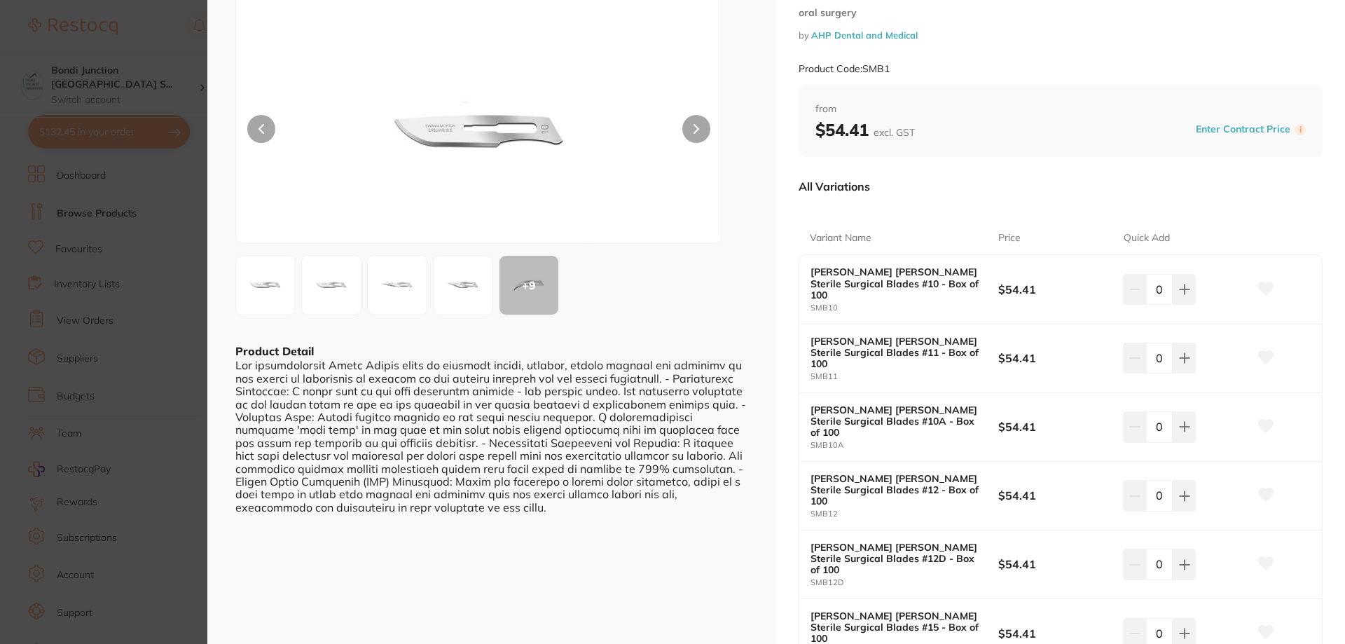
scroll to position [140, 0]
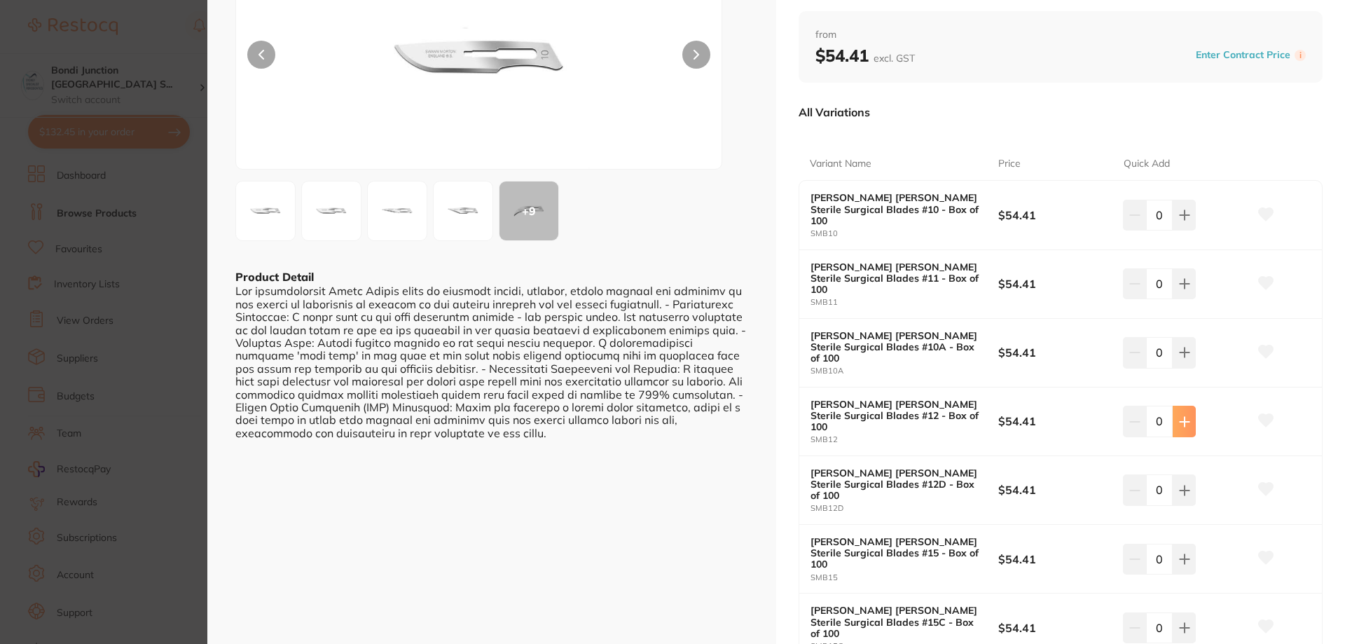
click at [1183, 416] on icon at bounding box center [1184, 421] width 11 height 11
click at [1184, 416] on icon at bounding box center [1184, 421] width 11 height 11
type input "2"
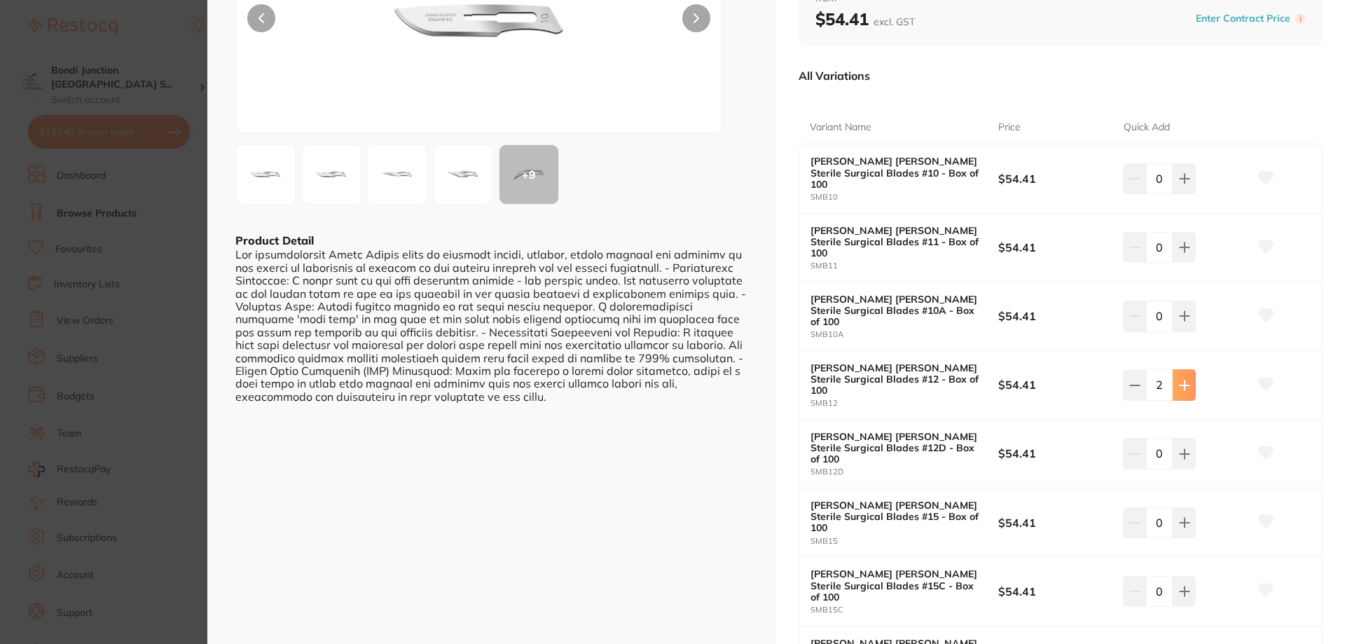
scroll to position [210, 0]
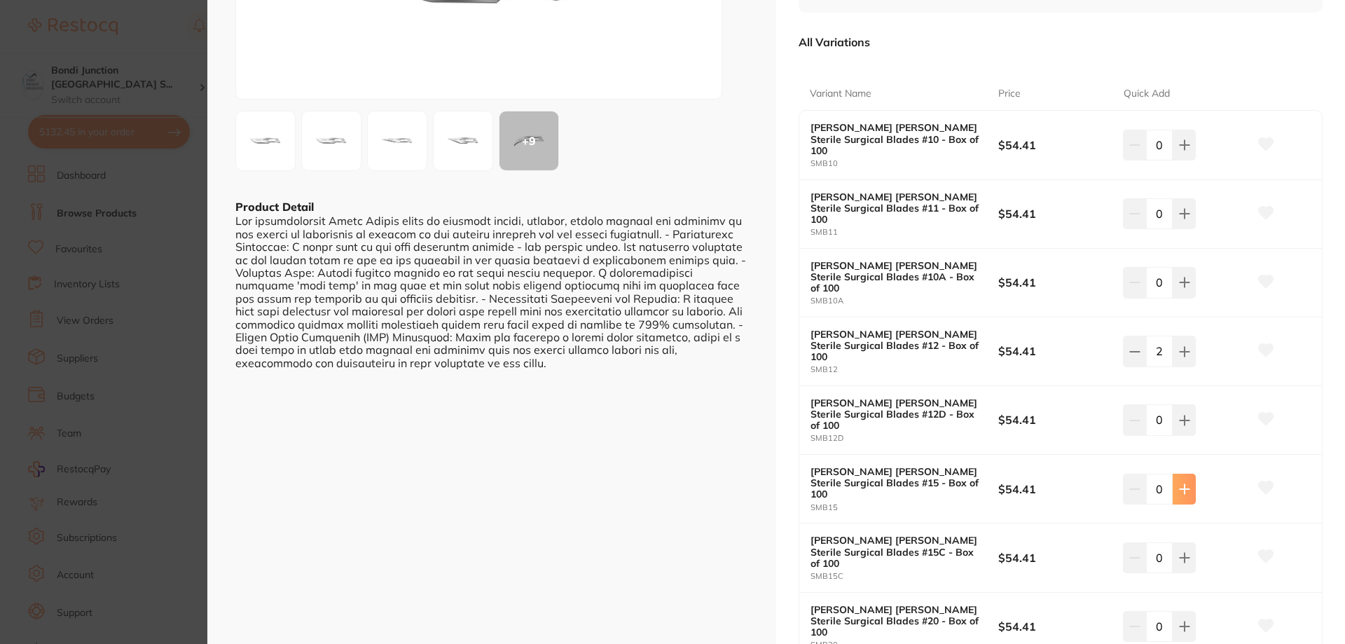
click at [1179, 483] on icon at bounding box center [1184, 488] width 11 height 11
type input "2"
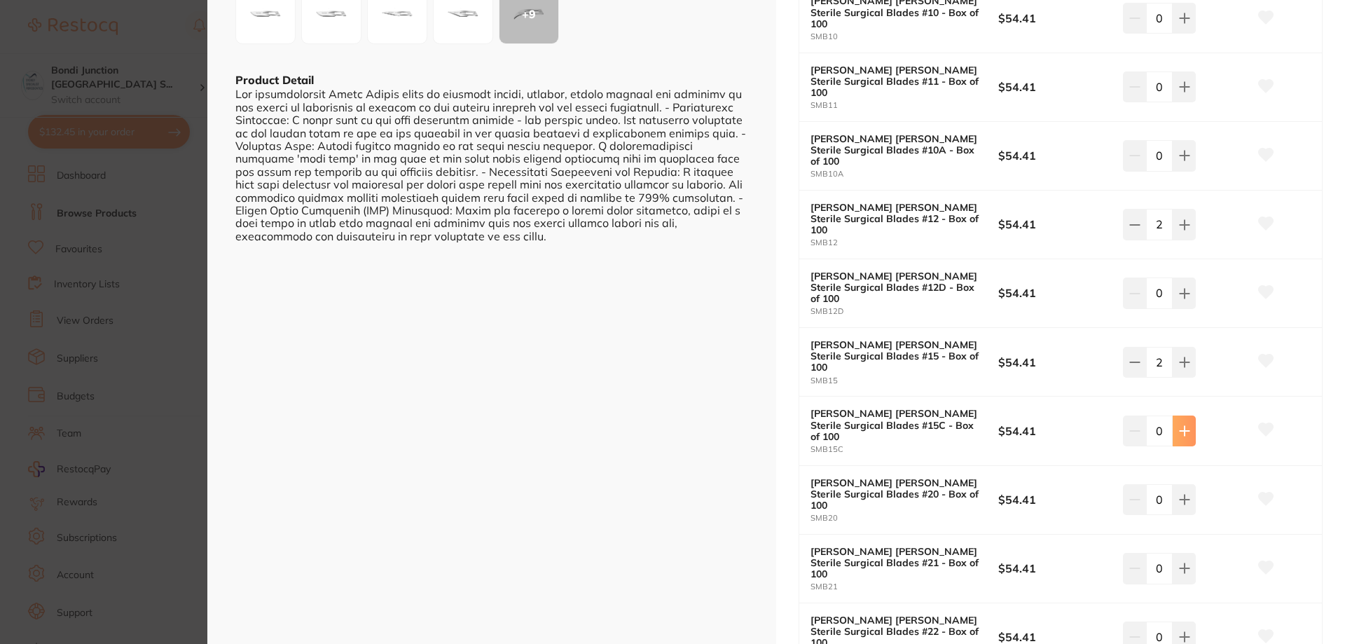
scroll to position [560, 0]
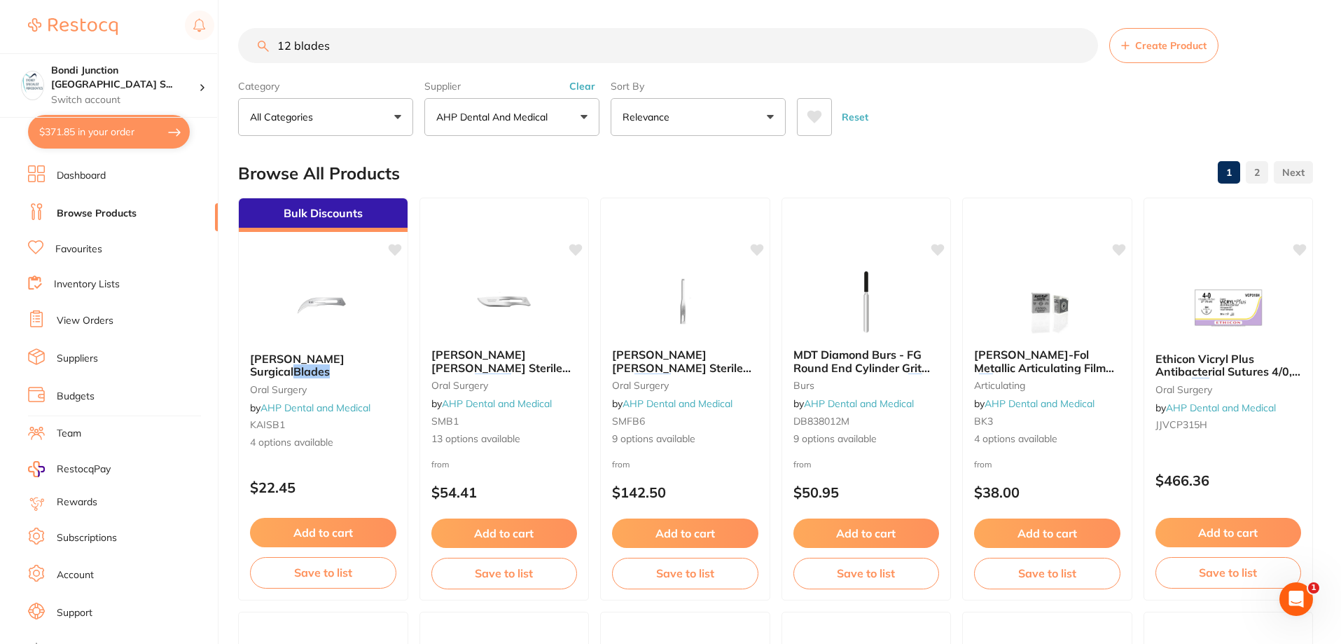
click at [353, 50] on input "12 blades" at bounding box center [668, 45] width 860 height 35
type input "1"
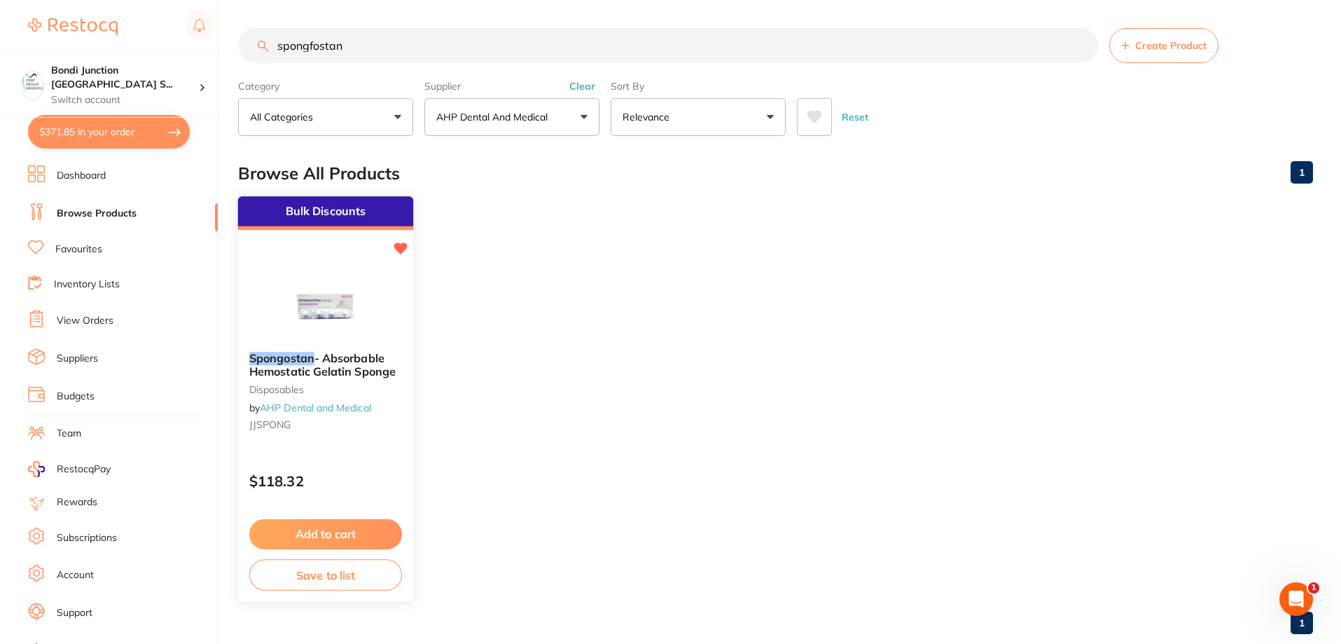
type input "spongfostan"
click at [346, 365] on span "- Absorbable Hemostatic Gelatin Sponge" at bounding box center [322, 364] width 146 height 27
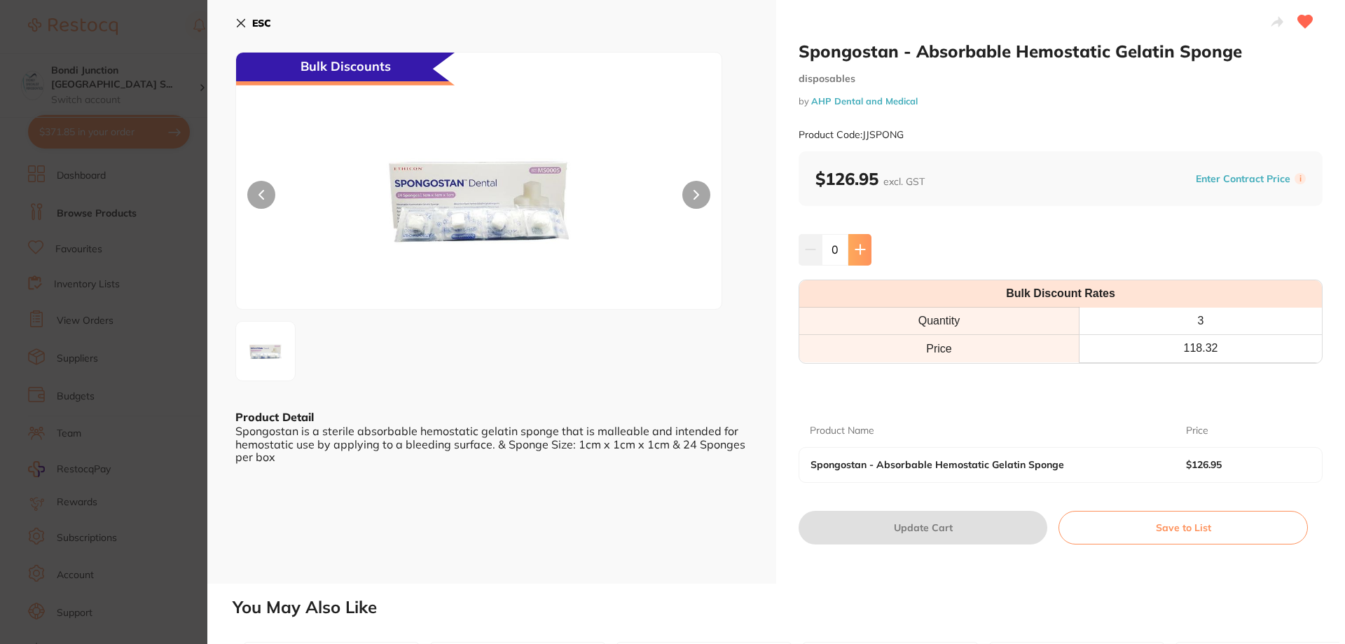
click at [857, 244] on icon at bounding box center [860, 249] width 11 height 11
type input "1"
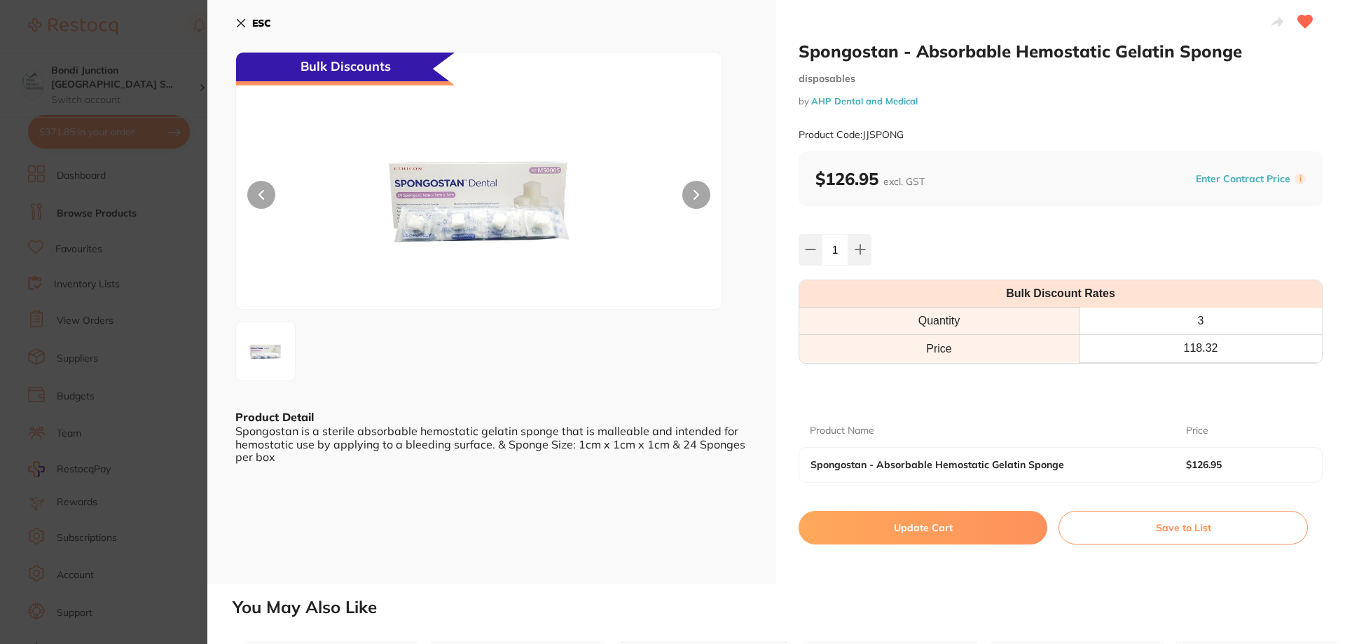
click at [947, 528] on button "Update Cart" at bounding box center [923, 528] width 249 height 34
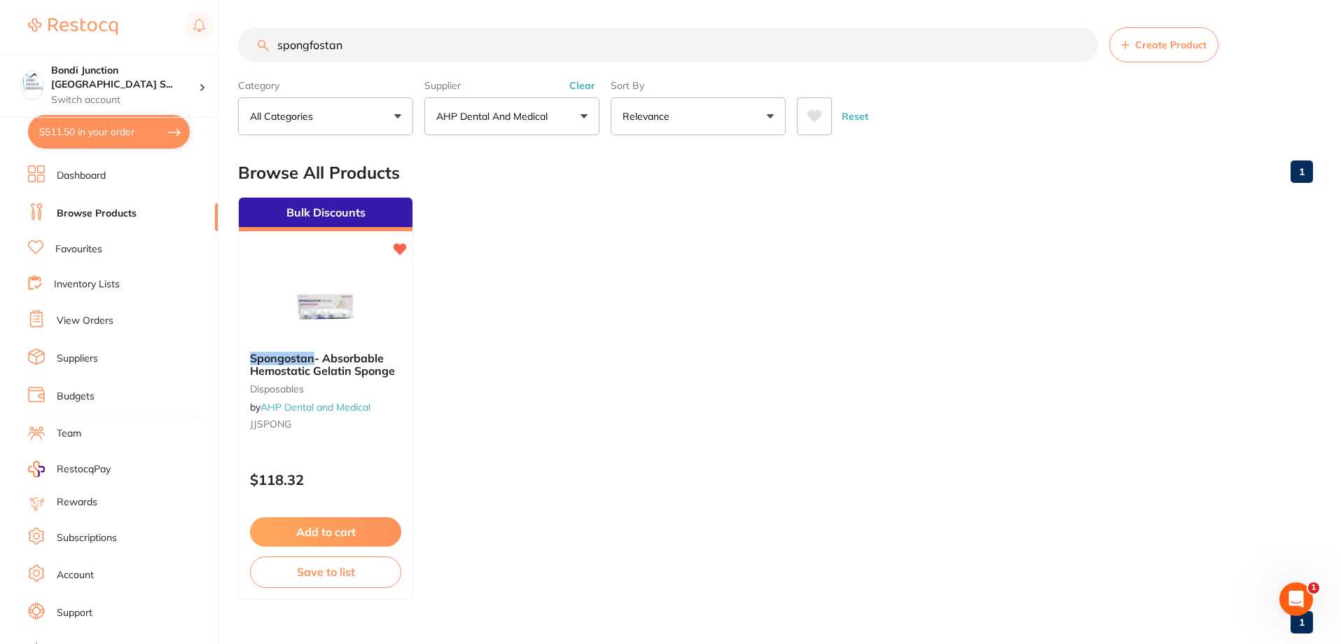
click at [368, 44] on input "spongfostan" at bounding box center [668, 44] width 860 height 35
type input "s"
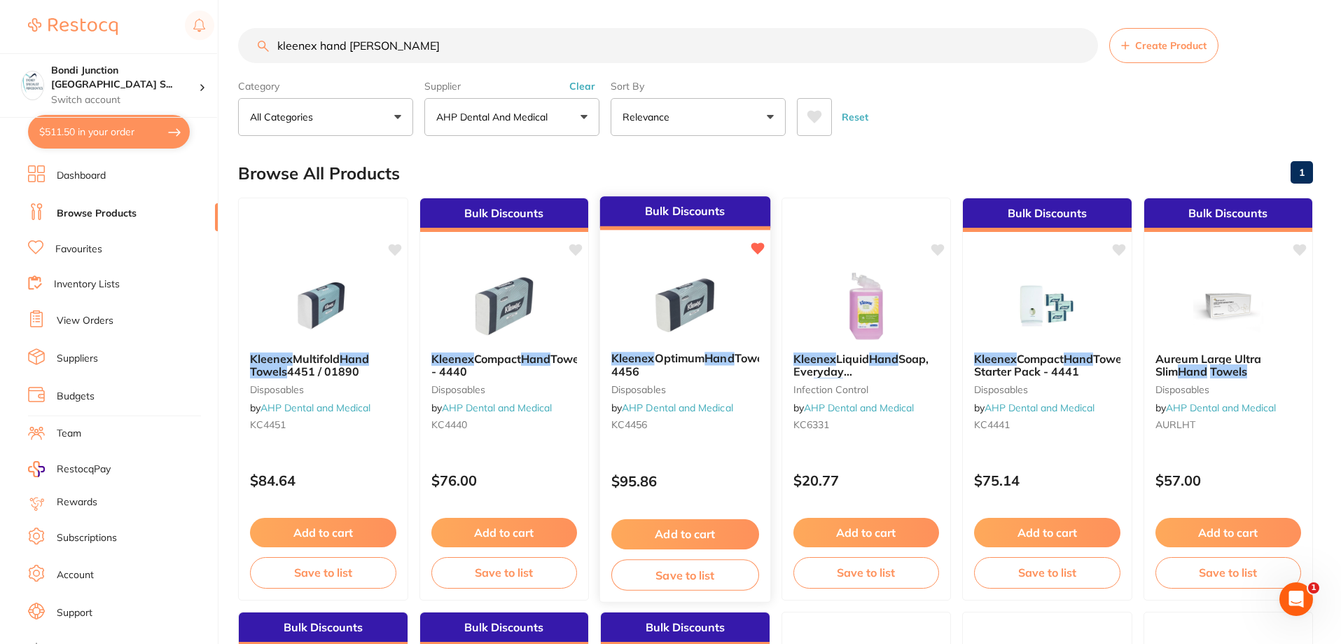
type input "kleenex hand towles"
click at [690, 529] on button "Add to cart" at bounding box center [685, 534] width 148 height 30
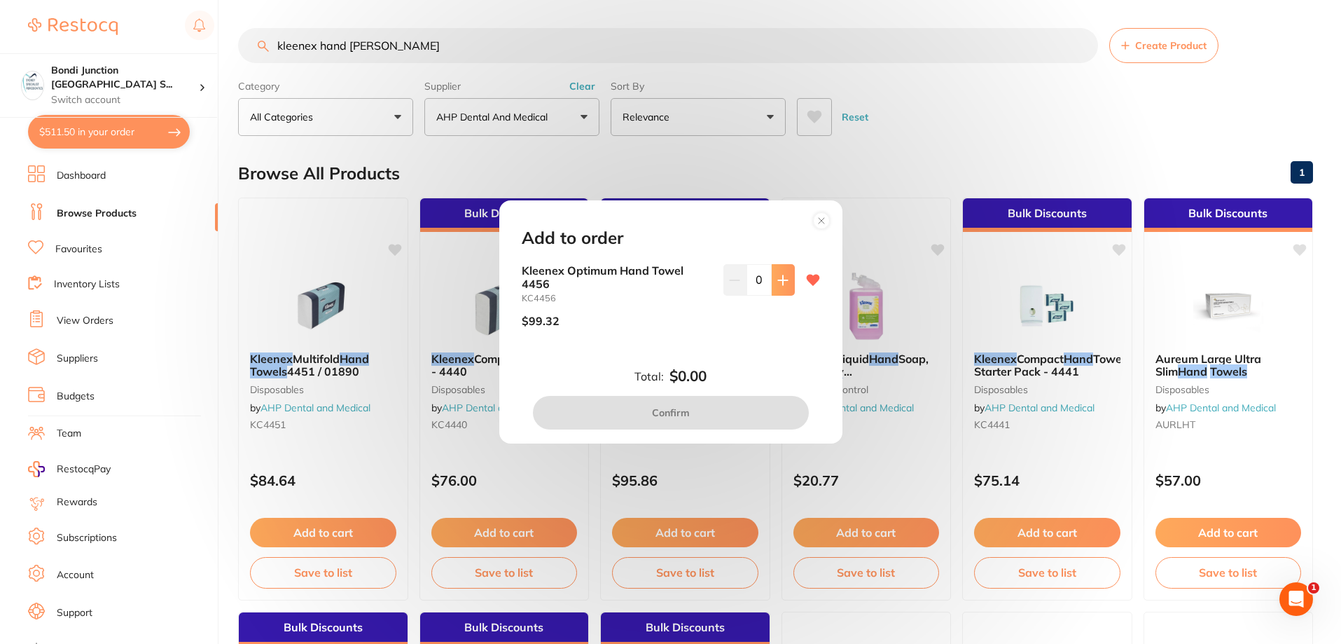
click at [783, 286] on button at bounding box center [783, 279] width 23 height 31
type input "1"
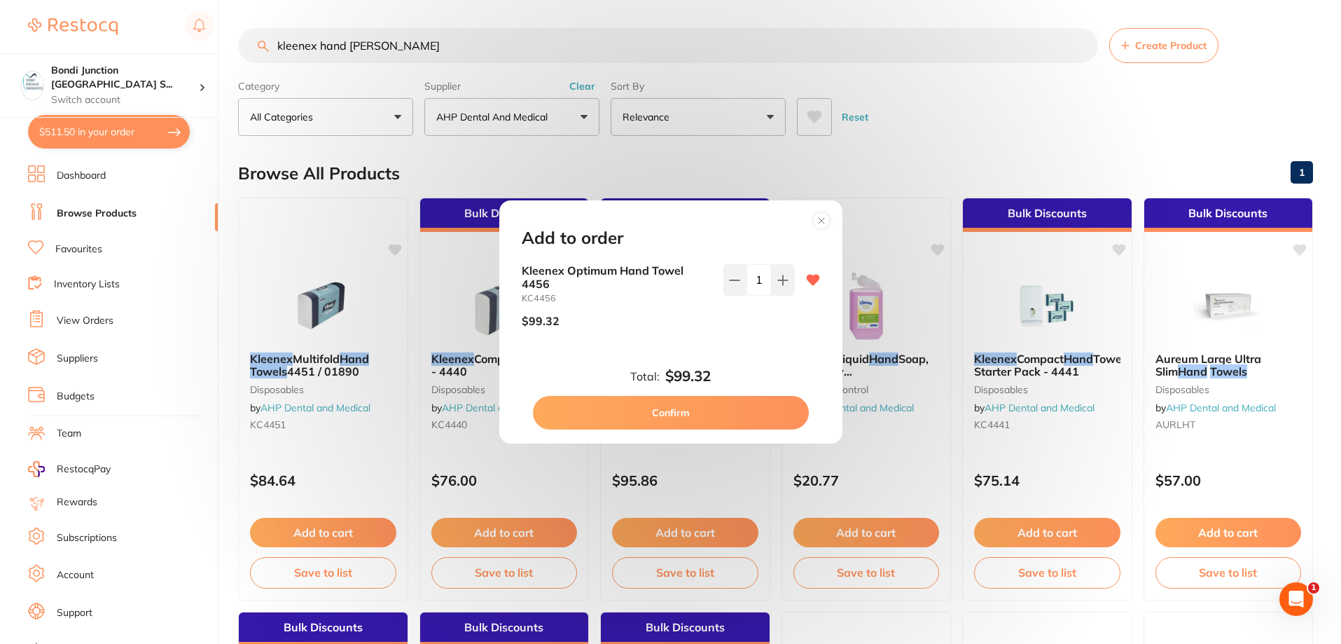
click at [668, 410] on button "Confirm" at bounding box center [671, 413] width 276 height 34
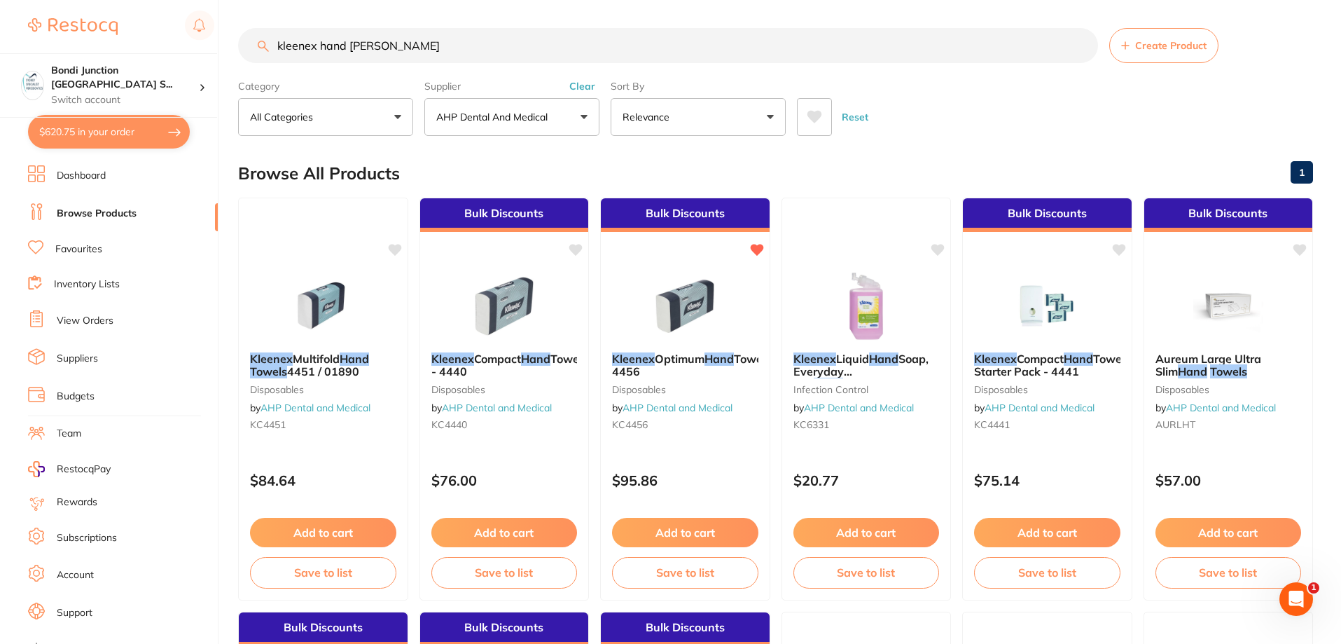
click at [394, 48] on input "kleenex hand towles" at bounding box center [668, 45] width 860 height 35
type input "k"
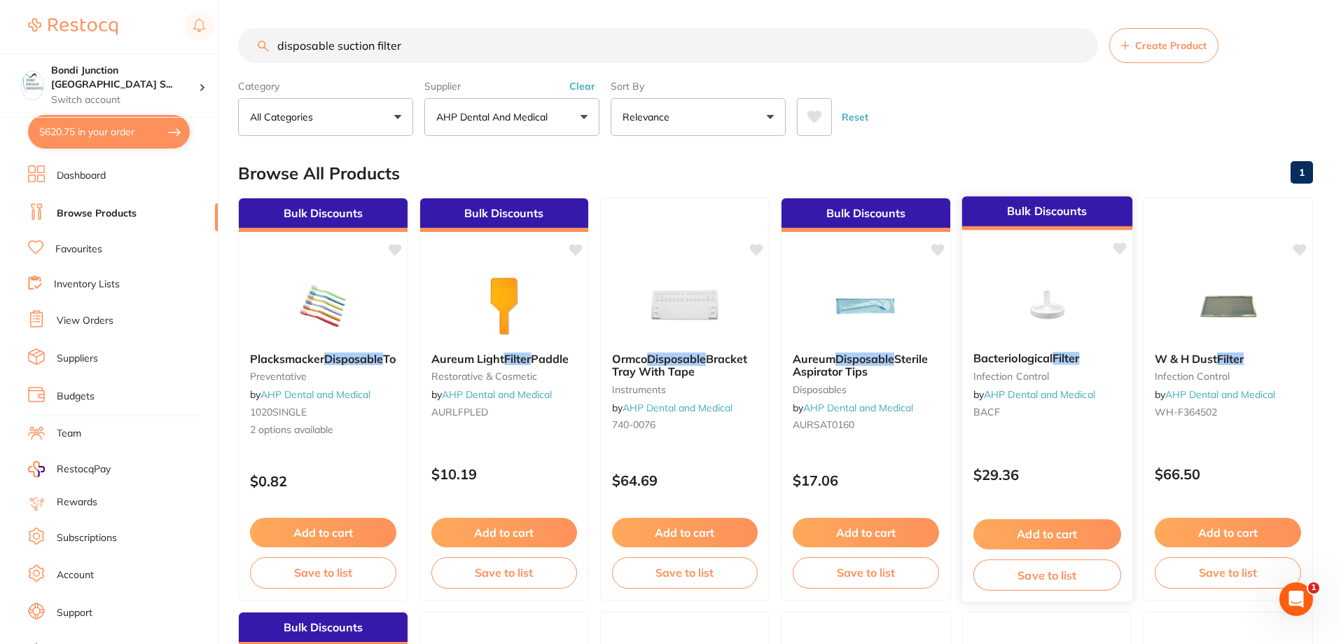
click at [1005, 358] on span "Bacteriological" at bounding box center [1013, 358] width 79 height 14
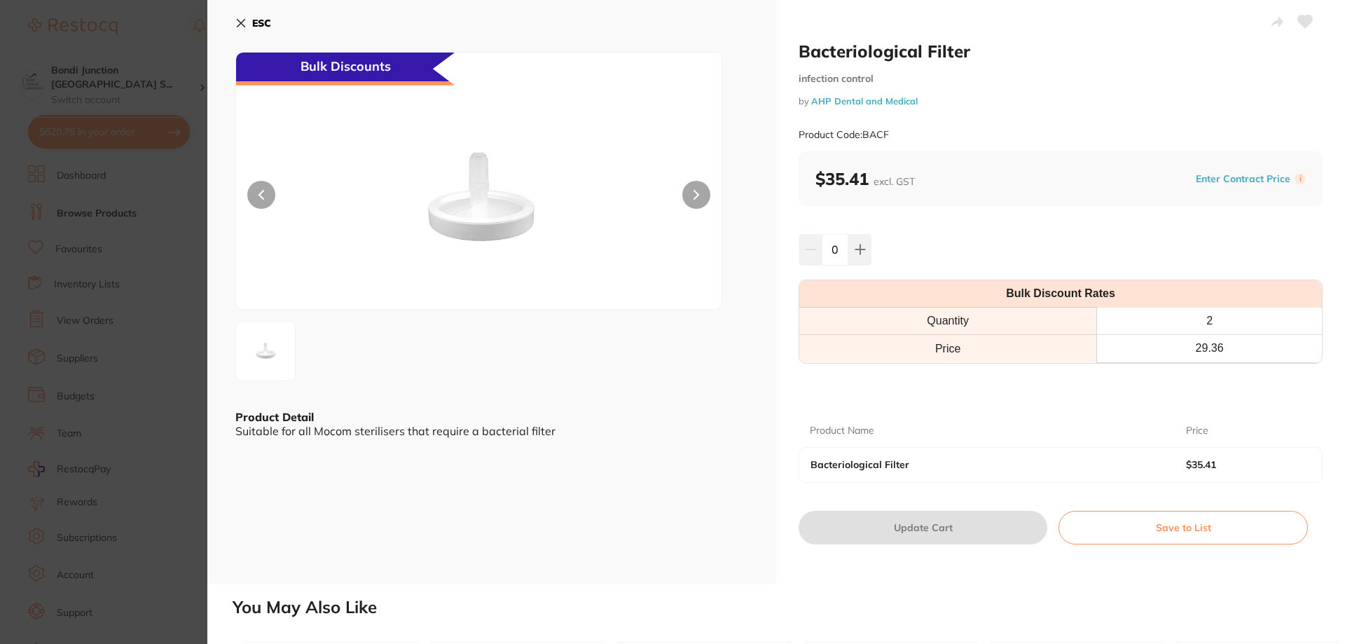
click at [248, 27] on button "ESC" at bounding box center [253, 23] width 36 height 24
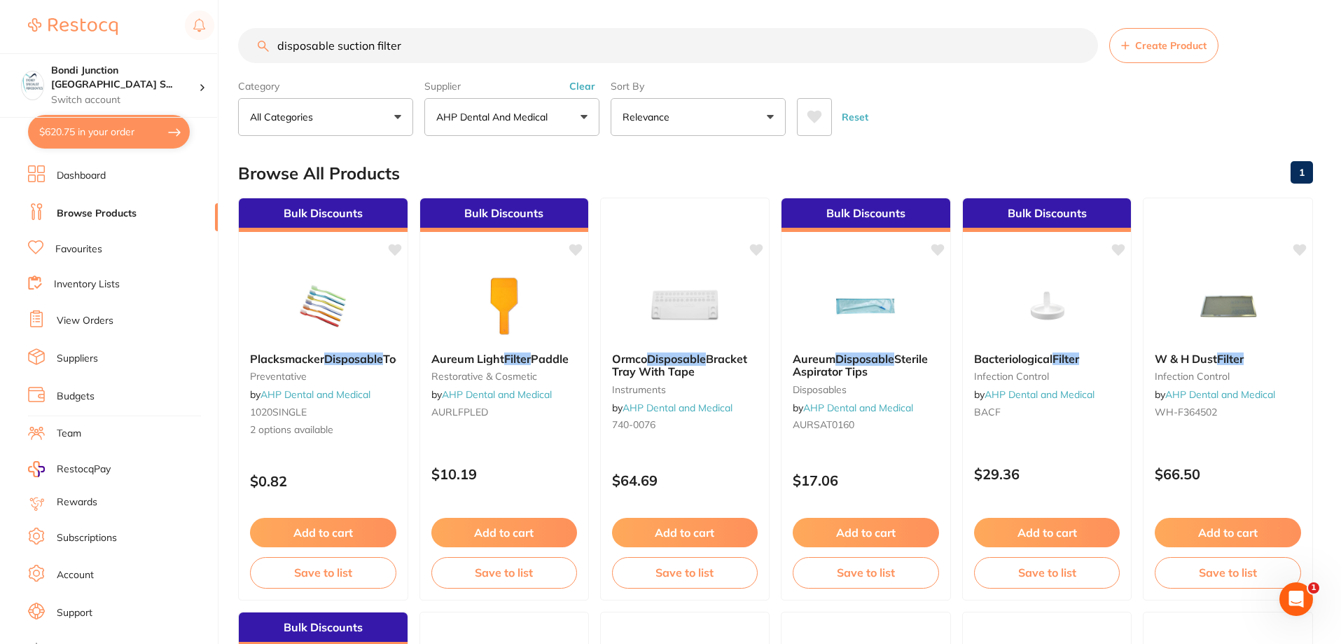
click at [425, 40] on input "disposable suction filter" at bounding box center [668, 45] width 860 height 35
type input "d"
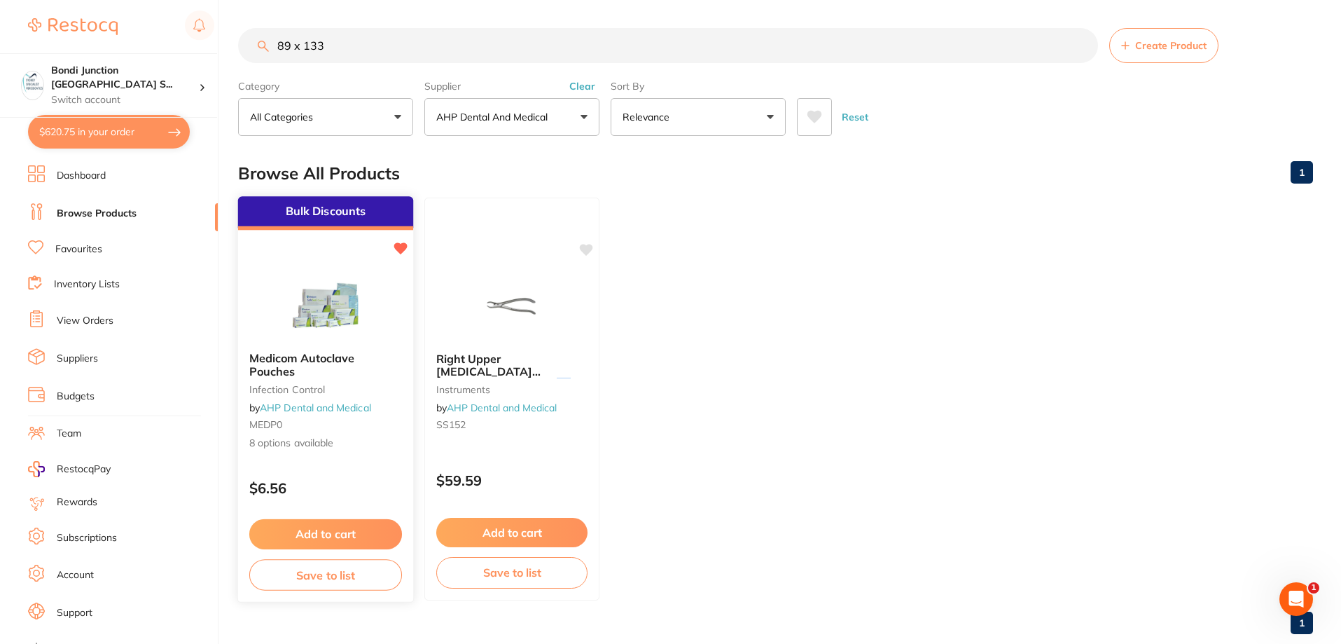
type input "89 x 133"
click at [286, 361] on span "Medicom Autoclave Pouches" at bounding box center [301, 364] width 105 height 27
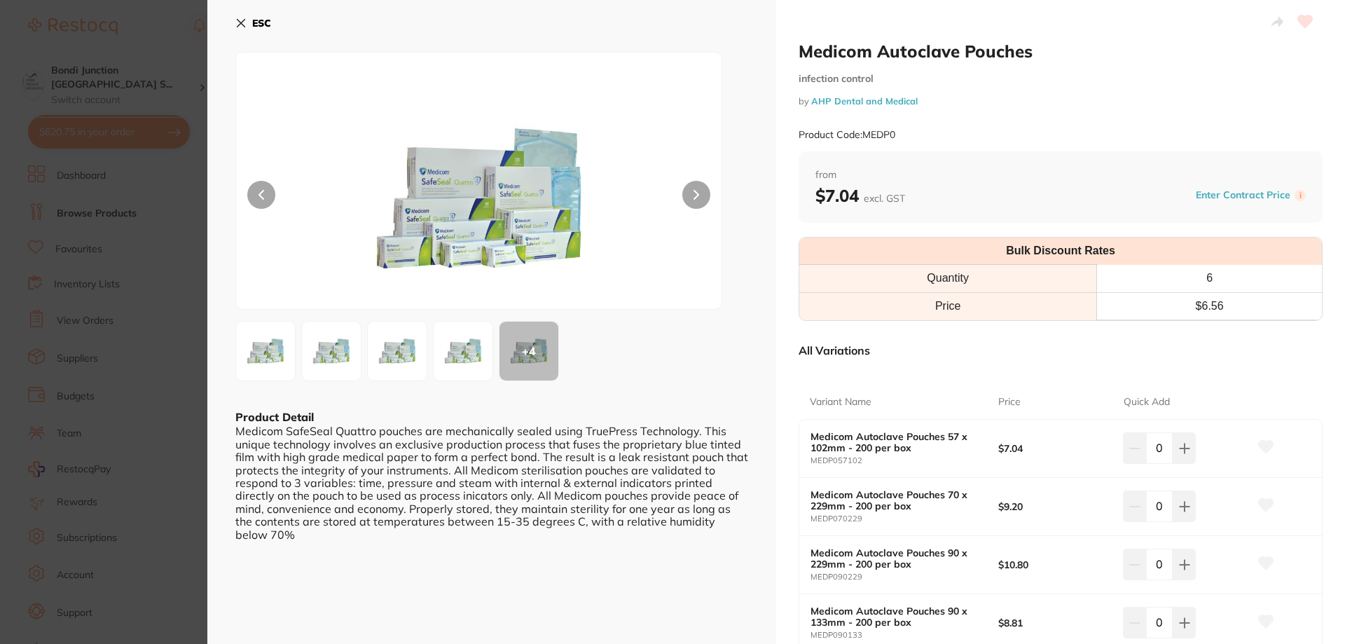
scroll to position [140, 0]
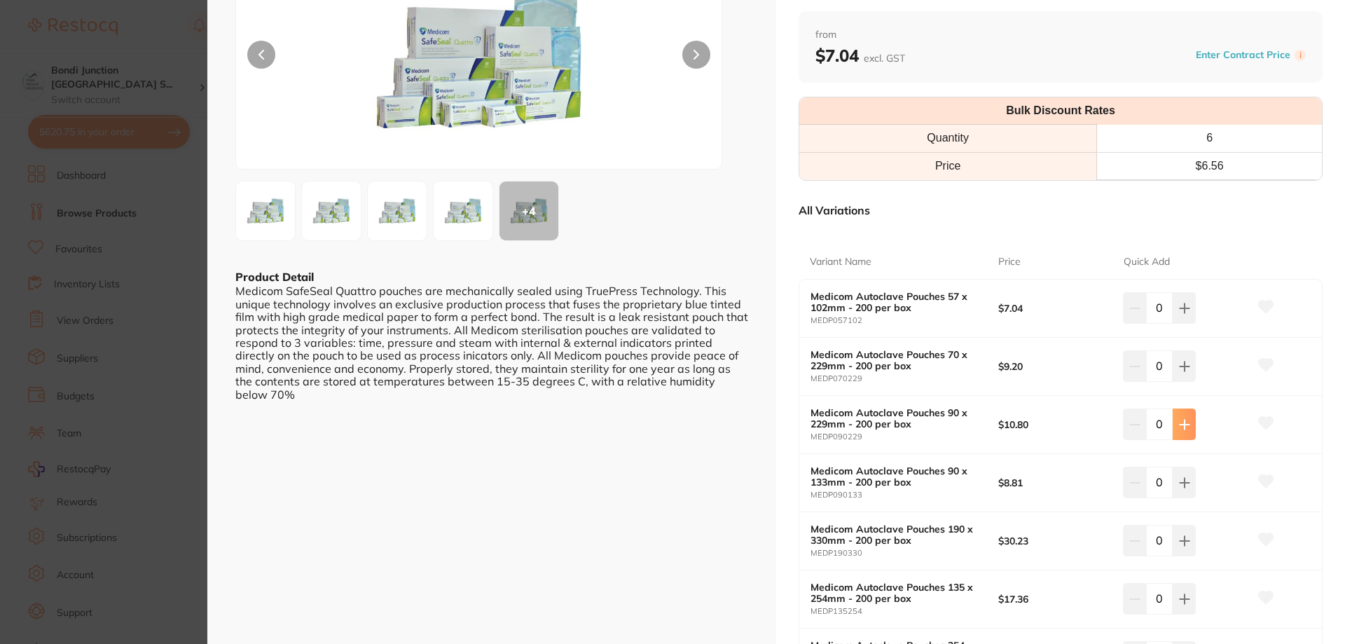
click at [1180, 424] on icon at bounding box center [1184, 424] width 9 height 9
type input "2"
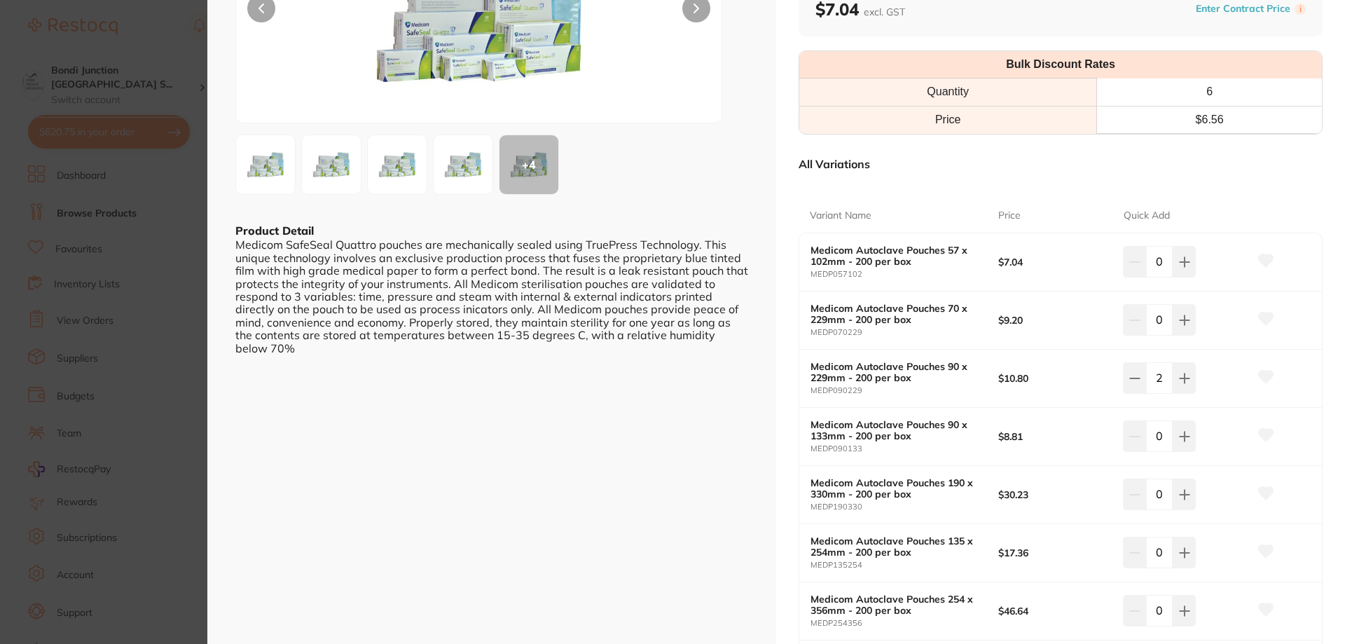
scroll to position [210, 0]
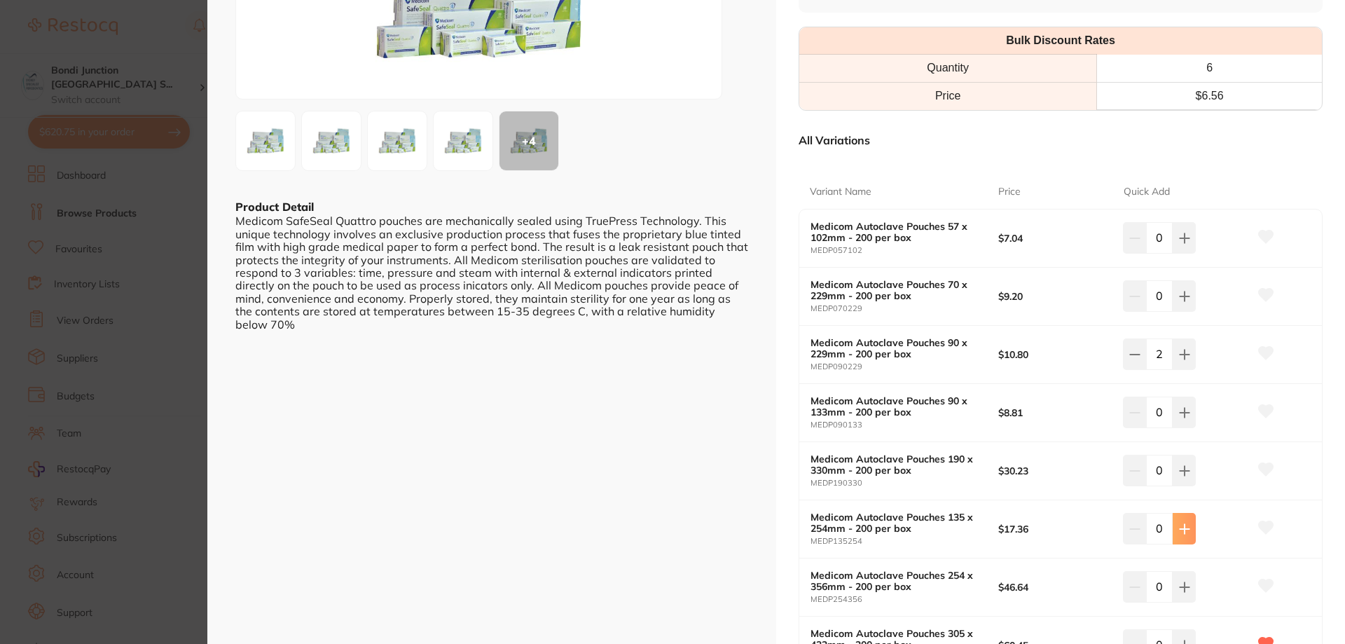
click at [1173, 524] on button at bounding box center [1184, 528] width 23 height 31
click at [1175, 522] on button at bounding box center [1184, 528] width 23 height 31
type input "2"
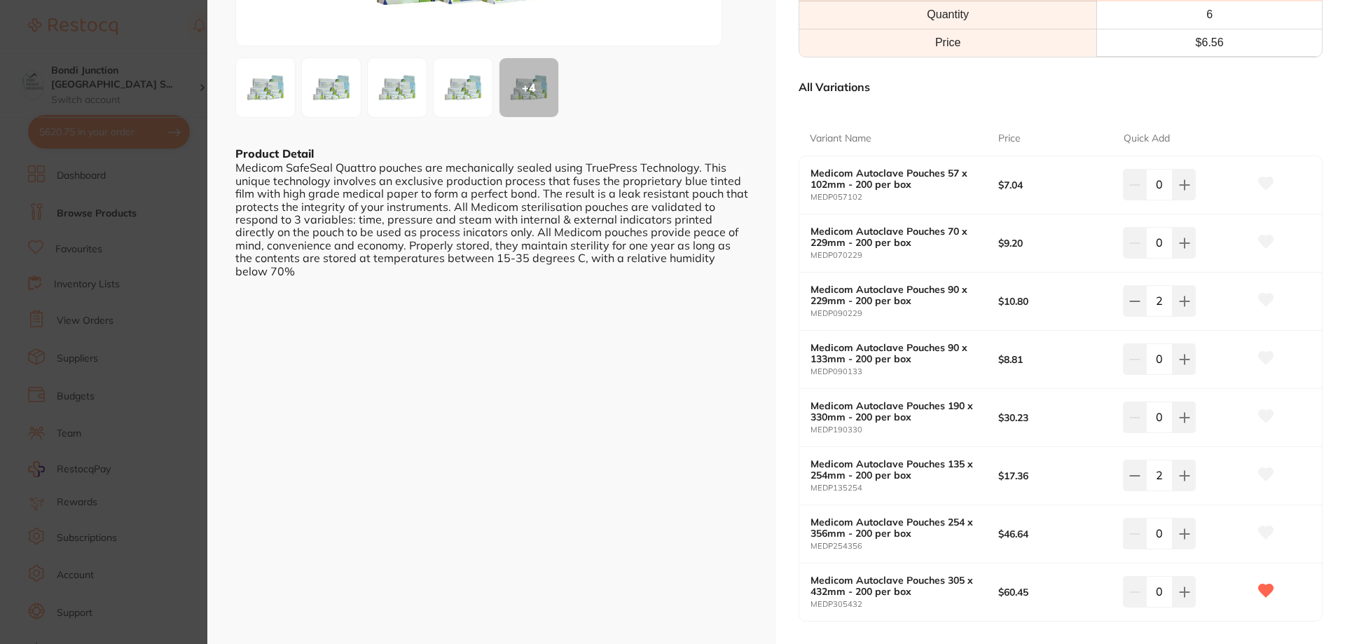
scroll to position [420, 0]
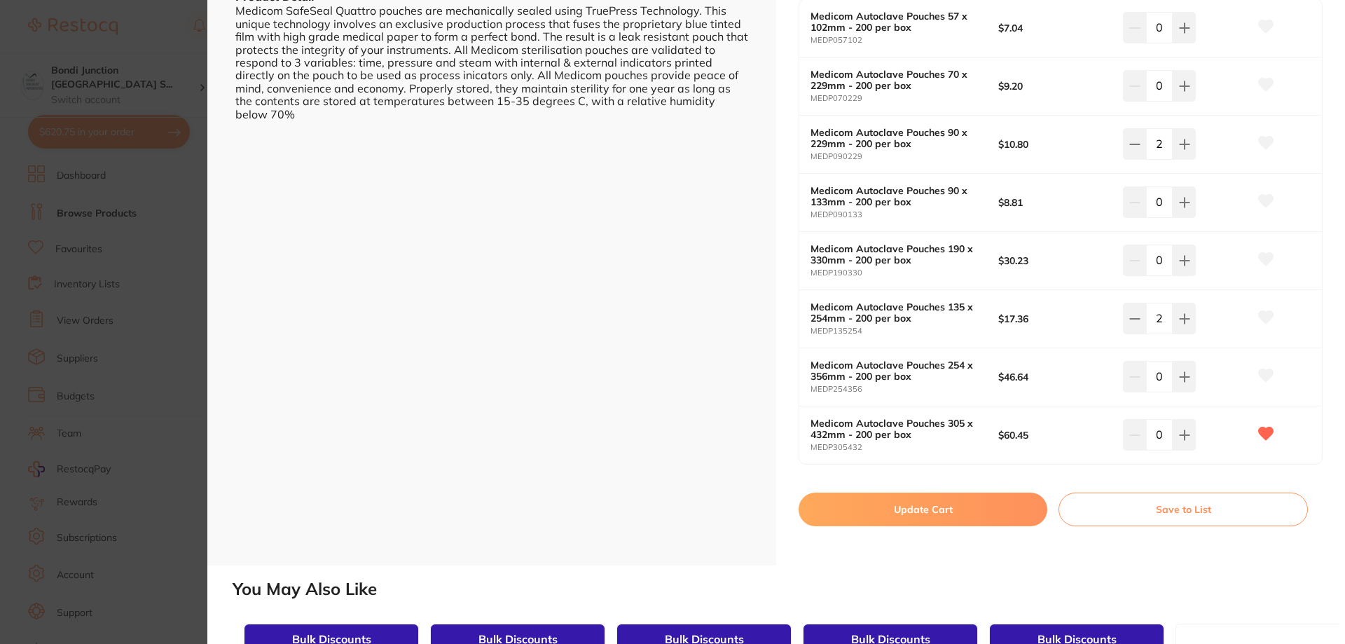
click at [968, 511] on button "Update Cart" at bounding box center [923, 509] width 249 height 34
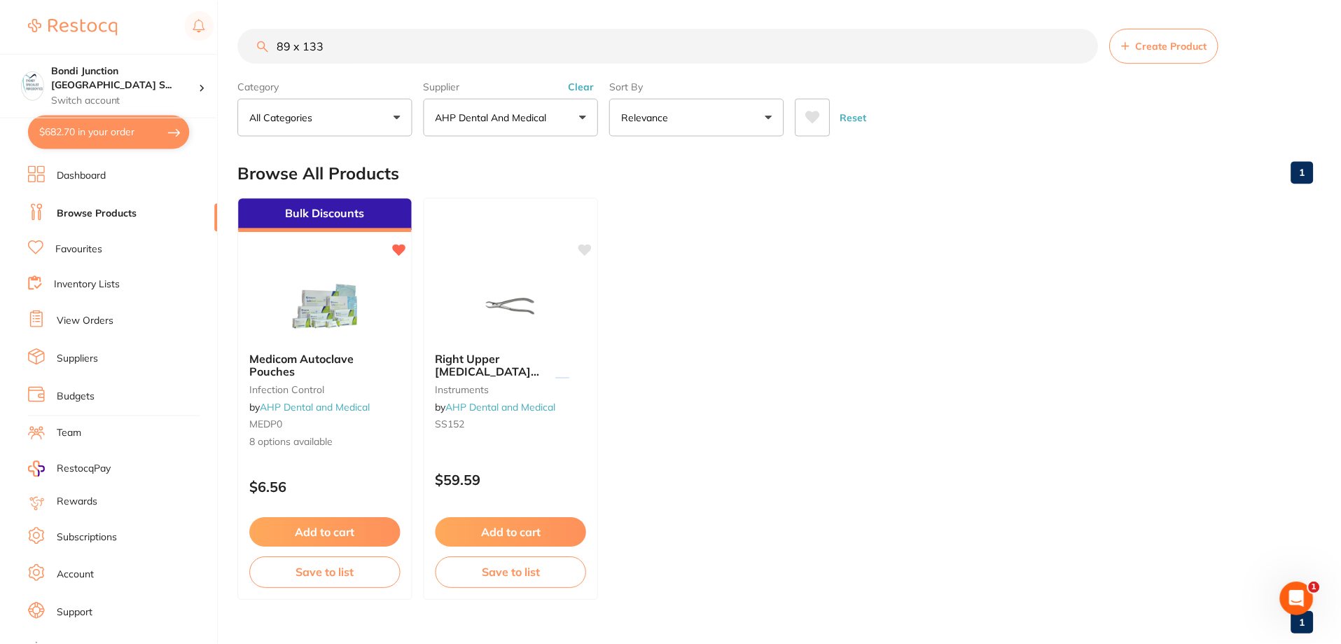
scroll to position [1, 0]
click at [354, 42] on input "89 x 133" at bounding box center [668, 45] width 860 height 35
type input "8"
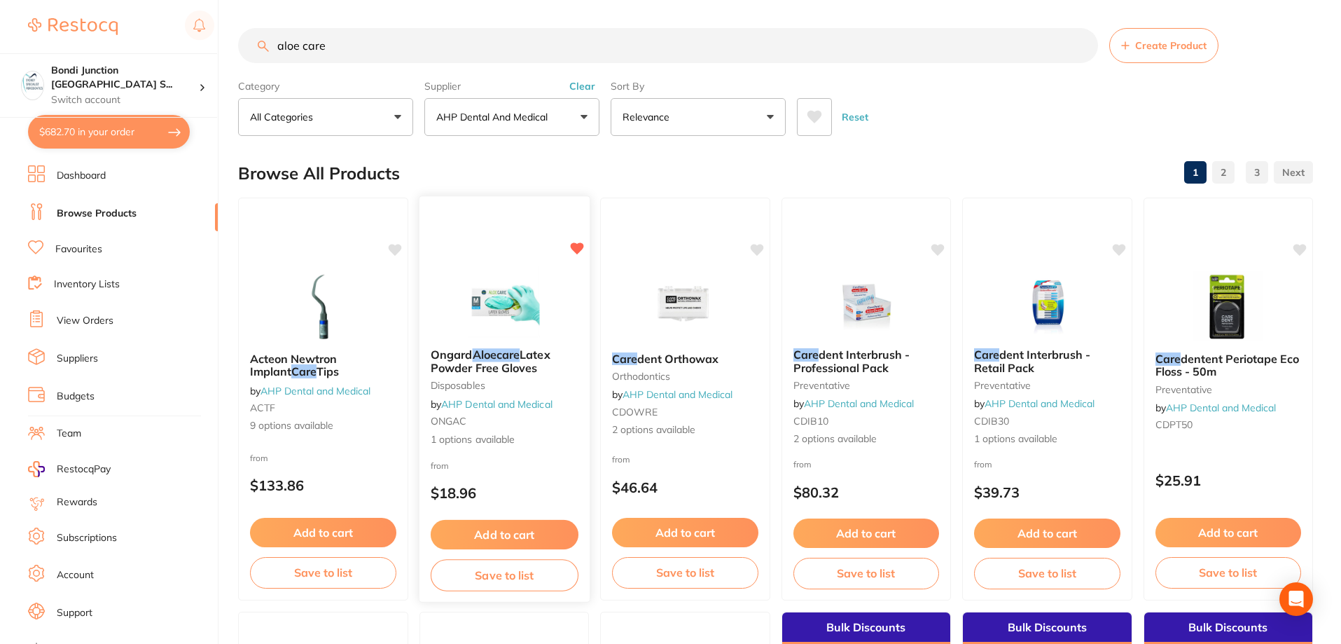
click at [495, 358] on em "Aloecare" at bounding box center [496, 354] width 48 height 14
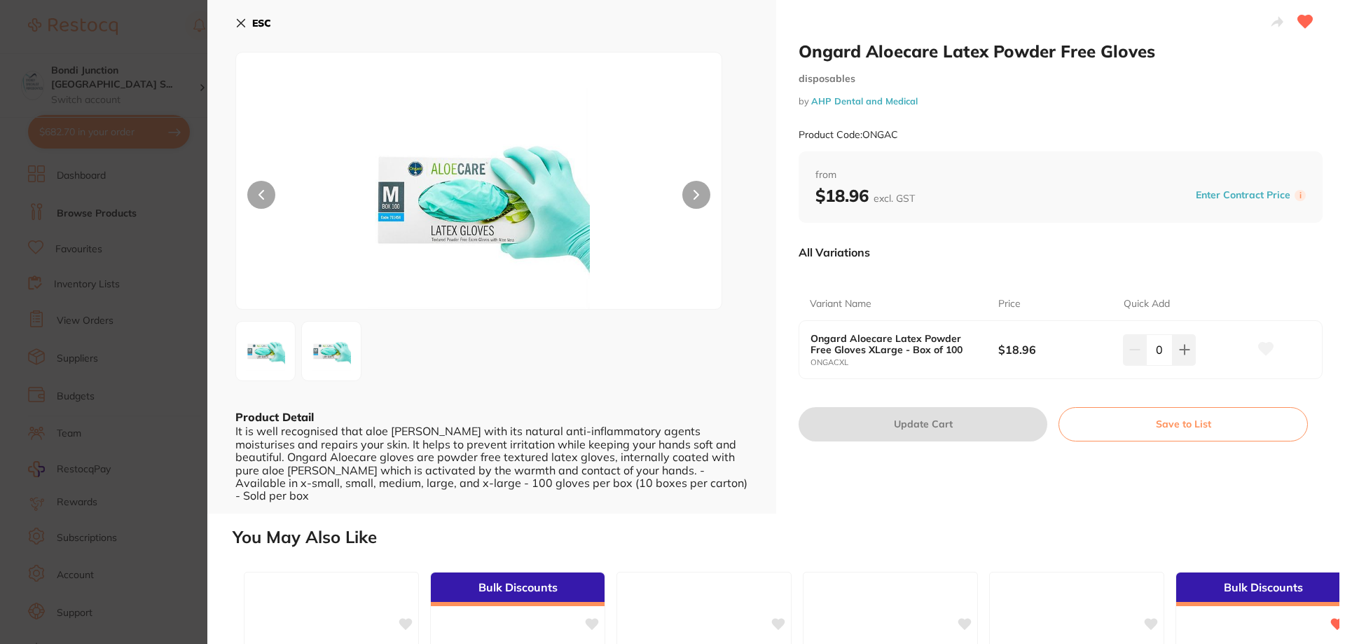
click at [1305, 21] on icon at bounding box center [1305, 21] width 15 height 13
click at [237, 19] on icon at bounding box center [240, 23] width 11 height 11
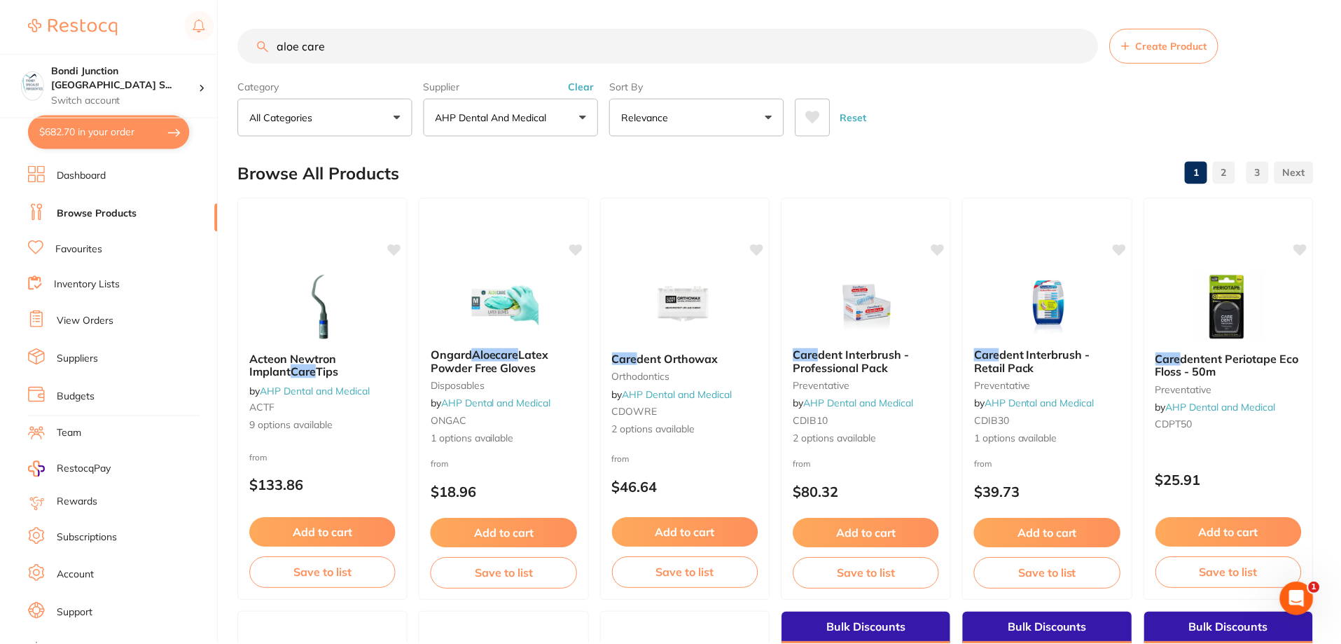
scroll to position [1, 0]
click at [392, 43] on input "aloe care" at bounding box center [668, 44] width 860 height 35
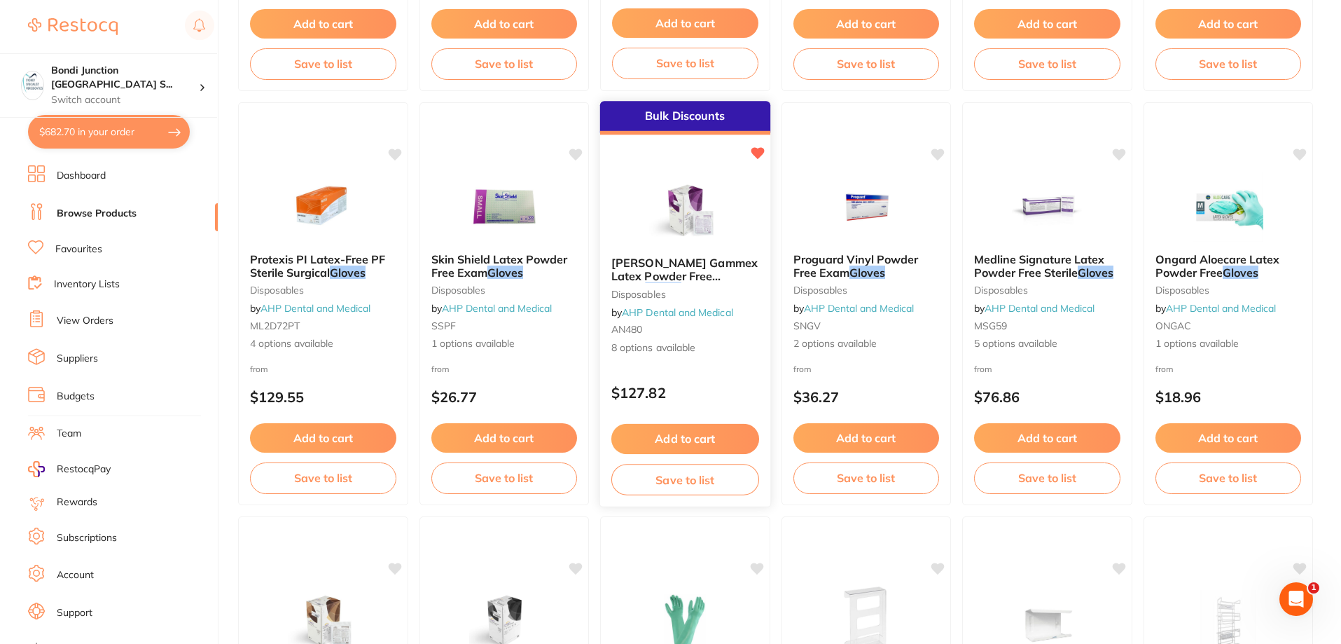
scroll to position [921, 0]
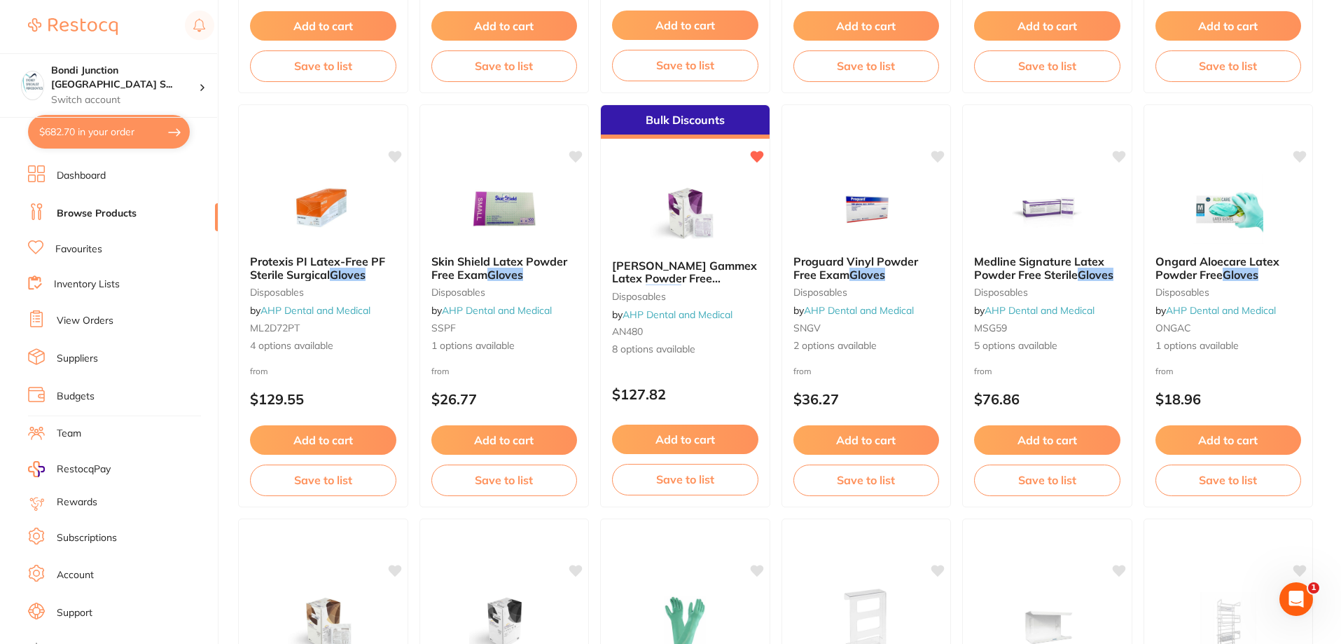
click at [1187, 269] on span "Ongard Aloecare Latex Powder Free" at bounding box center [1218, 267] width 124 height 27
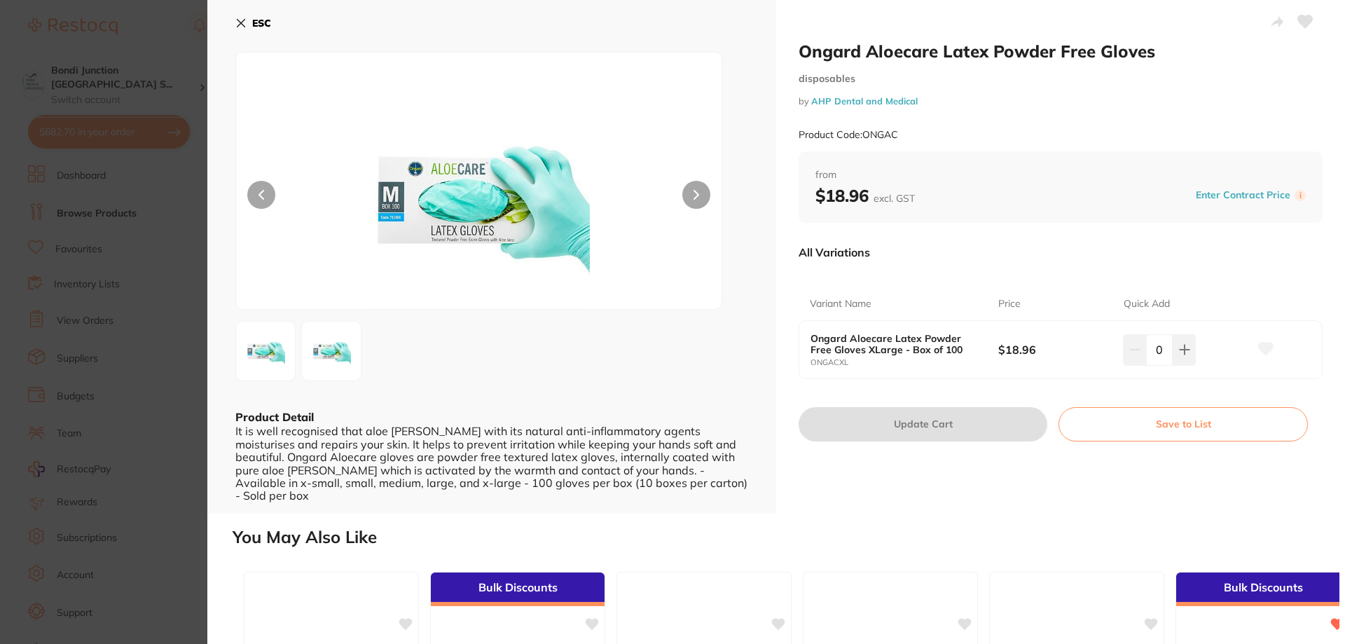
click at [242, 26] on icon at bounding box center [240, 23] width 11 height 11
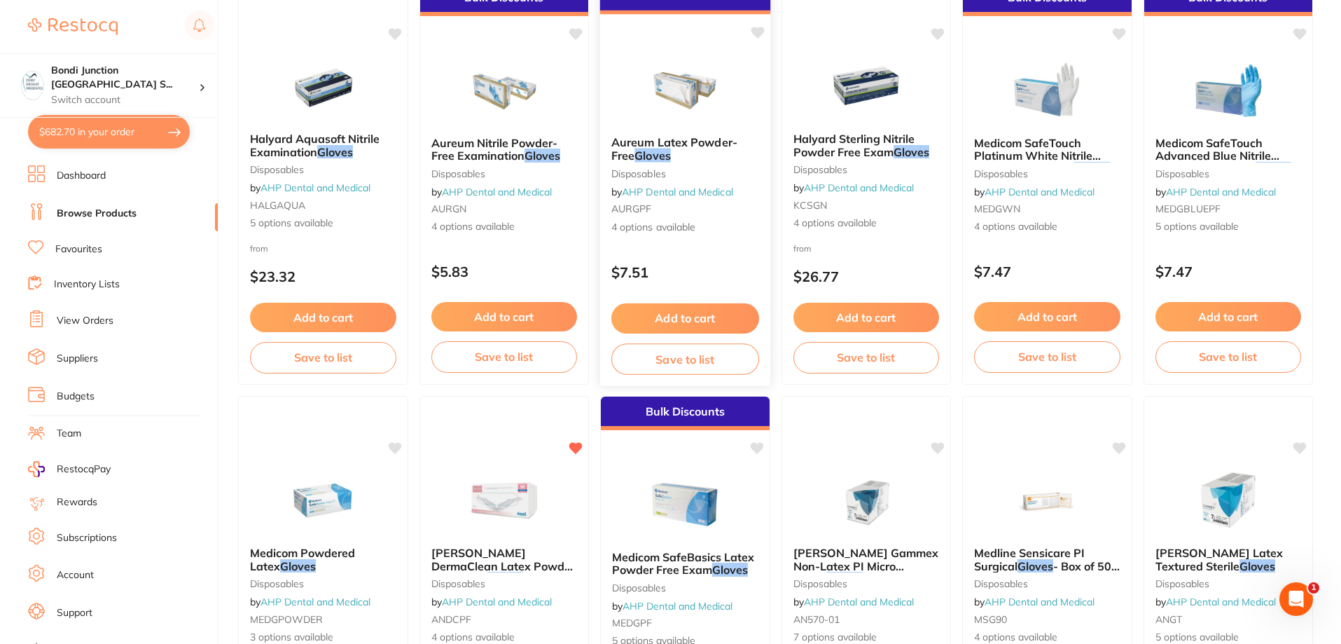
scroll to position [140, 0]
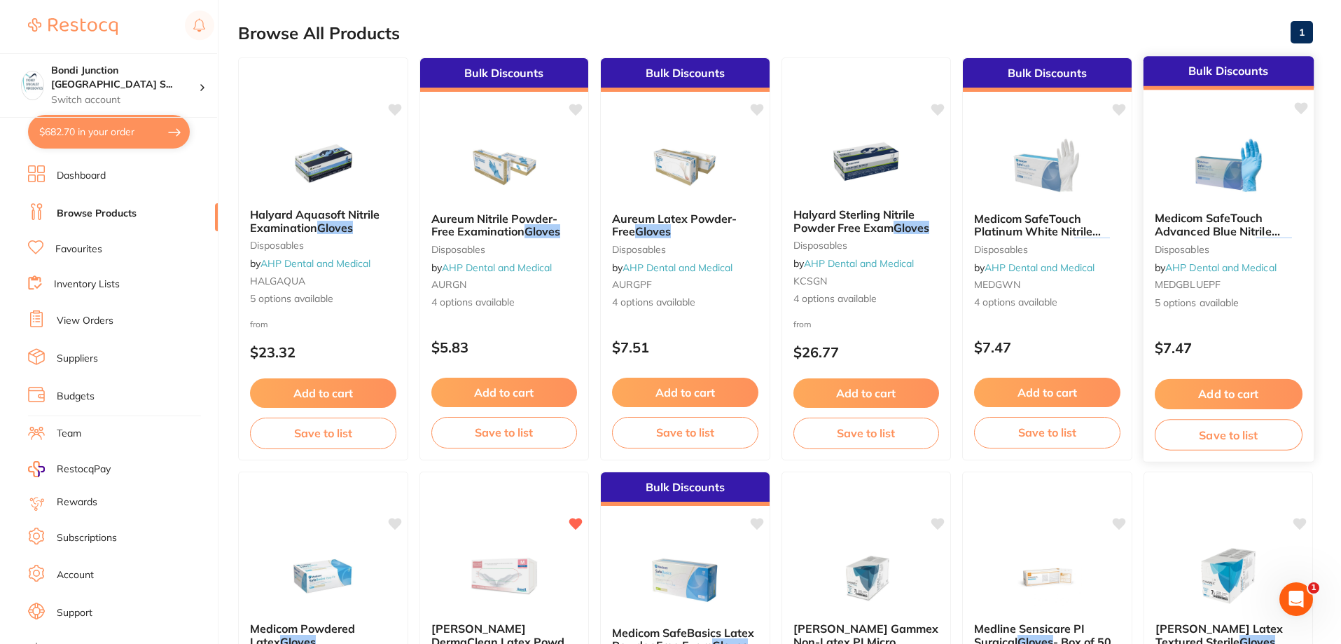
click at [1212, 230] on span "Medicom SafeTouch Advanced Blue Nitrile Powder Free Exam" at bounding box center [1216, 231] width 125 height 40
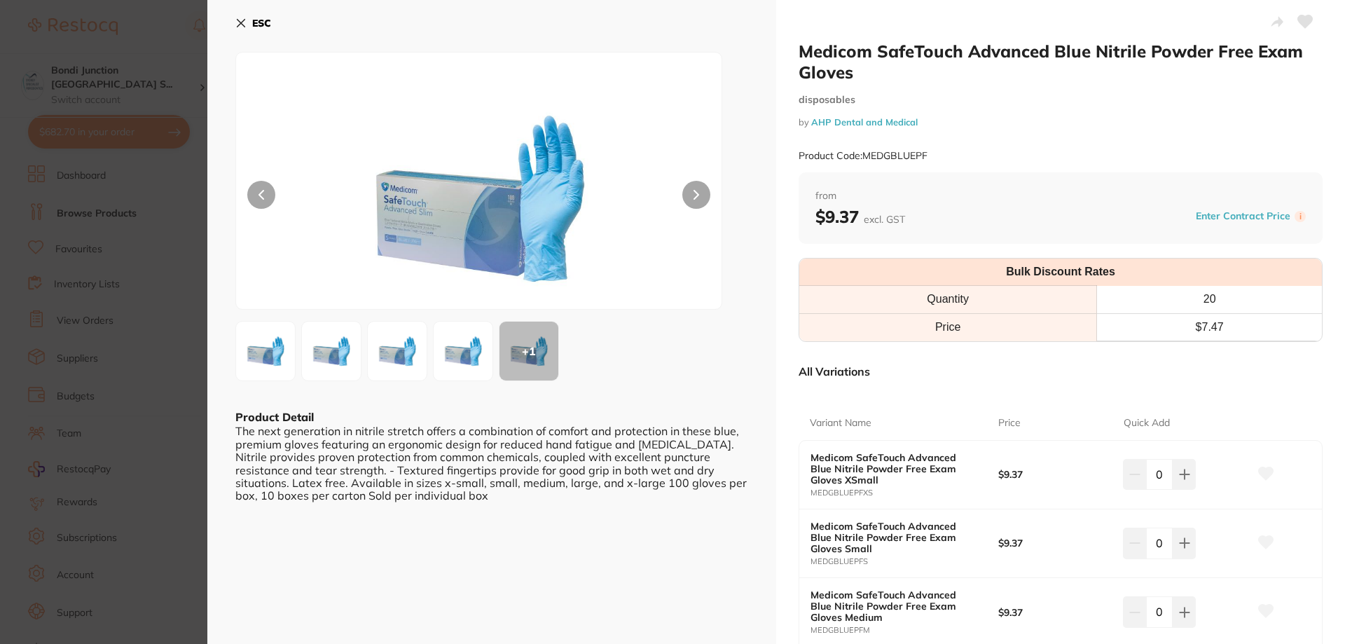
click at [237, 18] on icon at bounding box center [240, 23] width 11 height 11
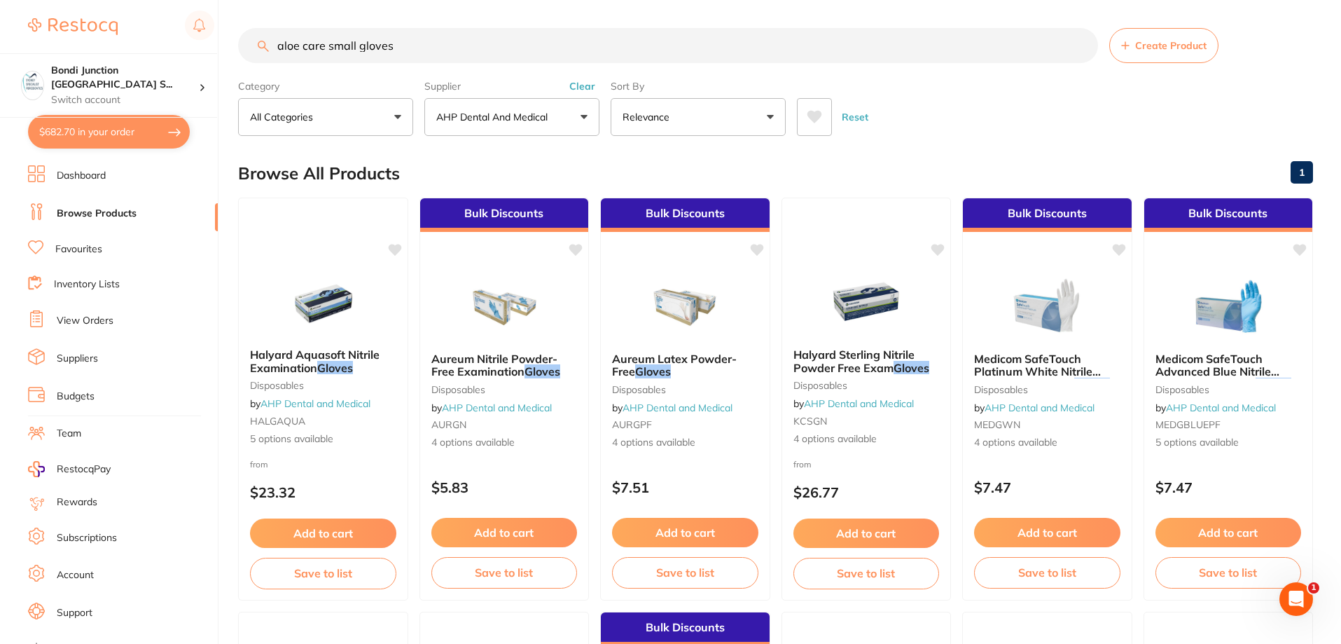
click at [400, 43] on input "aloe care small gloves" at bounding box center [668, 45] width 860 height 35
type input "aloe care"
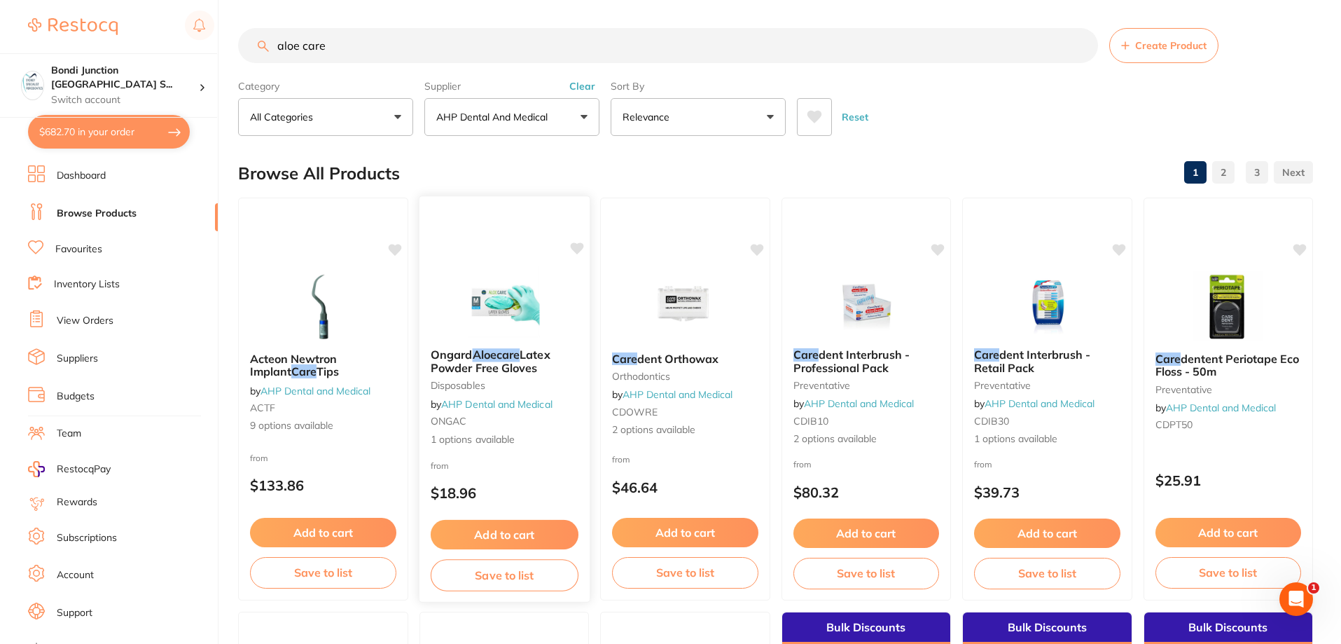
click at [523, 357] on span "Latex Powder Free Gloves" at bounding box center [490, 360] width 120 height 27
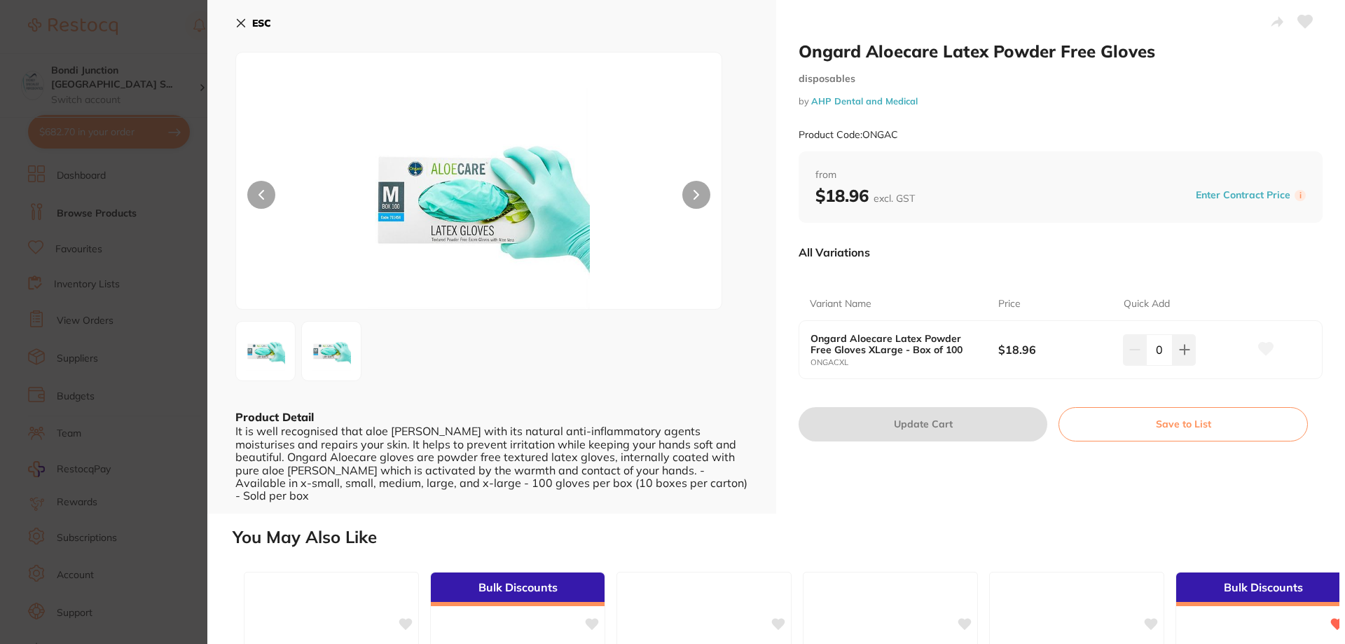
click at [239, 27] on icon at bounding box center [240, 23] width 11 height 11
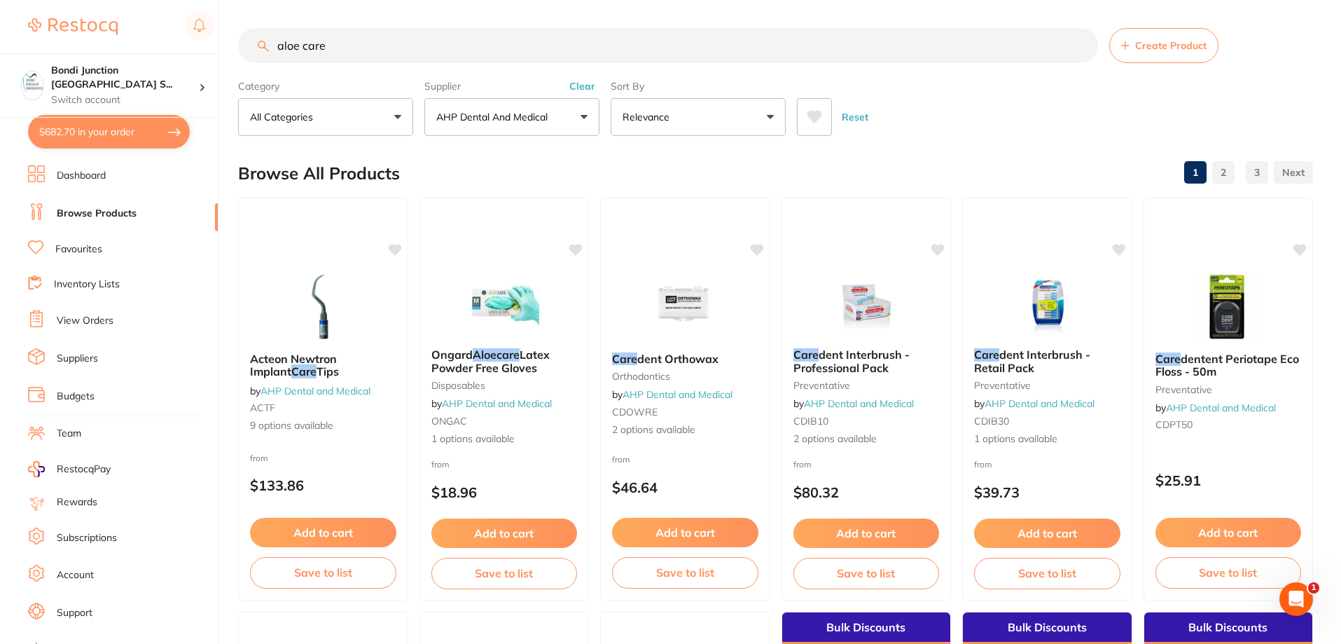
click at [100, 125] on button "$682.70 in your order" at bounding box center [109, 132] width 162 height 34
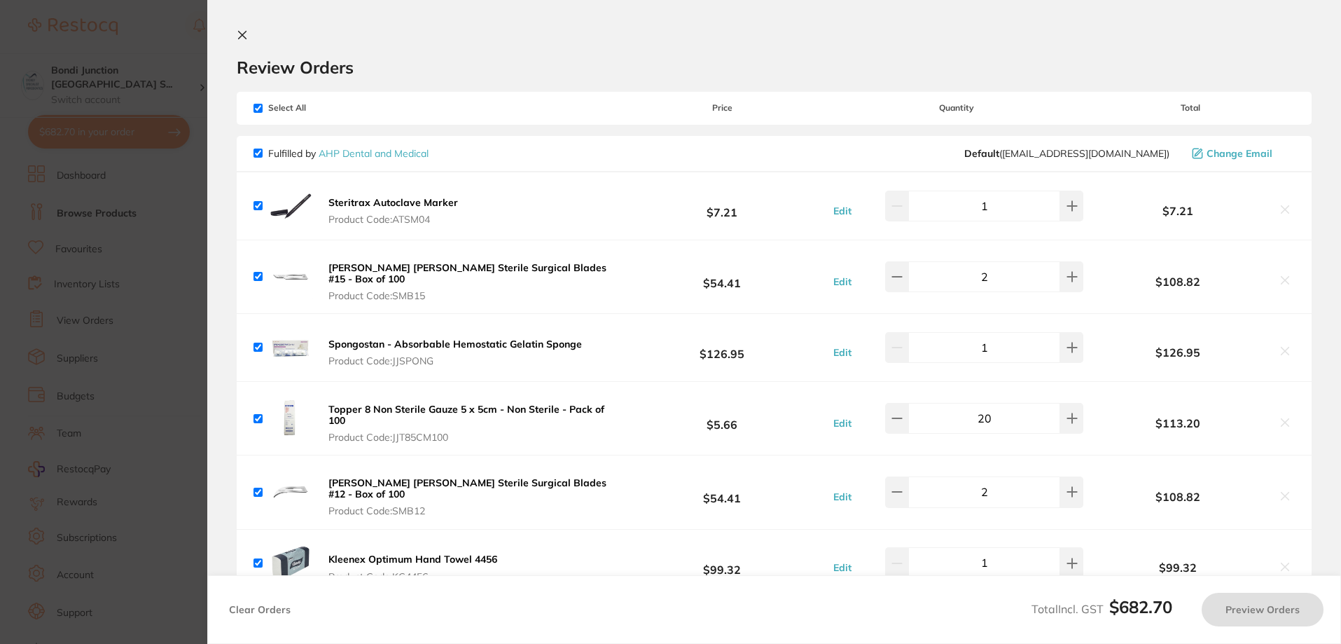
checkbox input "true"
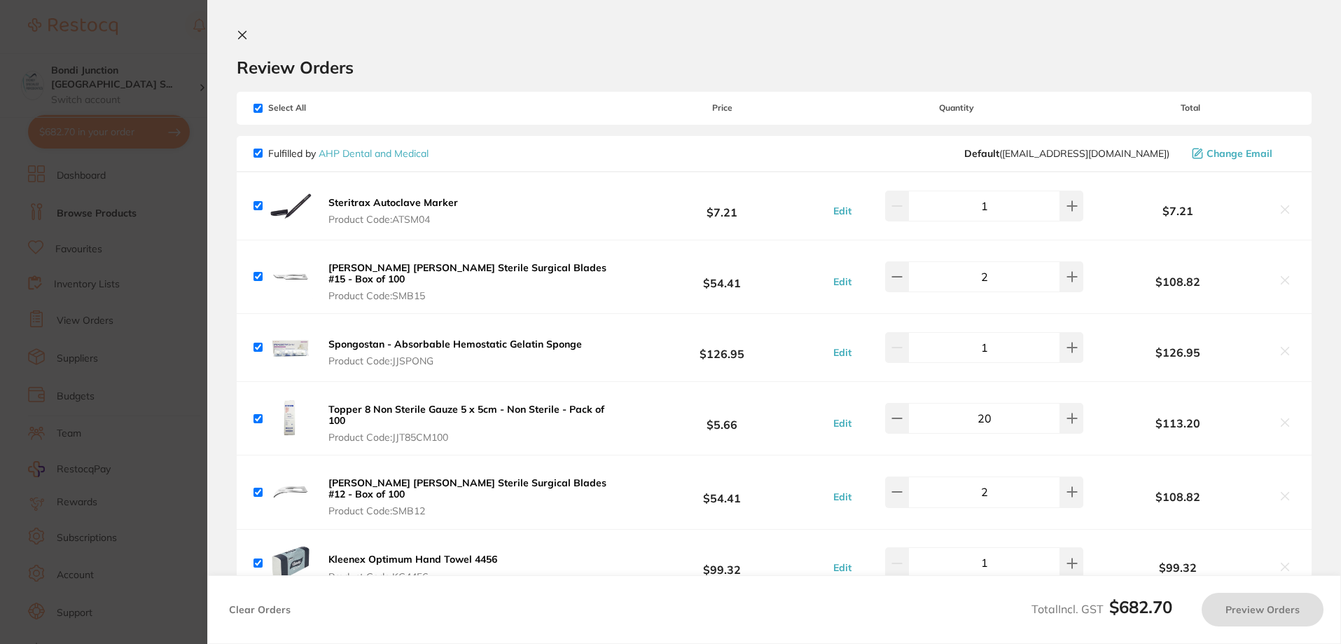
checkbox input "true"
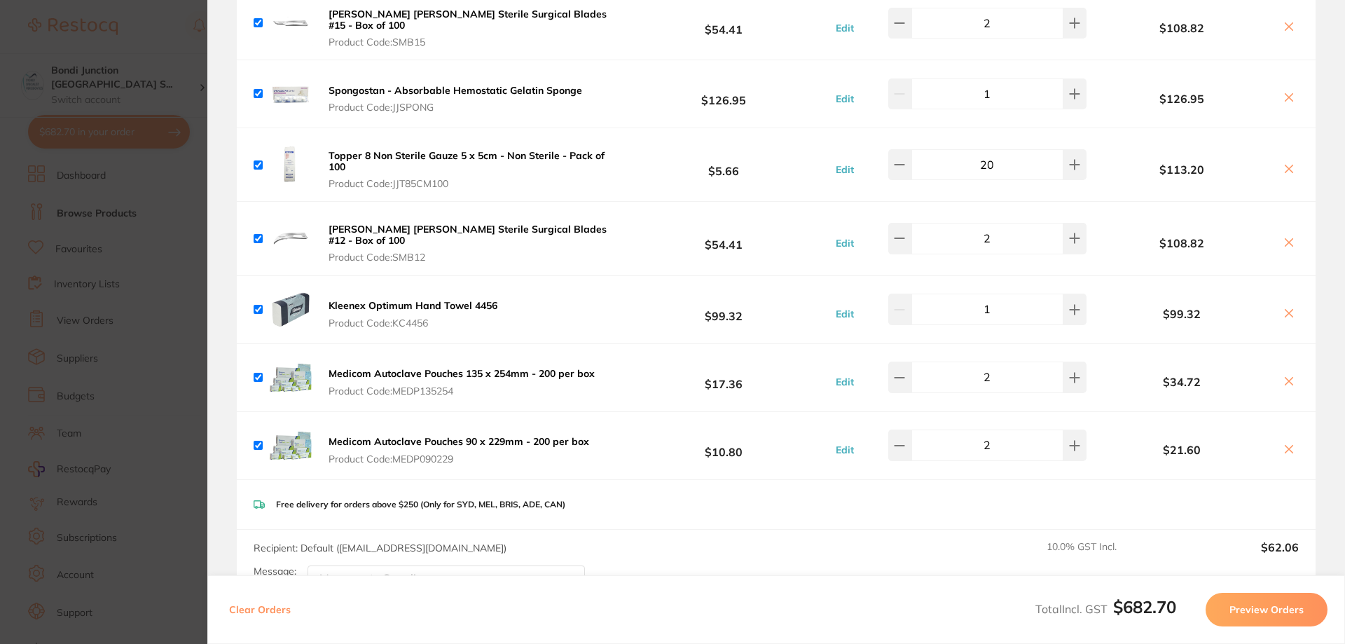
scroll to position [453, 0]
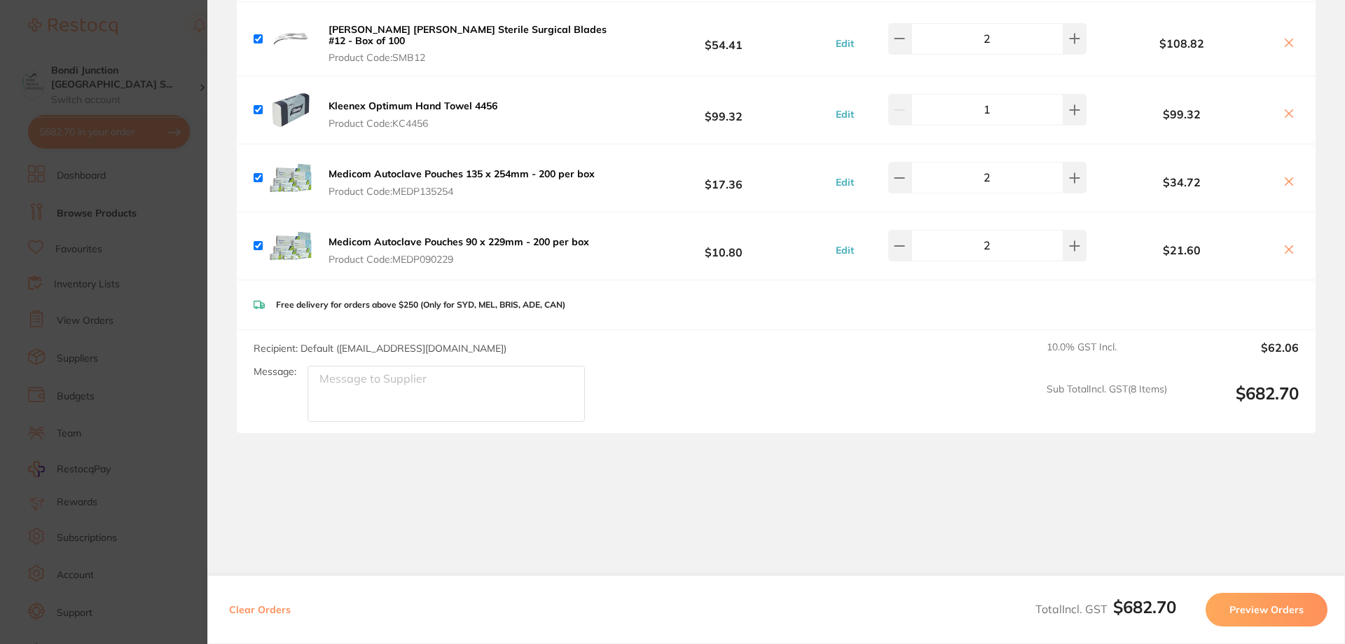
click at [1257, 609] on button "Preview Orders" at bounding box center [1266, 610] width 122 height 34
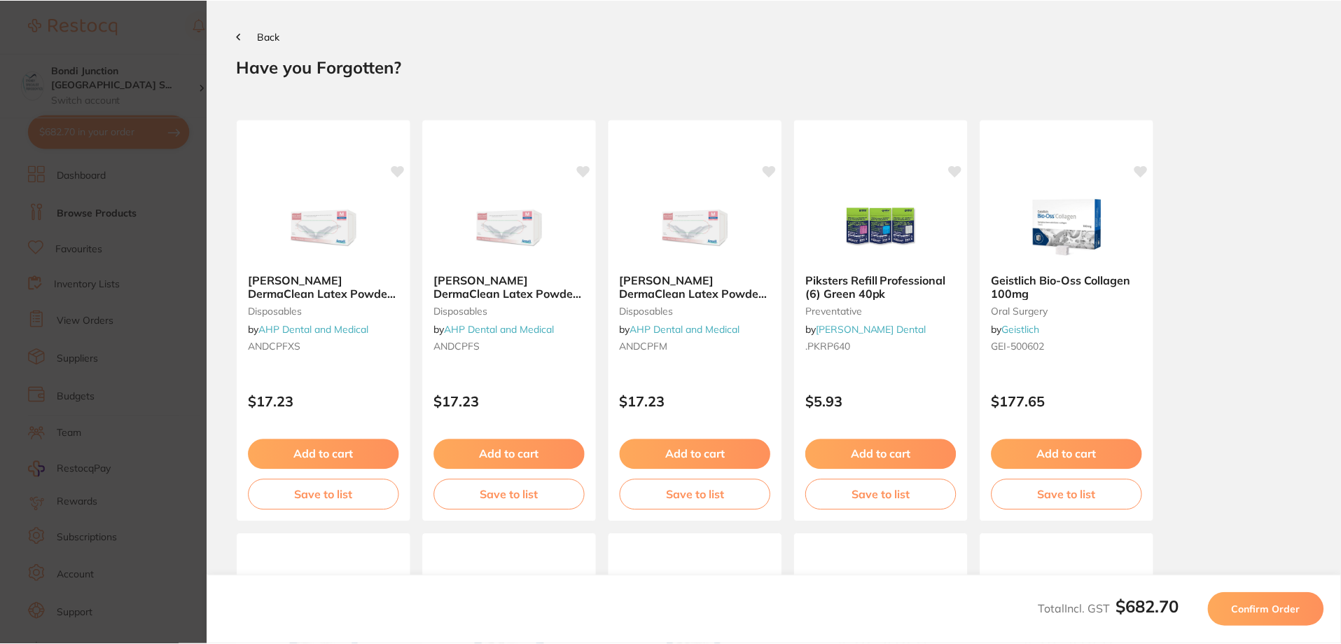
scroll to position [0, 0]
click at [1257, 609] on span "Confirm Order" at bounding box center [1269, 609] width 69 height 13
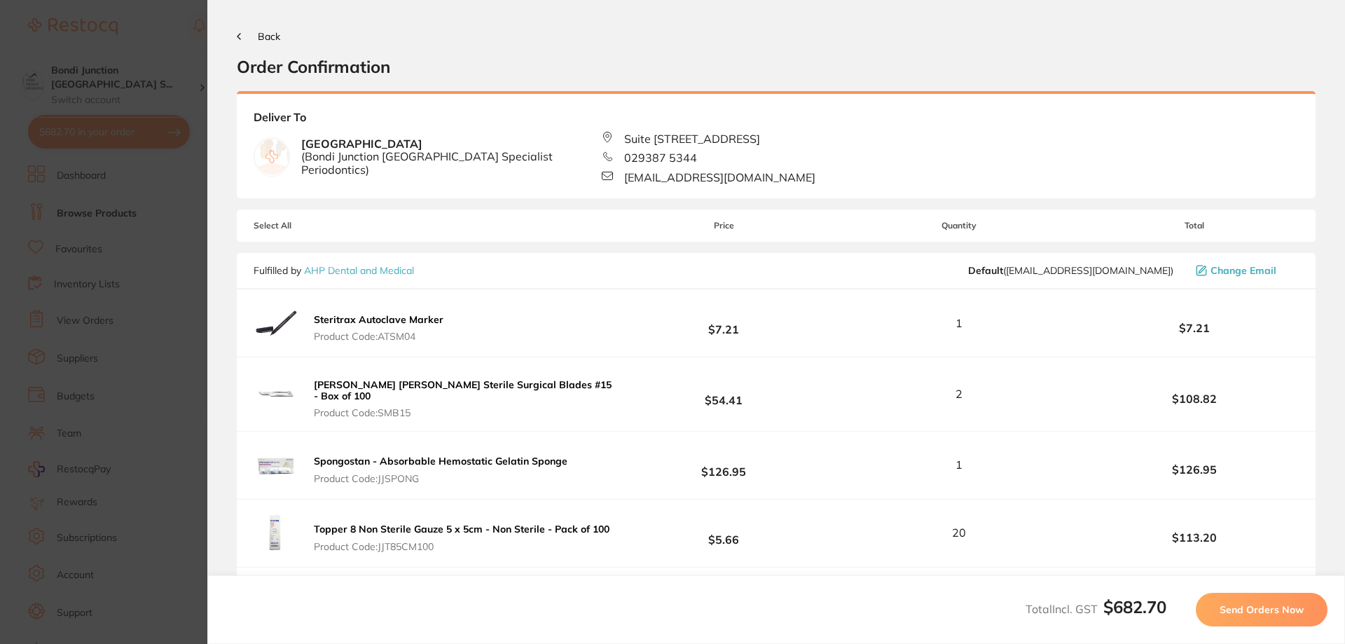
click at [1257, 609] on span "Send Orders Now" at bounding box center [1261, 609] width 84 height 13
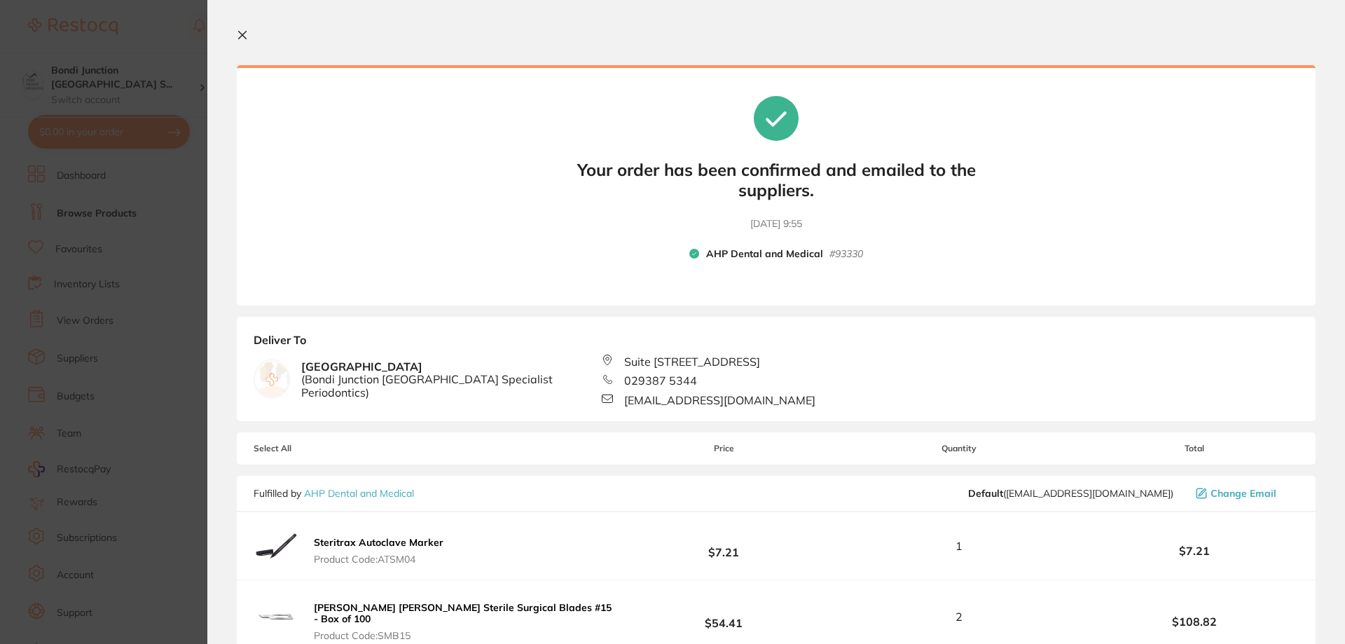
click at [241, 34] on icon at bounding box center [243, 36] width 8 height 8
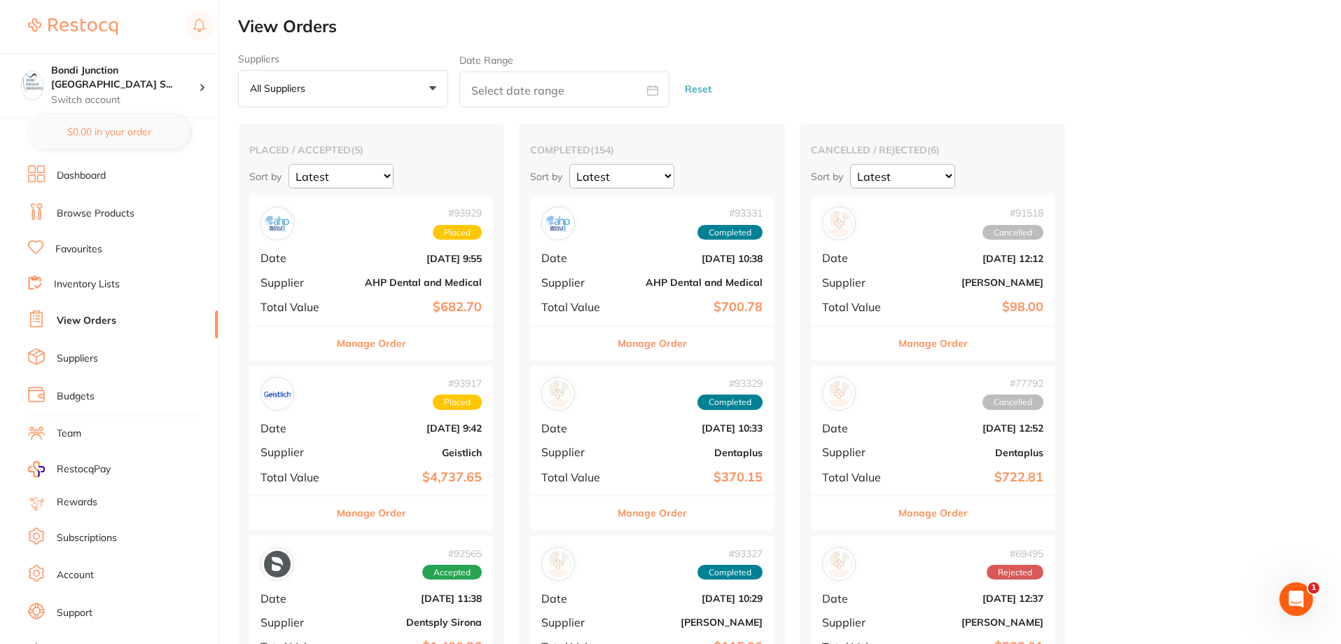
click at [130, 210] on link "Browse Products" at bounding box center [96, 214] width 78 height 14
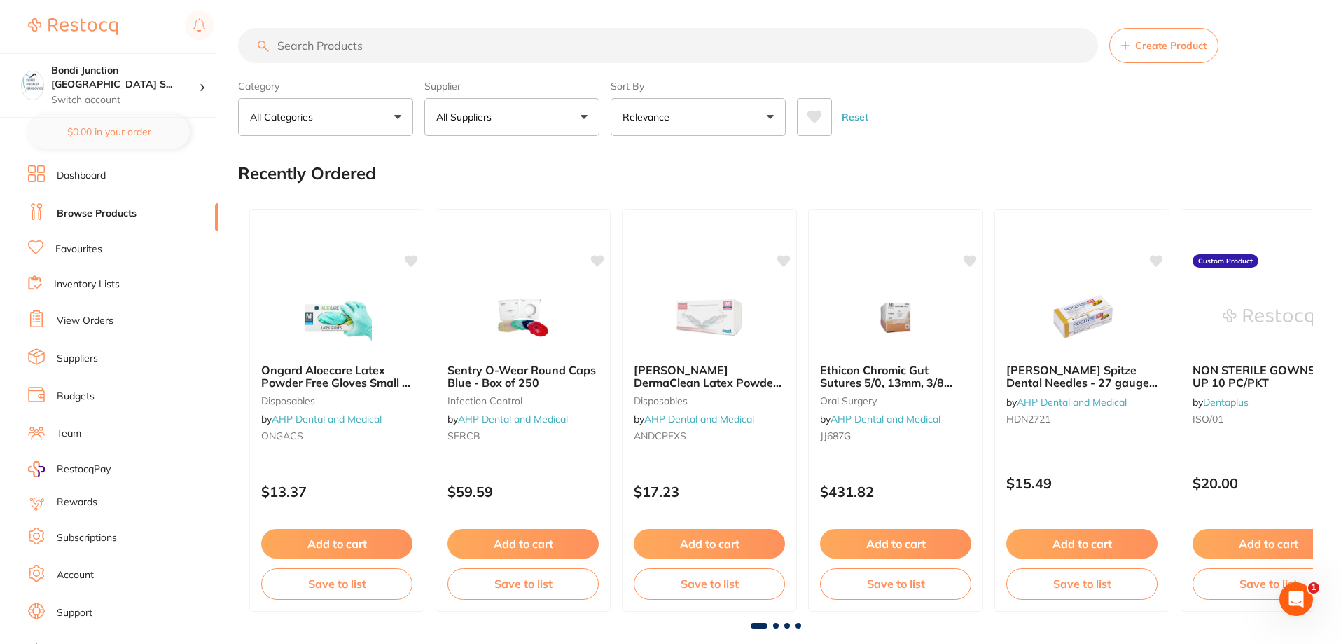
click at [318, 46] on input "search" at bounding box center [668, 45] width 860 height 35
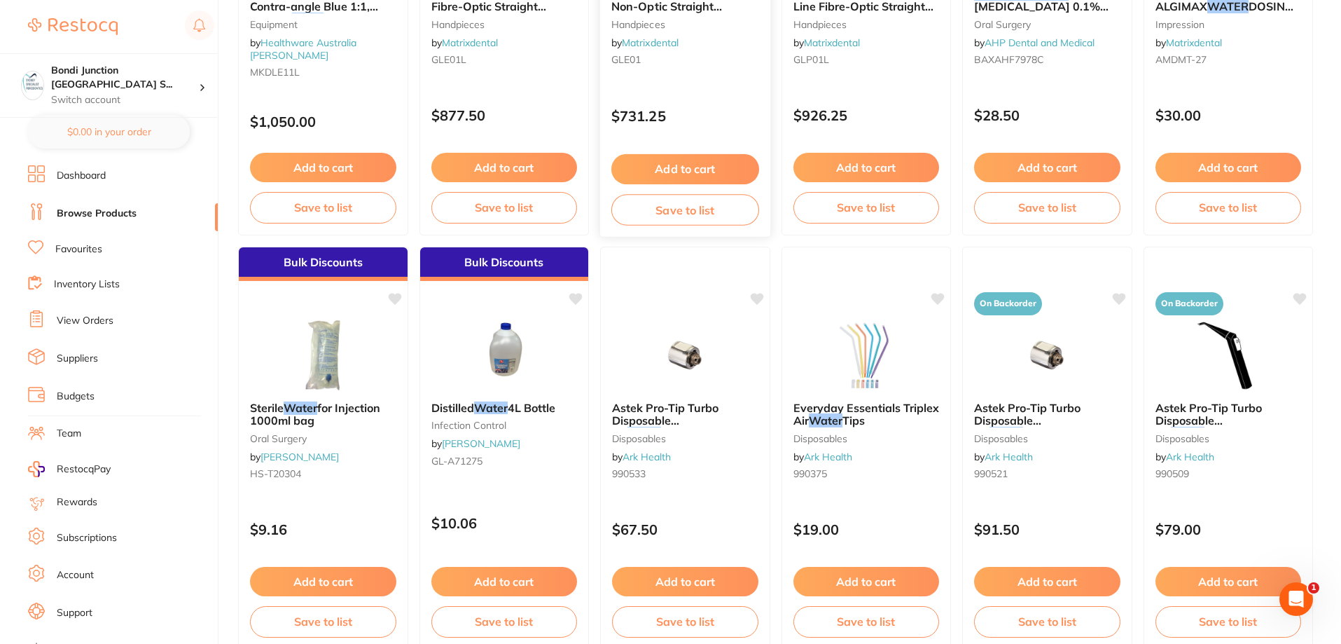
scroll to position [2031, 0]
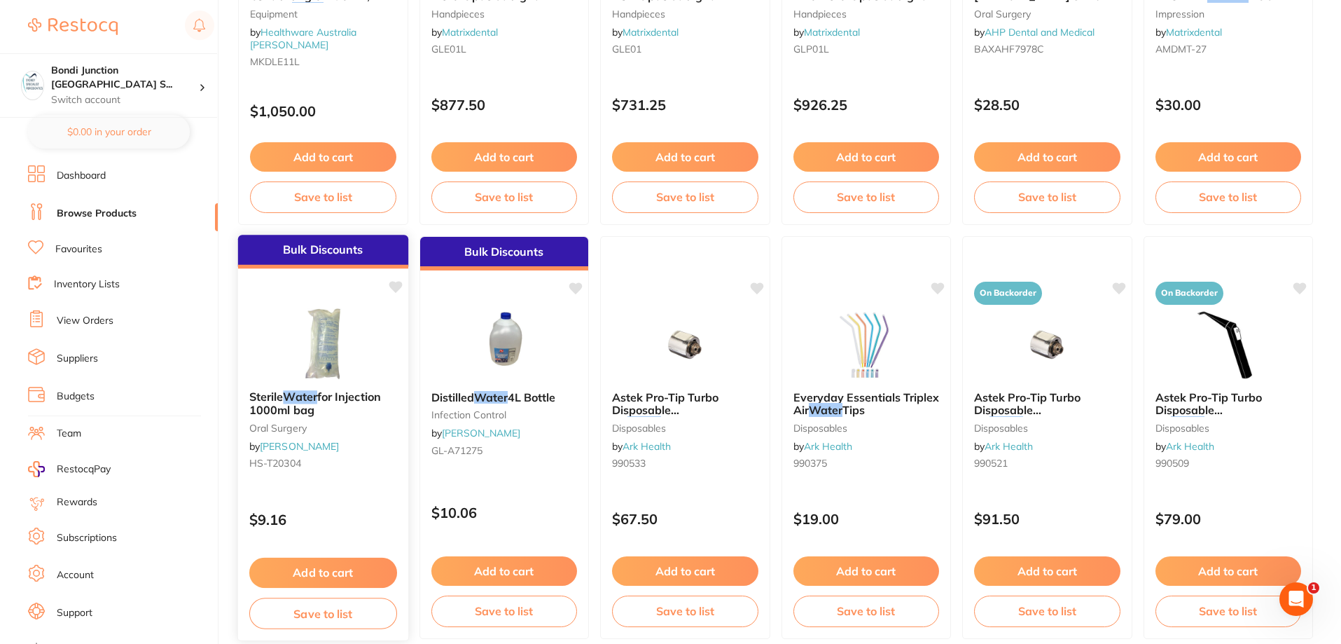
type input "baxter water"
click at [342, 397] on span "for Injection 1000ml bag" at bounding box center [315, 402] width 132 height 27
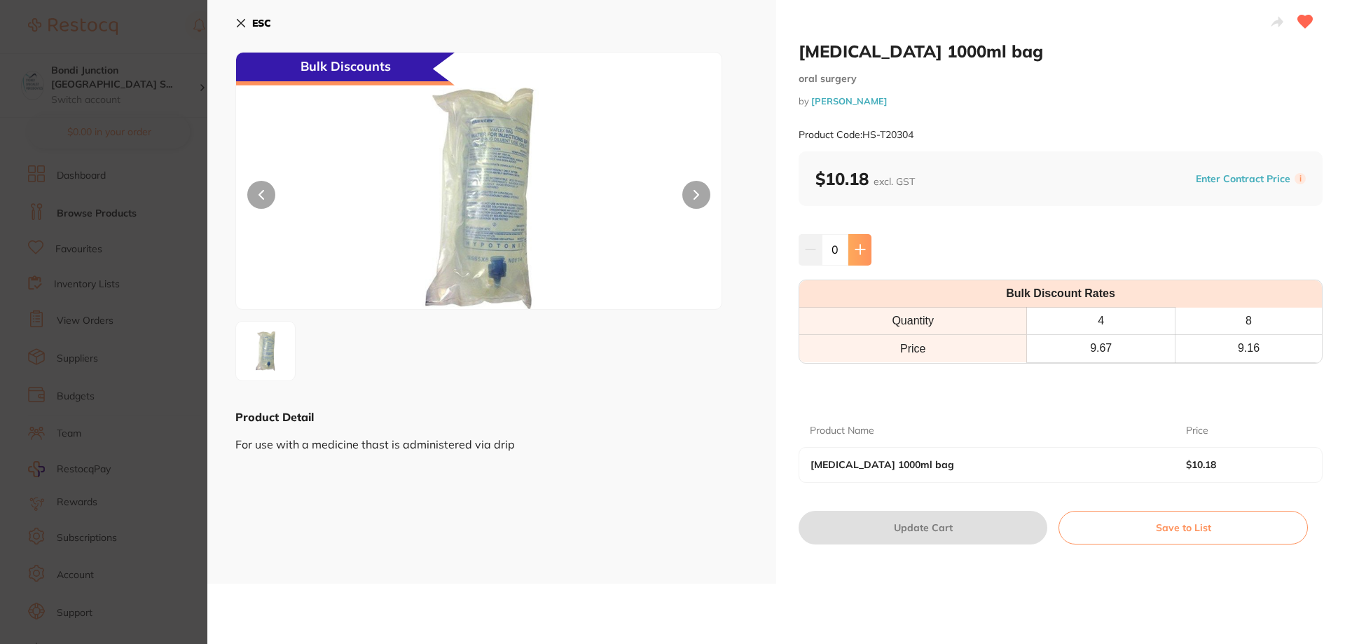
click at [863, 252] on icon at bounding box center [860, 249] width 11 height 11
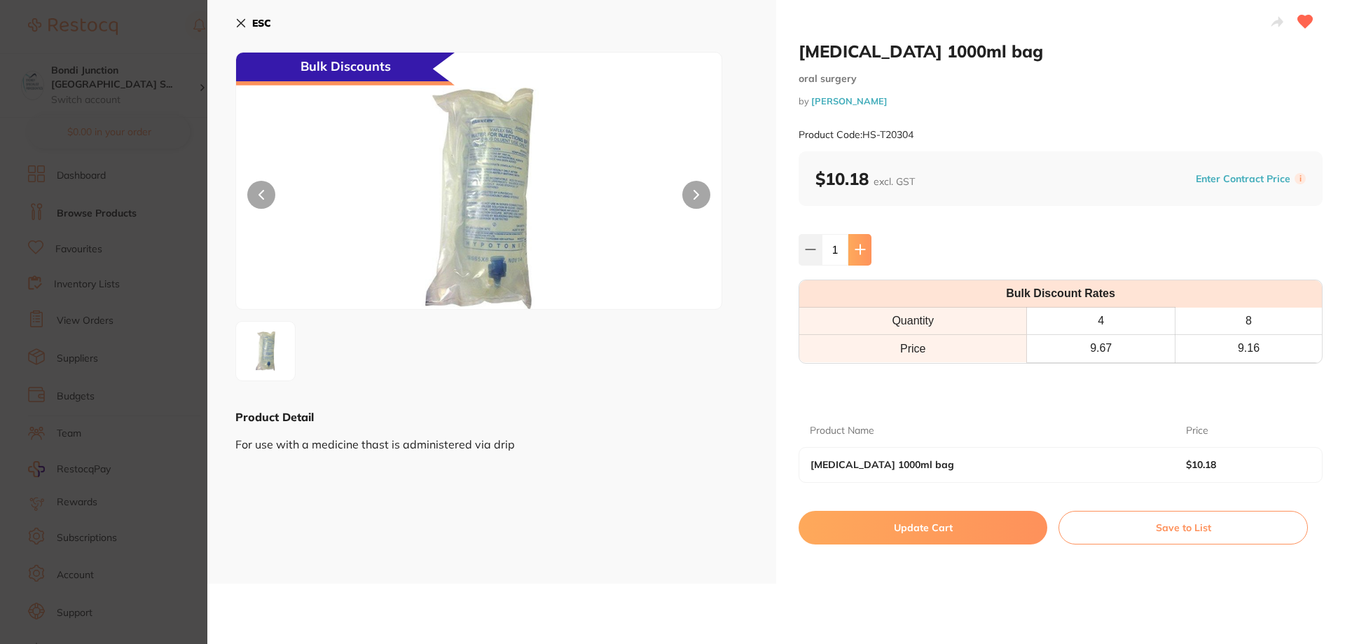
click at [863, 252] on icon at bounding box center [860, 249] width 11 height 11
click at [863, 253] on icon at bounding box center [860, 249] width 11 height 11
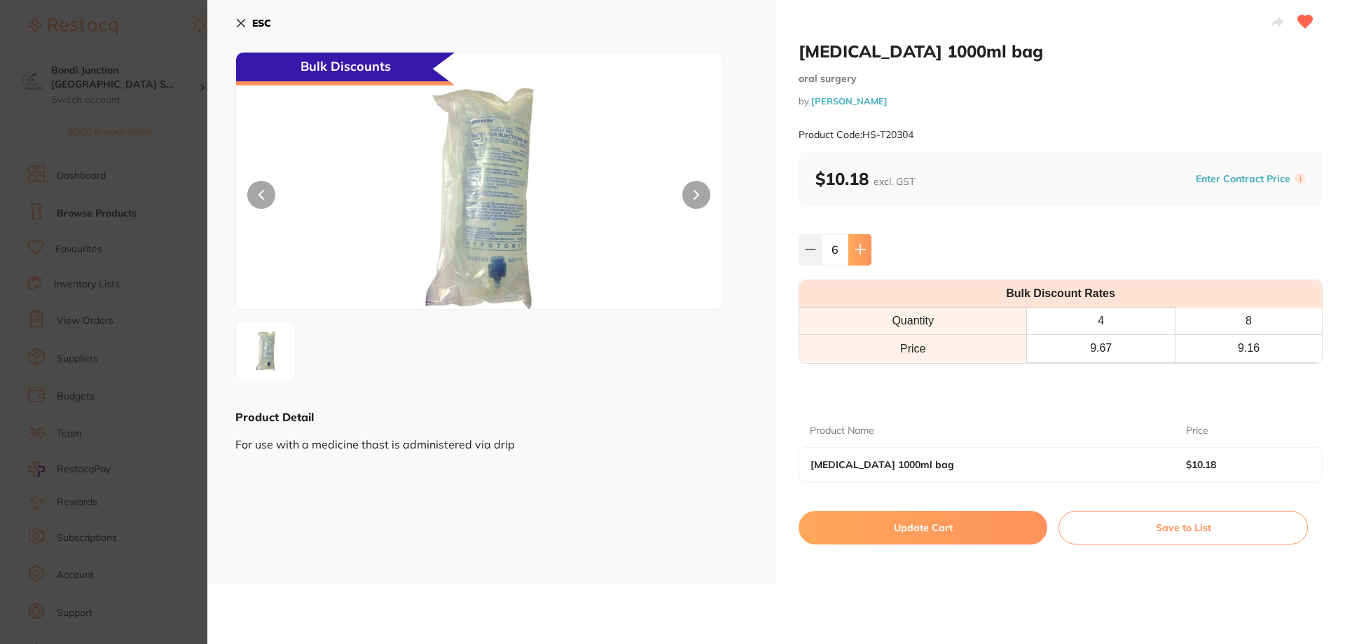
click at [863, 253] on icon at bounding box center [860, 249] width 11 height 11
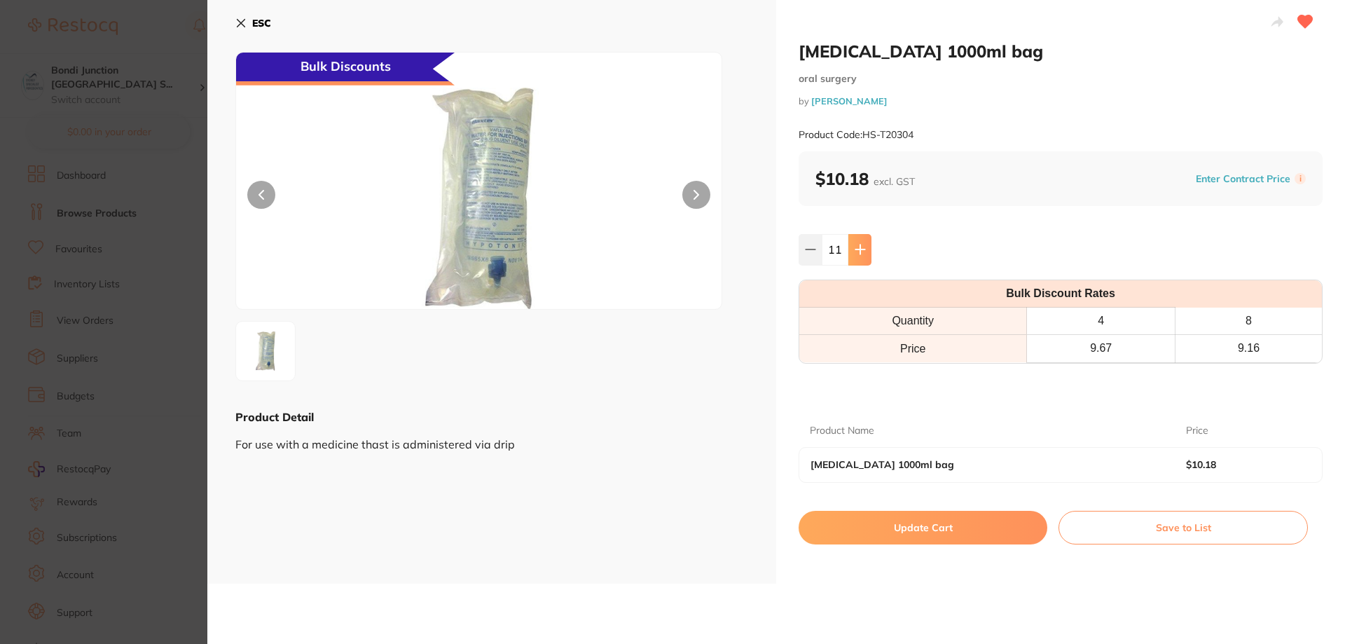
click at [863, 253] on icon at bounding box center [860, 249] width 11 height 11
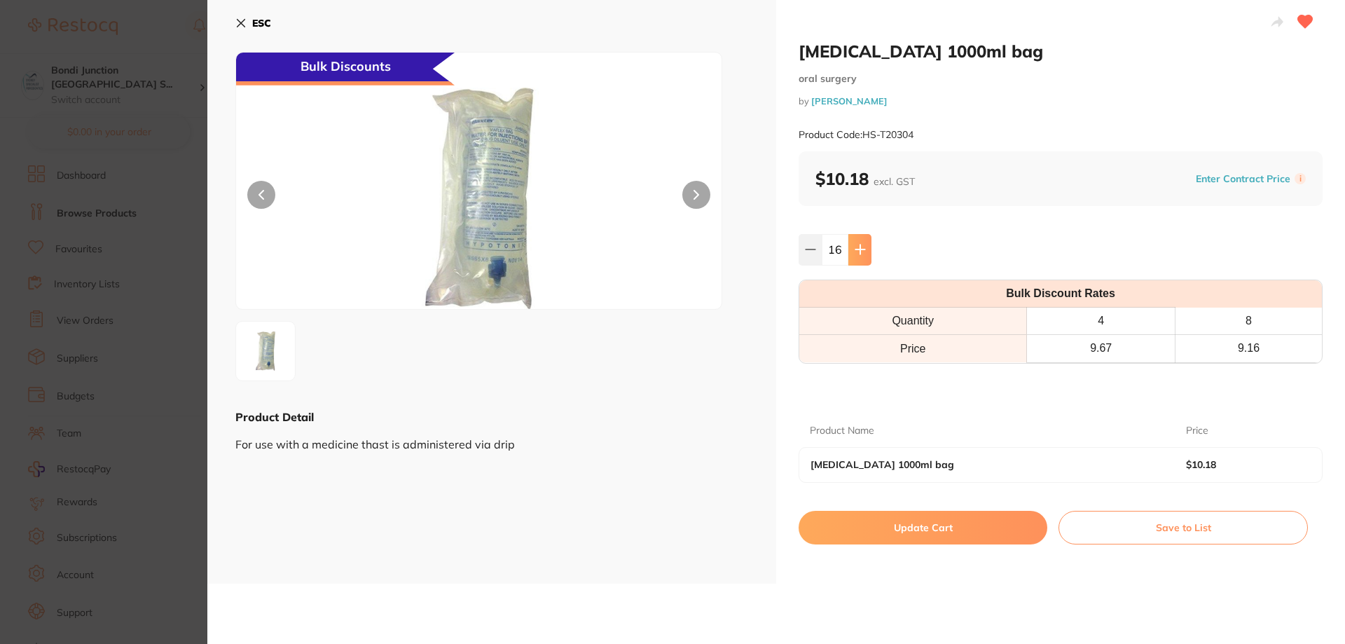
click at [863, 253] on icon at bounding box center [860, 249] width 11 height 11
type input "20"
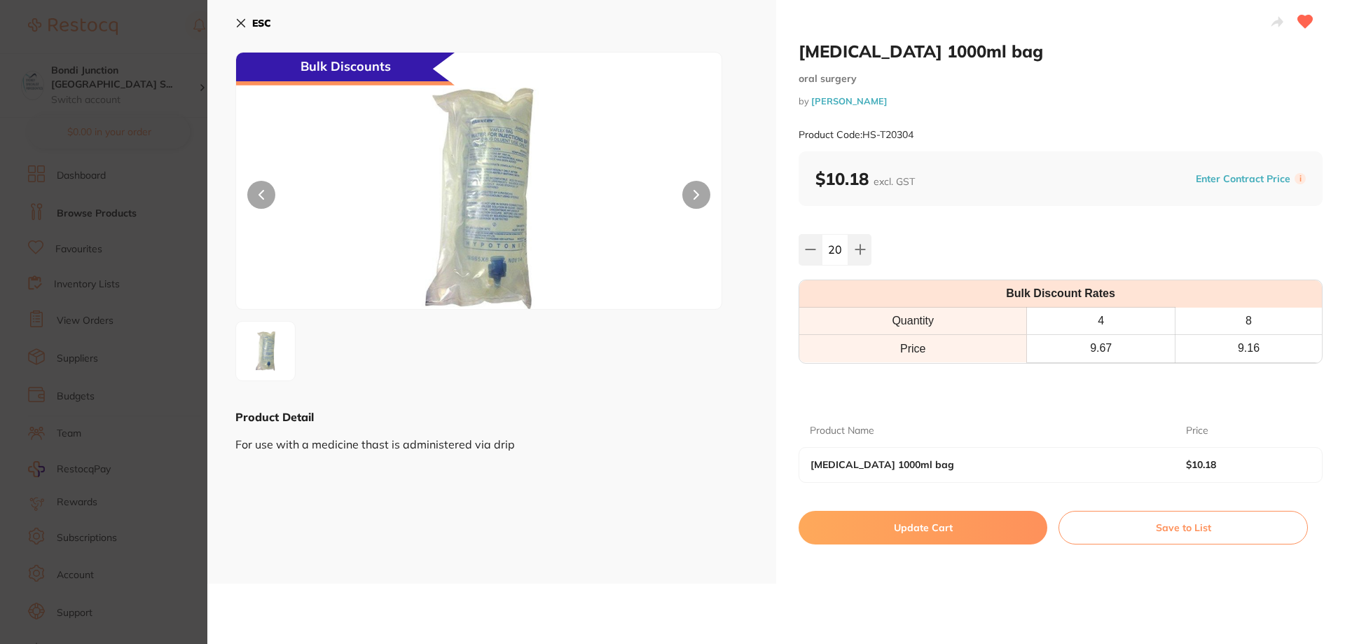
click at [951, 532] on button "Update Cart" at bounding box center [923, 528] width 249 height 34
checkbox input "false"
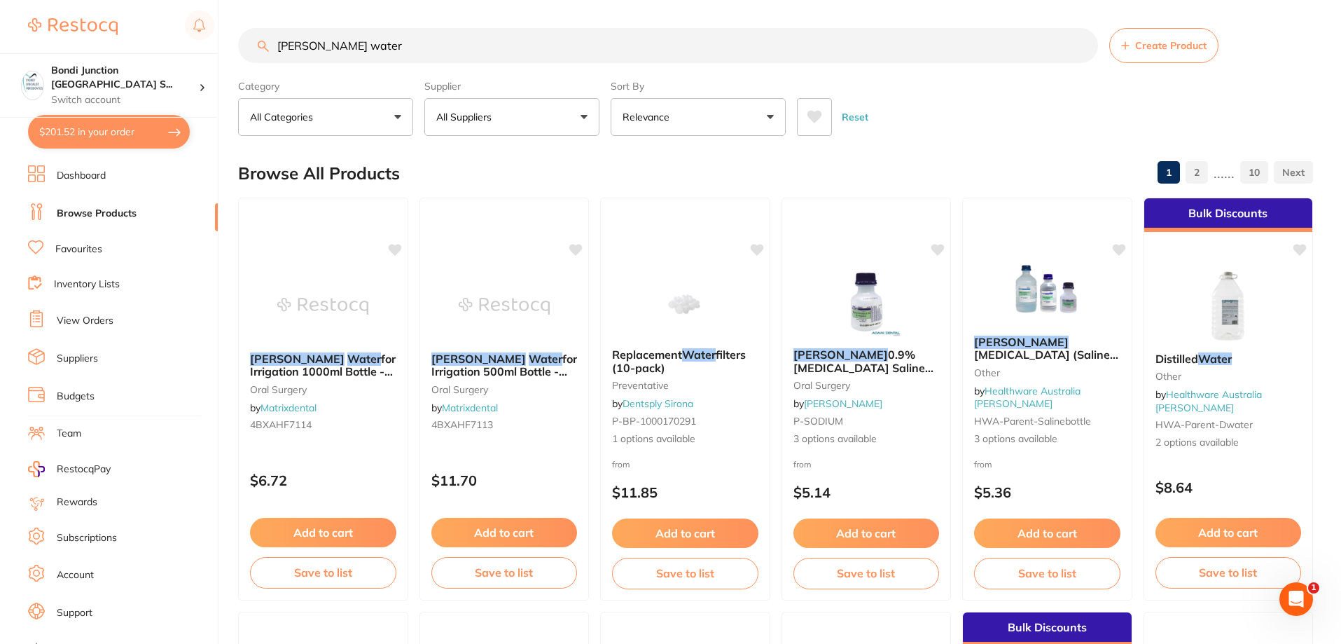
click at [366, 46] on input "baxter water" at bounding box center [668, 45] width 860 height 35
type input "b"
type input "lignospan"
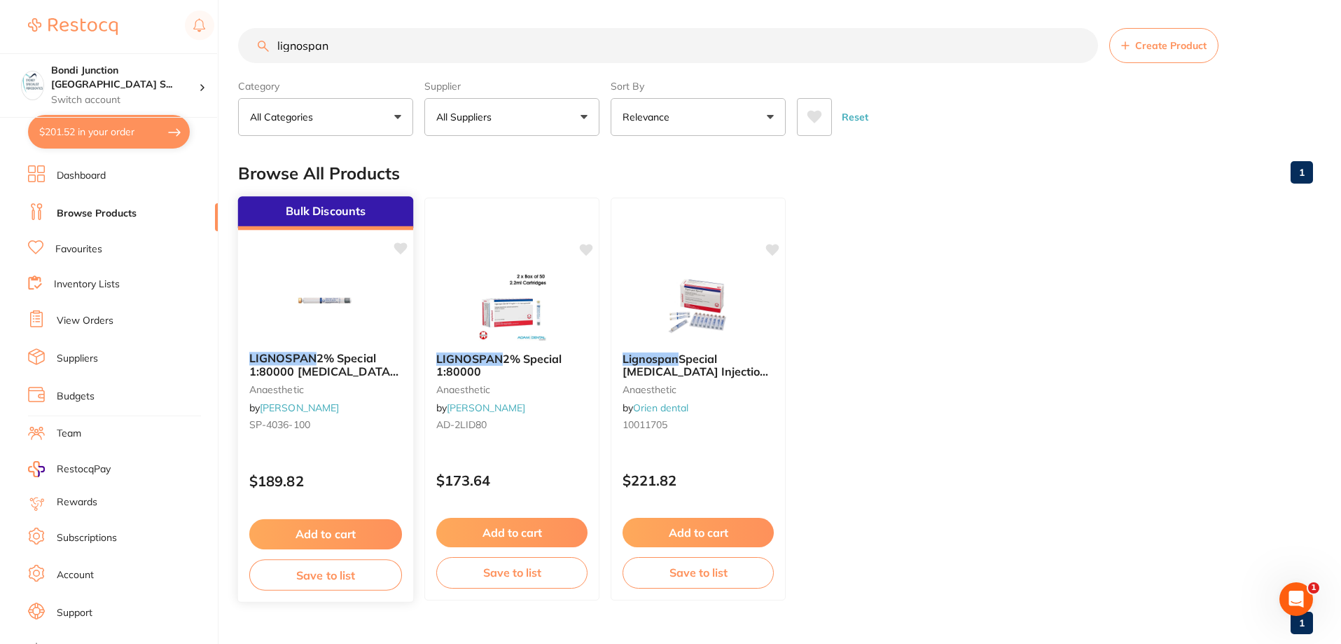
click at [304, 373] on span "2% Special 1:80000 adrenalin 2.2ml 2xBox 50 Blue" at bounding box center [323, 371] width 149 height 40
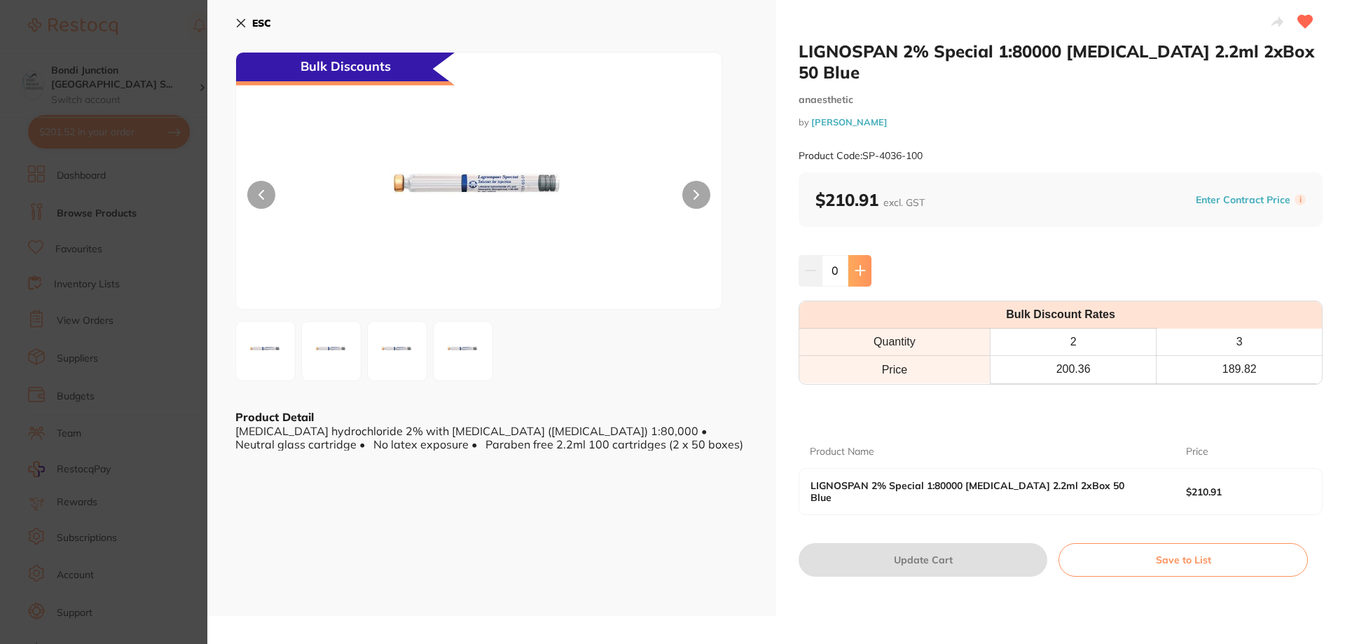
click at [856, 265] on icon at bounding box center [860, 270] width 11 height 11
type input "1"
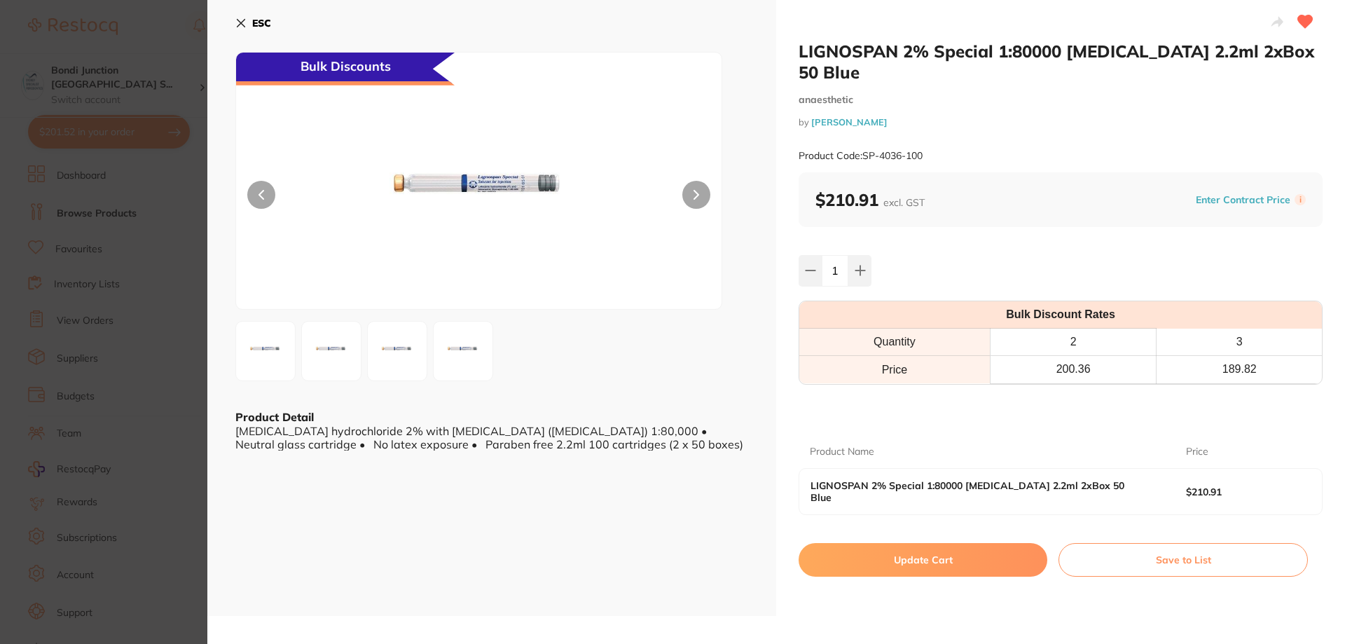
click at [940, 543] on button "Update Cart" at bounding box center [923, 560] width 249 height 34
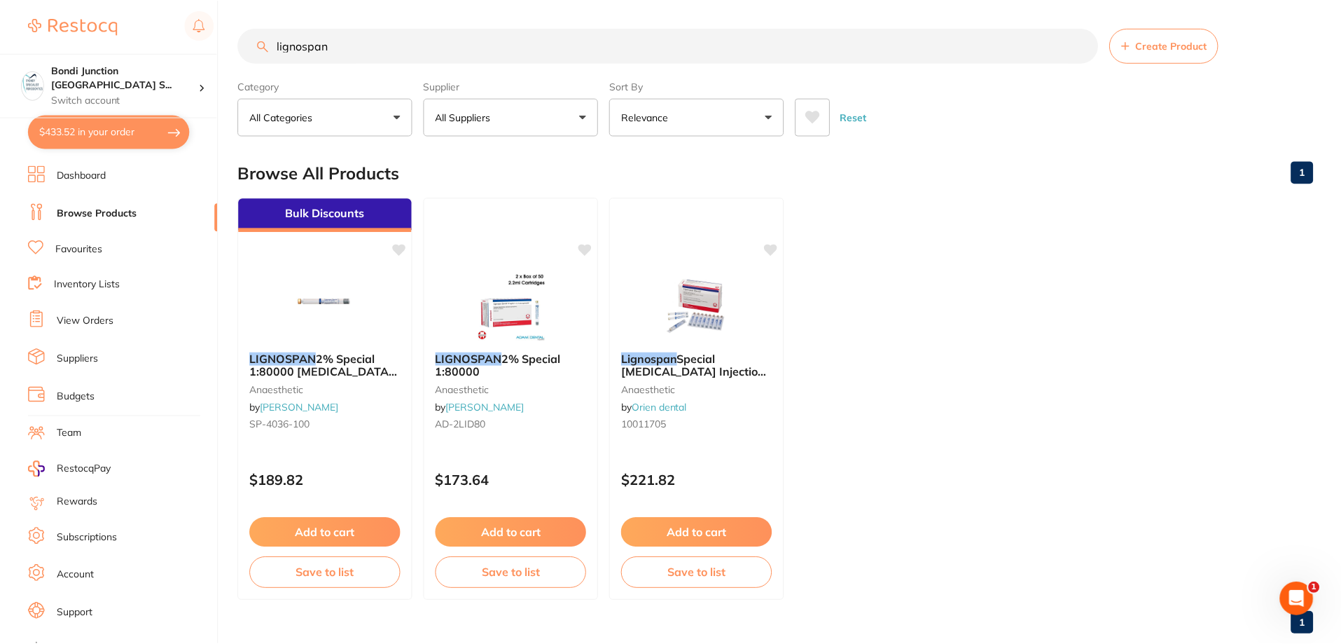
scroll to position [3, 0]
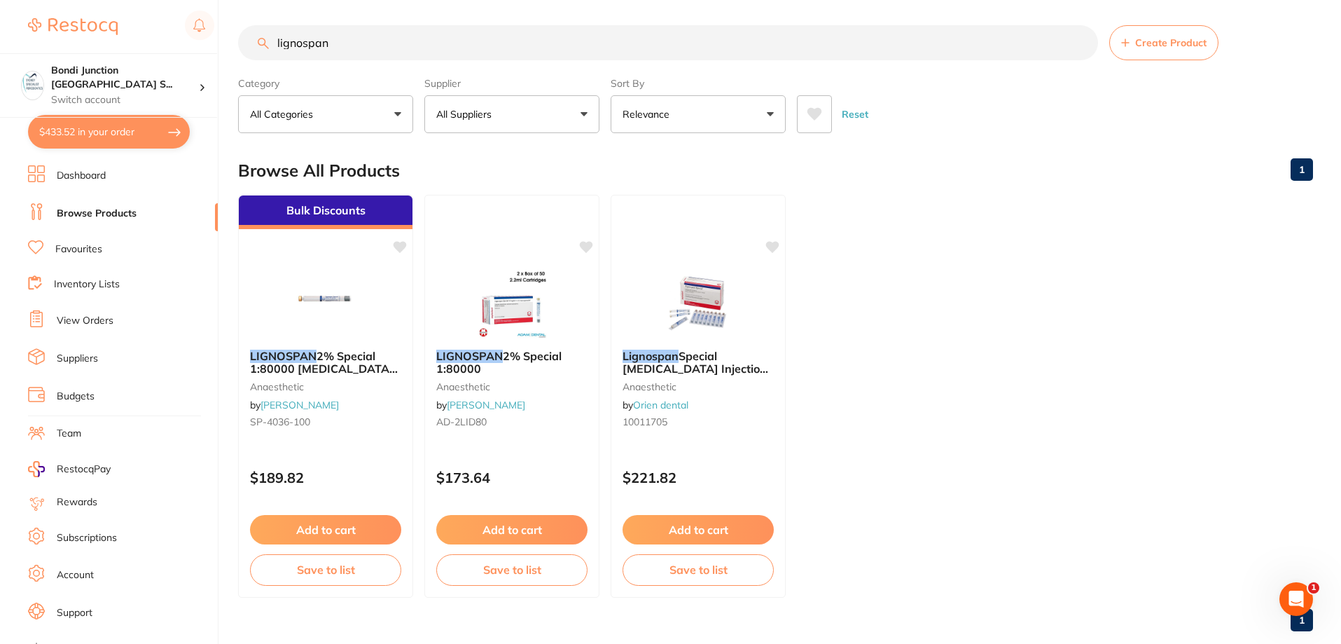
click at [350, 36] on input "lignospan" at bounding box center [668, 42] width 860 height 35
type input "l"
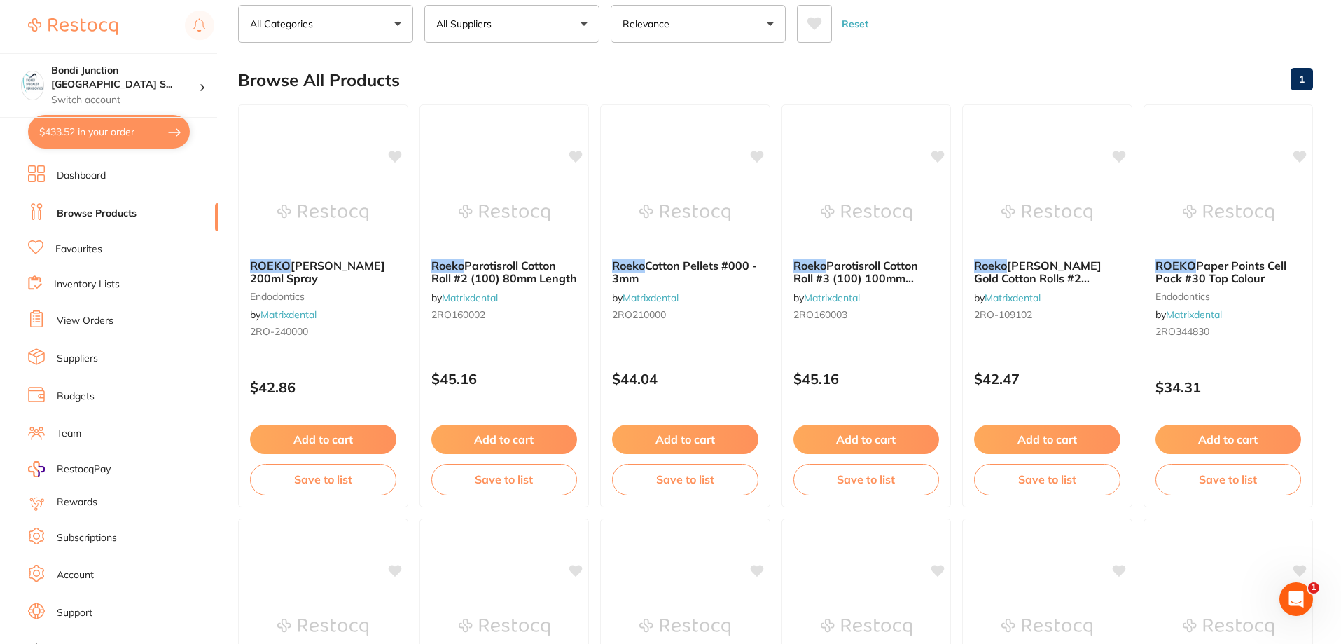
scroll to position [0, 0]
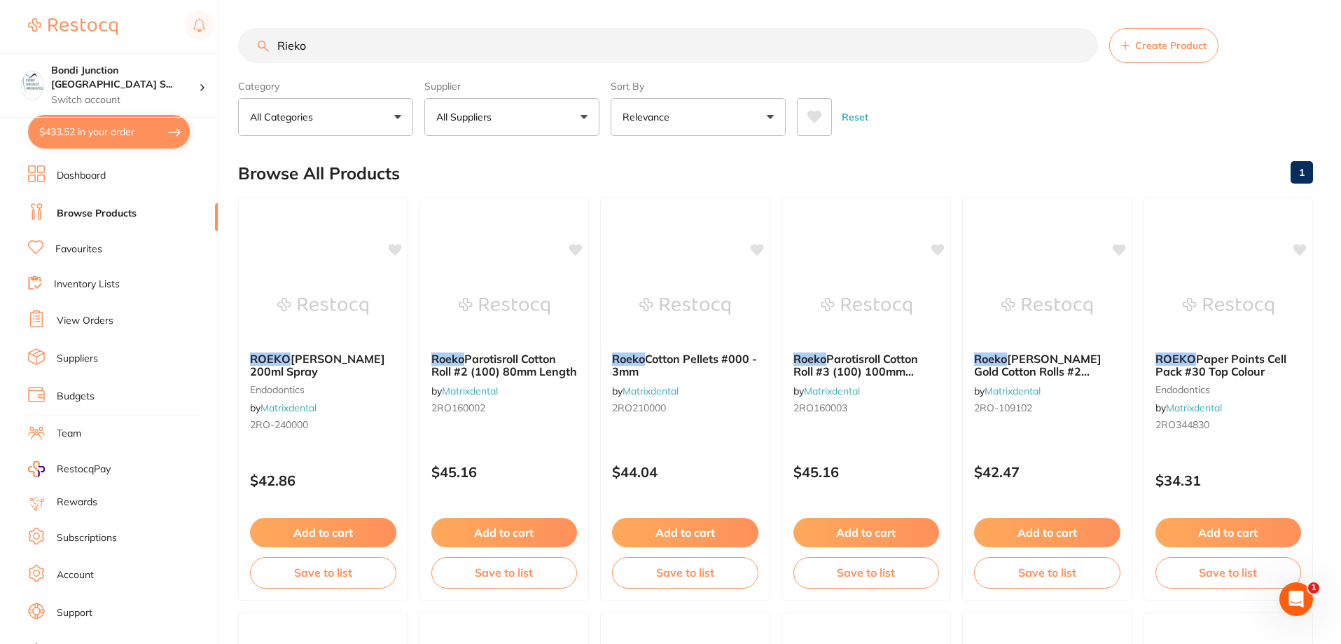
click at [361, 45] on input "Rieko" at bounding box center [668, 45] width 860 height 35
type input "Rieko surgitip"
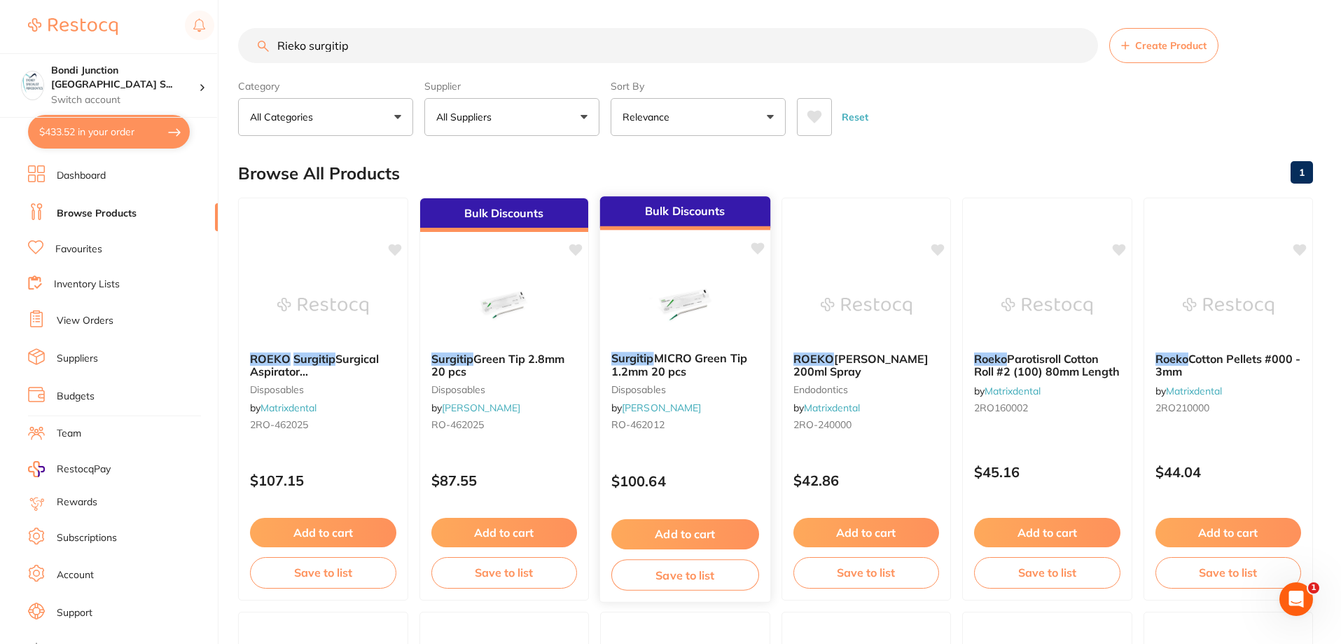
click at [654, 358] on span "MICRO Green Tip 1.2mm 20 pcs" at bounding box center [679, 364] width 136 height 27
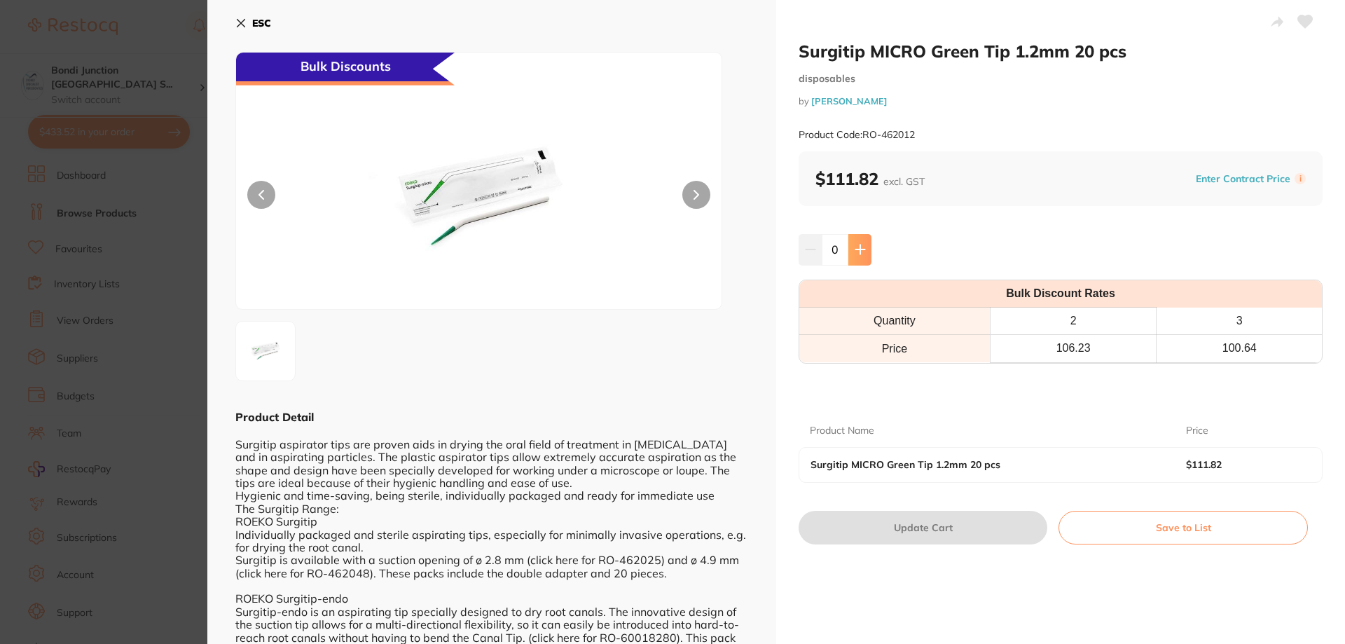
click at [855, 251] on icon at bounding box center [860, 249] width 11 height 11
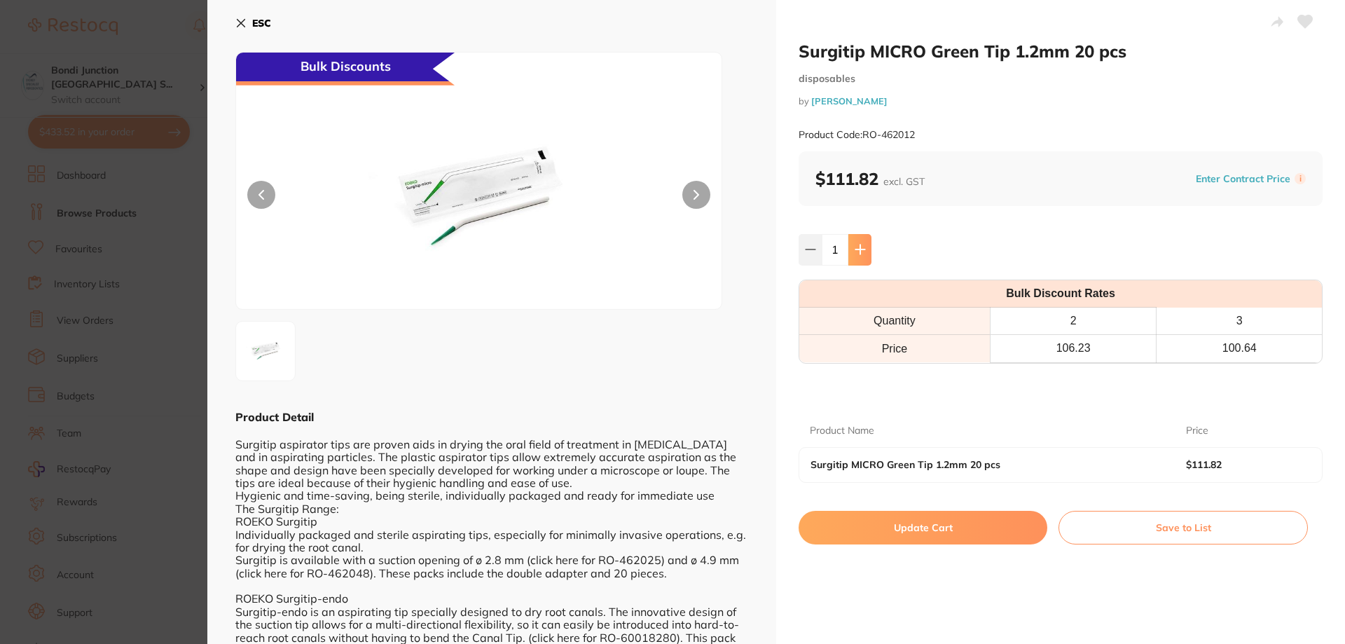
click at [855, 251] on icon at bounding box center [860, 249] width 11 height 11
type input "2"
click at [242, 29] on button "ESC" at bounding box center [253, 23] width 36 height 24
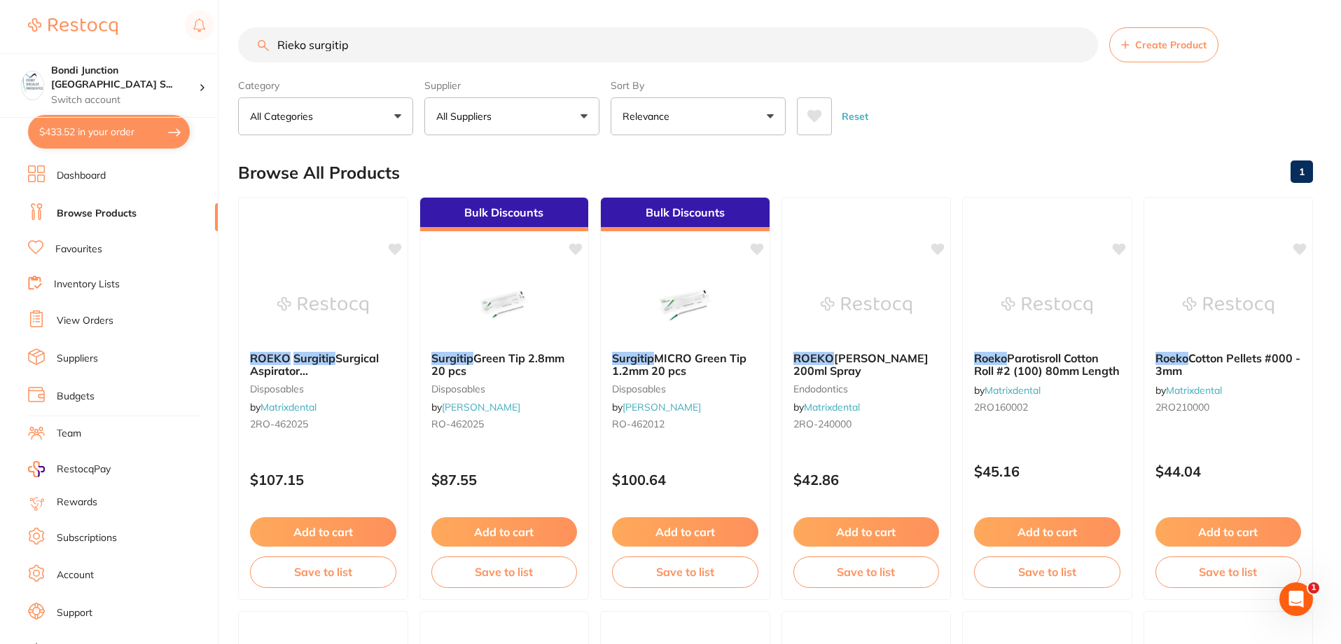
click at [70, 136] on button "$433.52 in your order" at bounding box center [109, 132] width 162 height 34
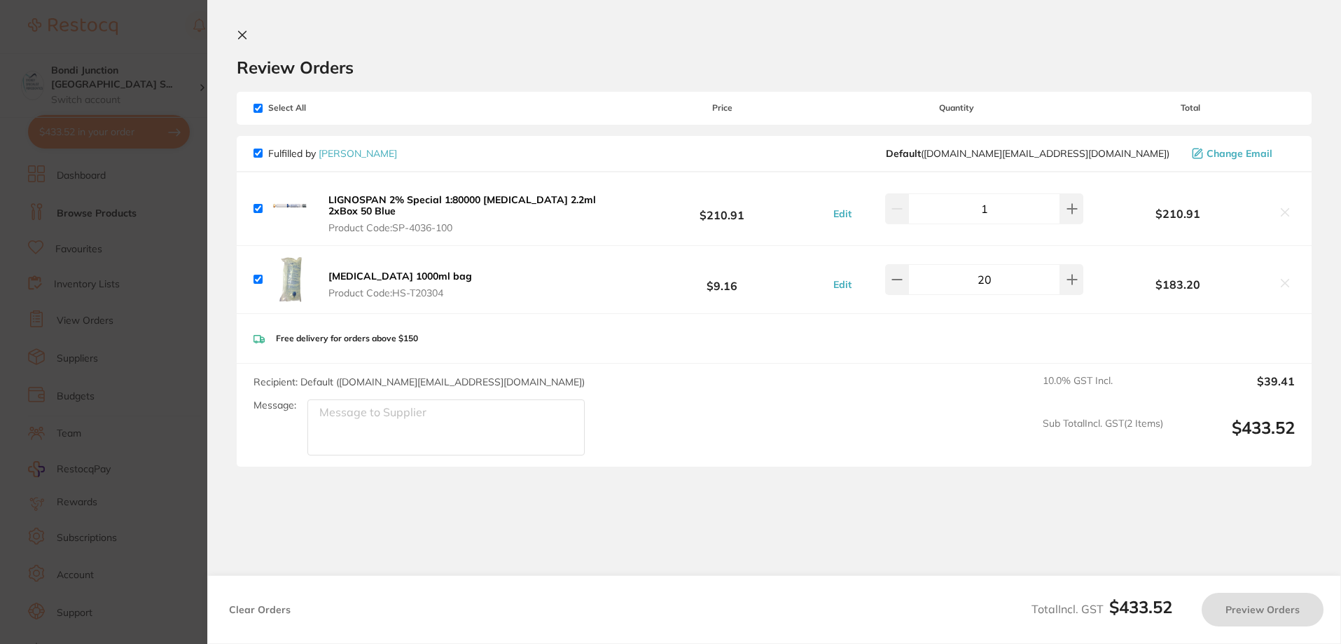
checkbox input "true"
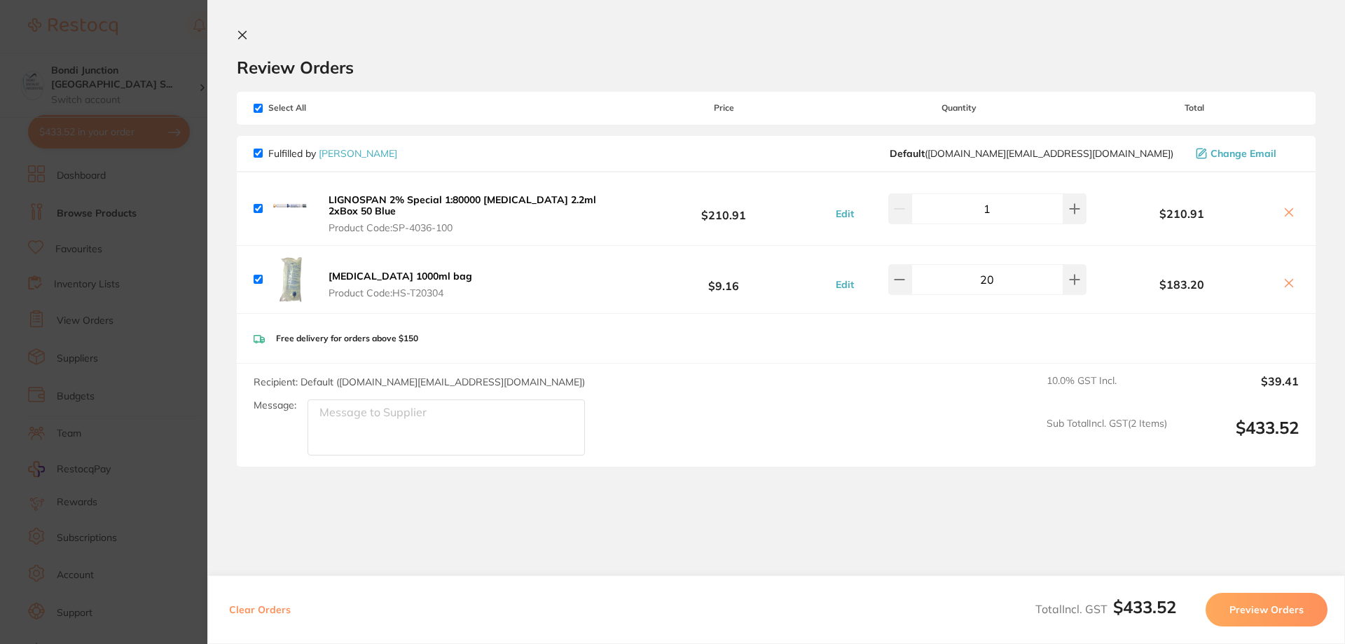
click at [1255, 609] on button "Preview Orders" at bounding box center [1266, 610] width 122 height 34
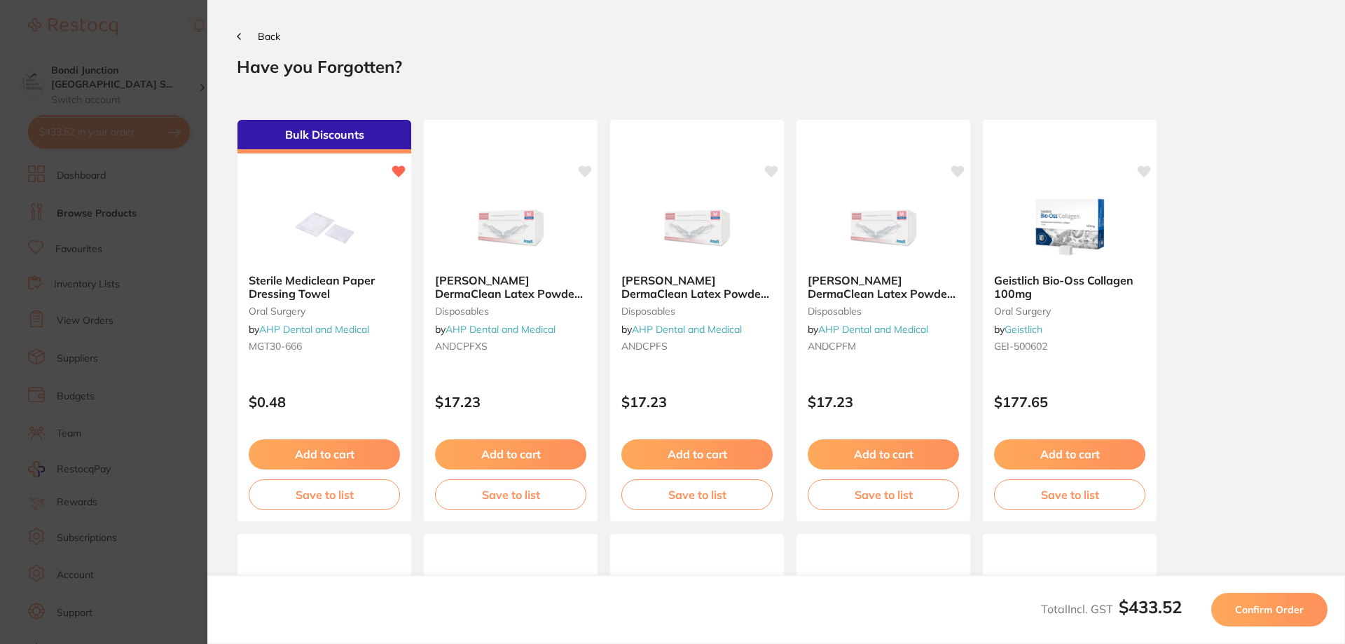
click at [1255, 609] on span "Confirm Order" at bounding box center [1269, 609] width 69 height 13
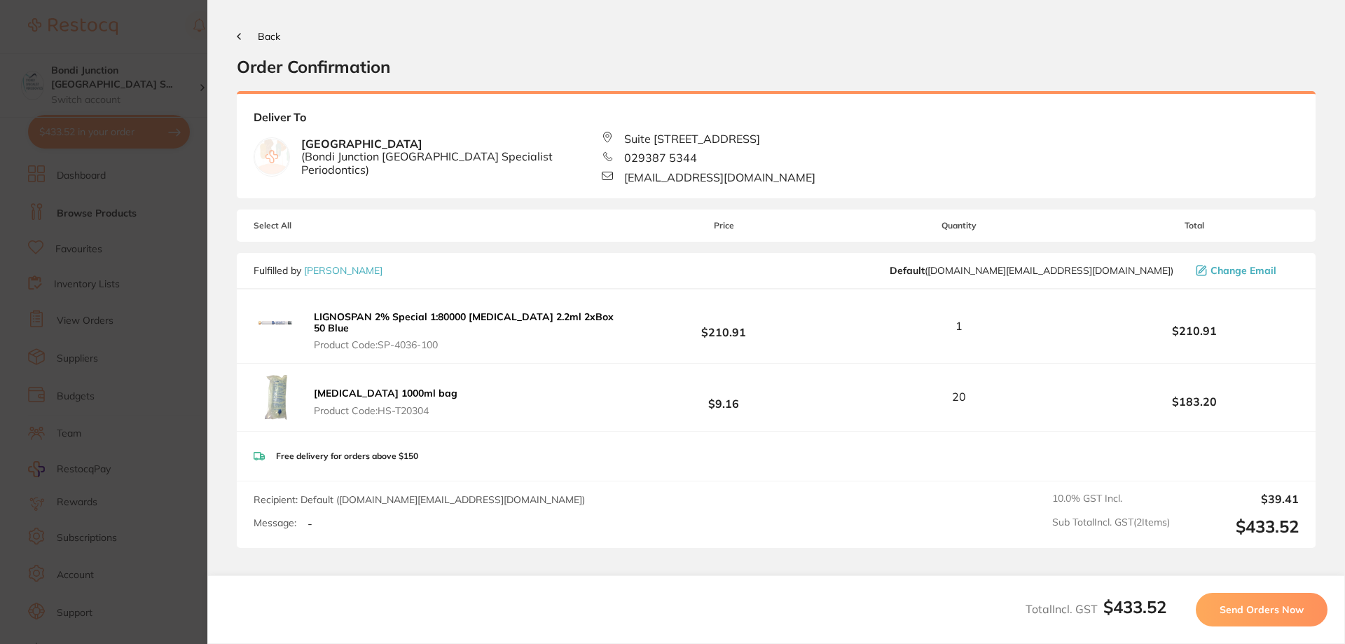
click at [1255, 609] on span "Send Orders Now" at bounding box center [1261, 609] width 84 height 13
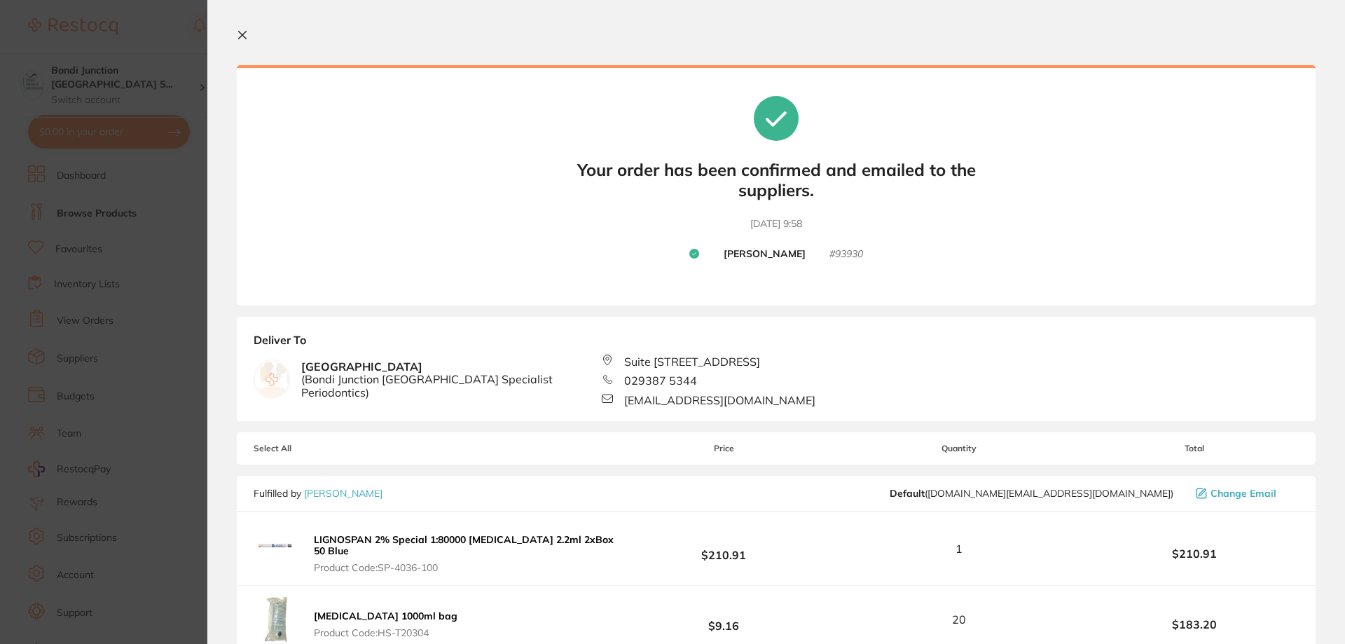
click at [242, 36] on icon at bounding box center [242, 34] width 11 height 11
